Goal: Task Accomplishment & Management: Manage account settings

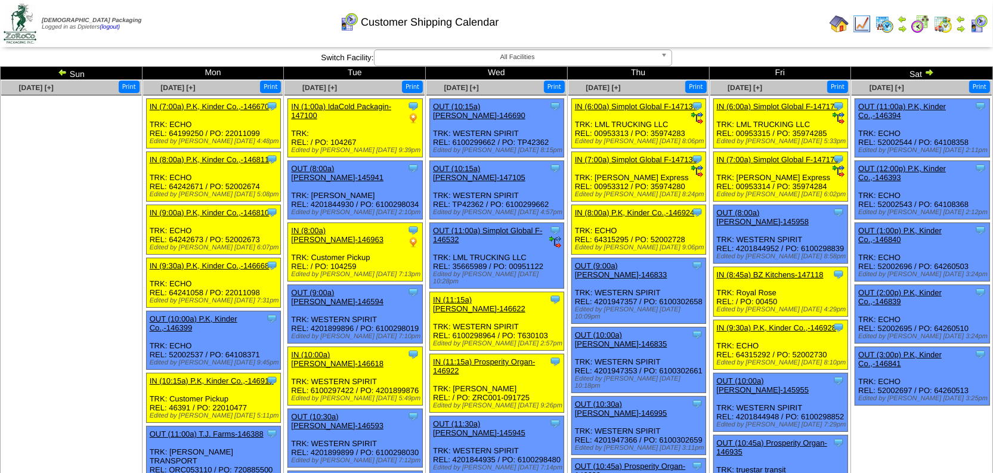
click at [932, 71] on img at bounding box center [930, 72] width 10 height 10
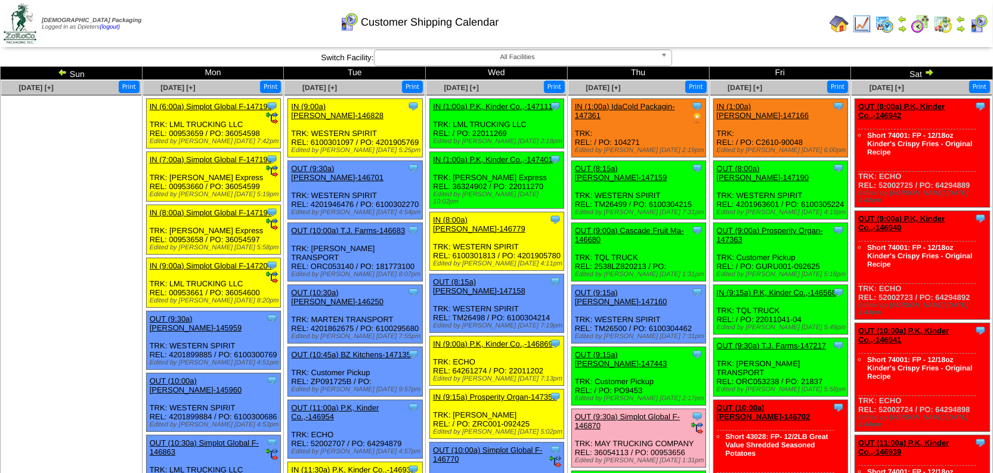
click at [75, 232] on ul at bounding box center [71, 184] width 140 height 179
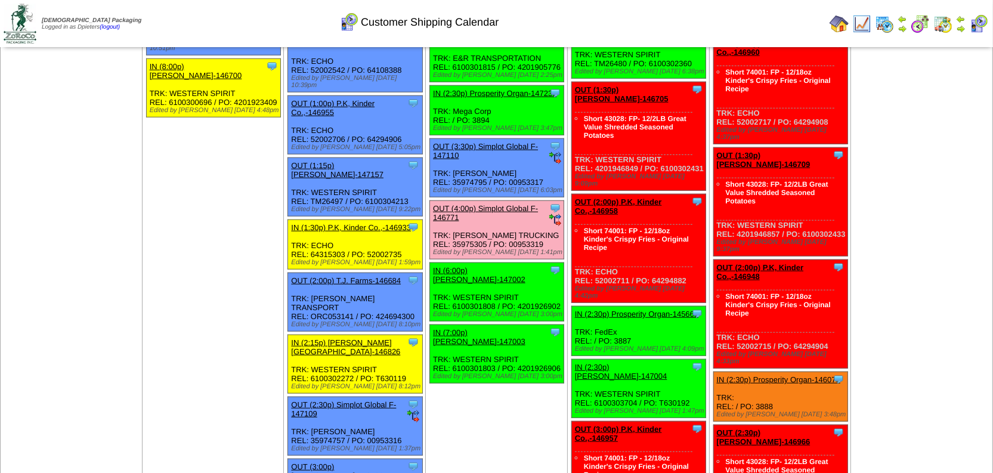
click at [938, 231] on td "Sep 27 [+] Print Clone Item OUT (8:00a) P.K, Kinder Co.,-146942 P.K, Kinder Co.…" at bounding box center [922, 109] width 142 height 2257
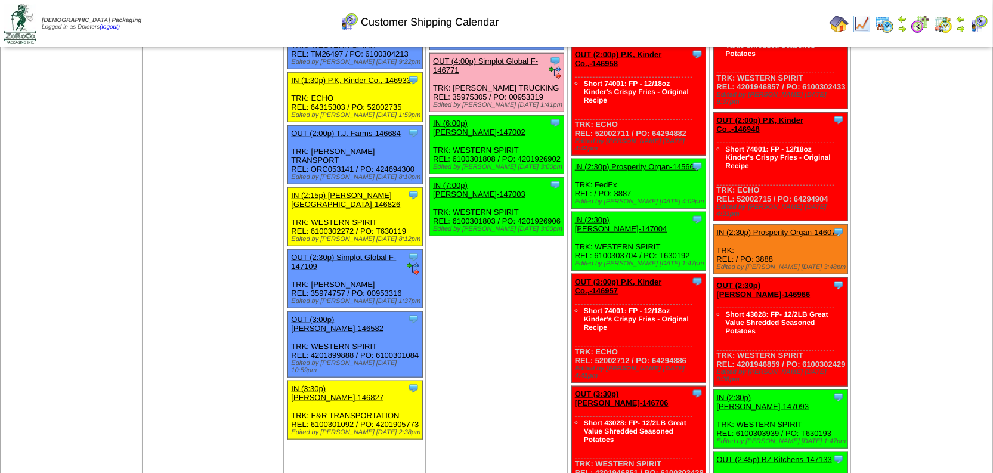
scroll to position [1247, 0]
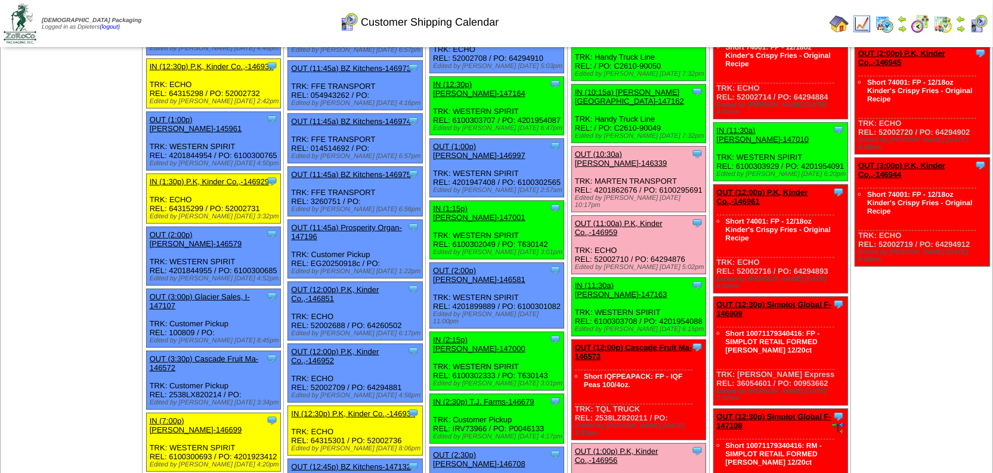
scroll to position [597, 0]
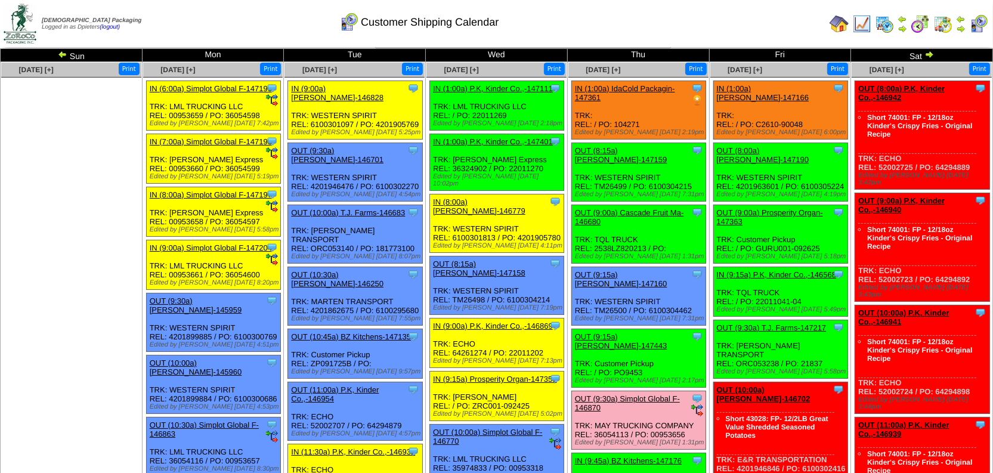
scroll to position [54, 0]
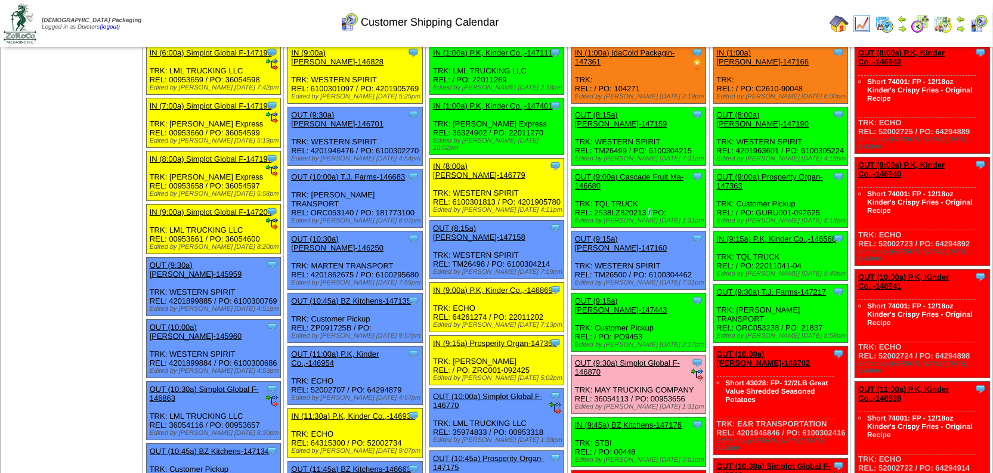
drag, startPoint x: 646, startPoint y: 194, endPoint x: 595, endPoint y: 195, distance: 51.3
click at [595, 195] on div "Clone Item OUT (9:00a) Cascade Fruit Ma-146680 Cascade Fruit Marketing Inc dba …" at bounding box center [638, 198] width 134 height 58
copy div "2538LZ820213"
click at [660, 172] on link "OUT (9:00a) Cascade Fruit Ma-146680" at bounding box center [629, 181] width 109 height 18
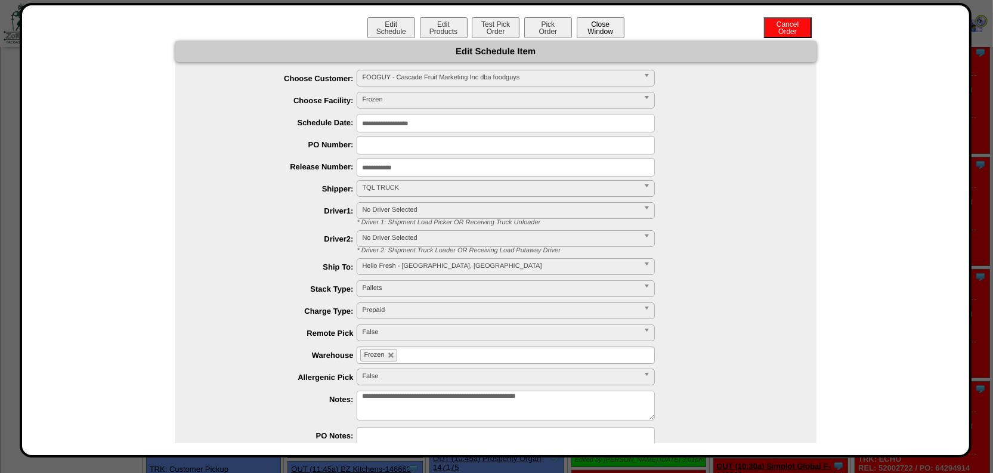
click at [600, 30] on button "Close Window" at bounding box center [601, 27] width 48 height 21
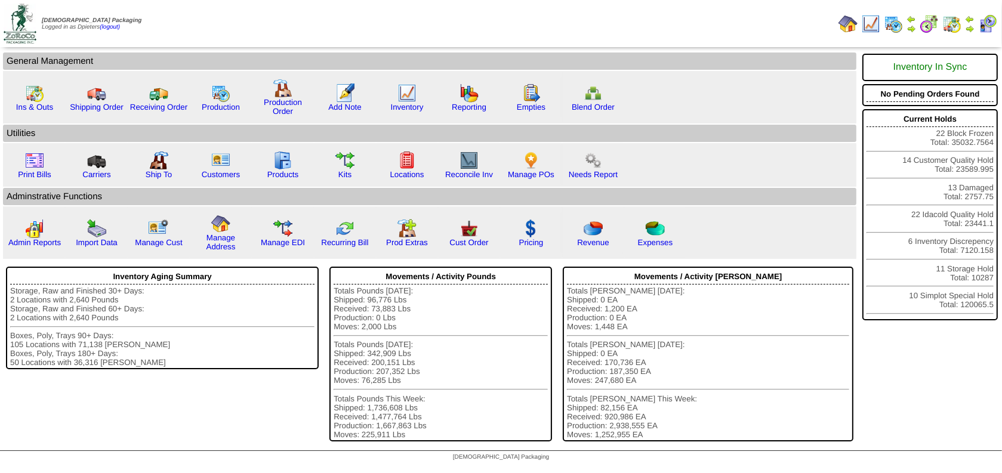
click at [873, 27] on img at bounding box center [870, 23] width 19 height 19
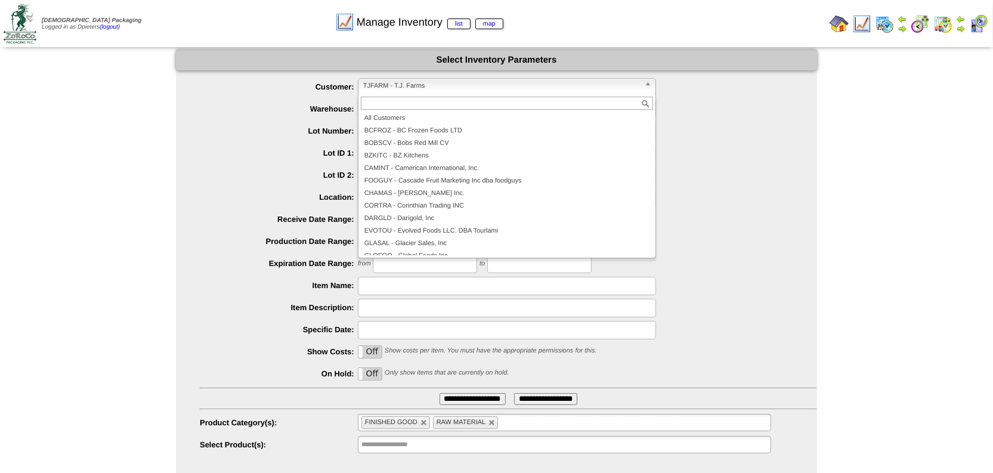
scroll to position [107, 0]
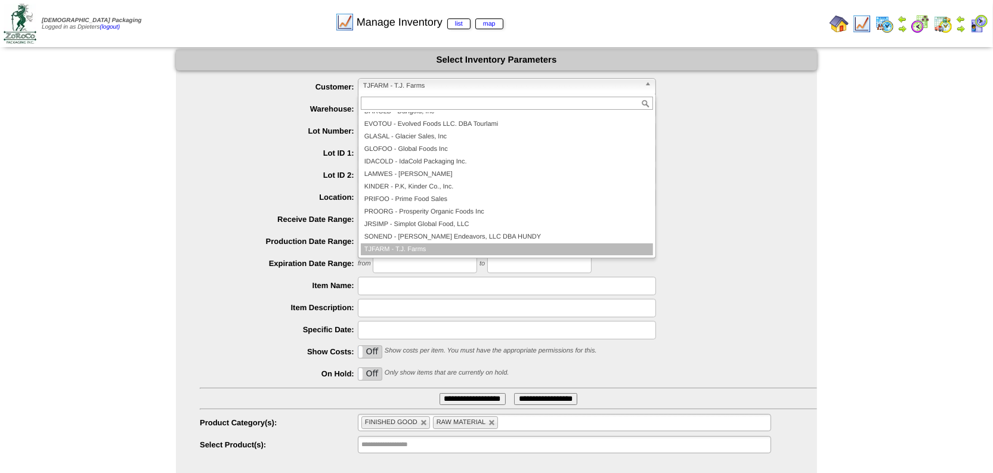
click at [398, 83] on span "TJFARM - T.J. Farms" at bounding box center [501, 86] width 277 height 14
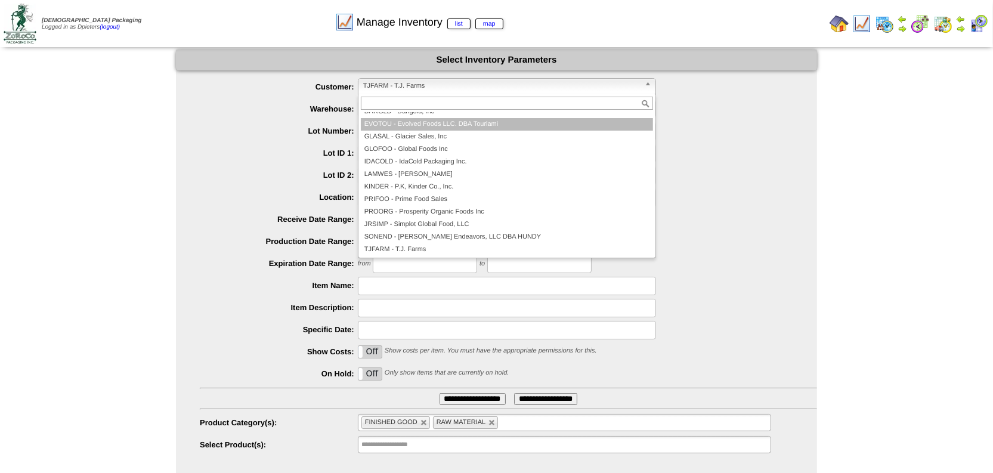
click at [438, 126] on li "EVOTOU - Evolved Foods LLC. DBA Tourlami" at bounding box center [507, 124] width 292 height 13
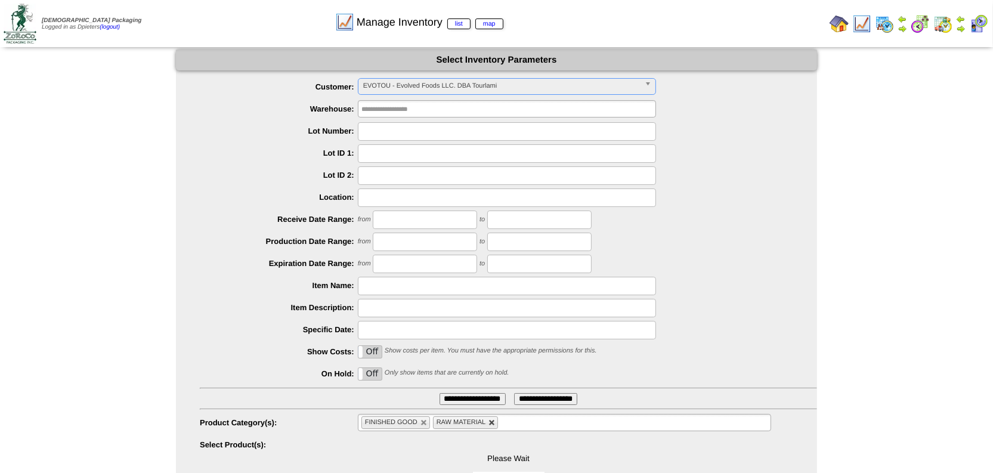
click at [493, 425] on link at bounding box center [492, 422] width 7 height 7
click at [425, 425] on link at bounding box center [424, 422] width 7 height 7
type input "**********"
click at [462, 400] on input "**********" at bounding box center [473, 399] width 66 height 12
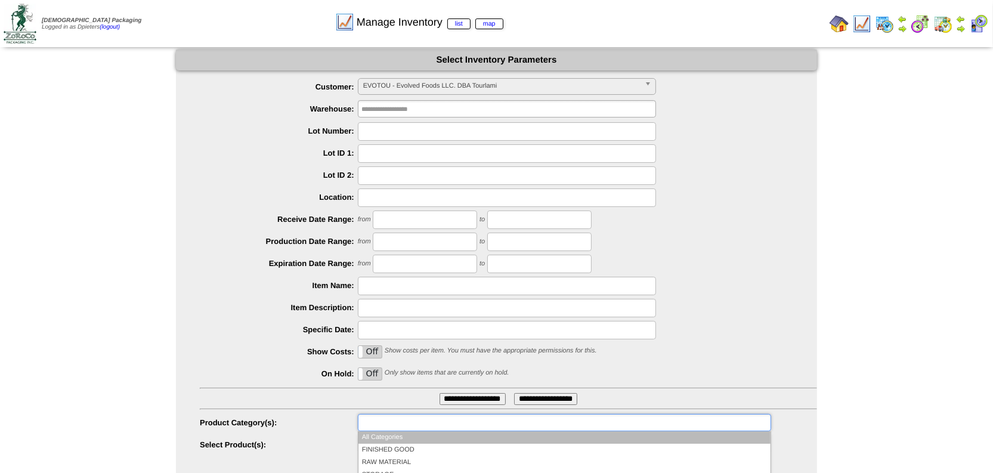
click at [408, 419] on input "text" at bounding box center [399, 422] width 76 height 15
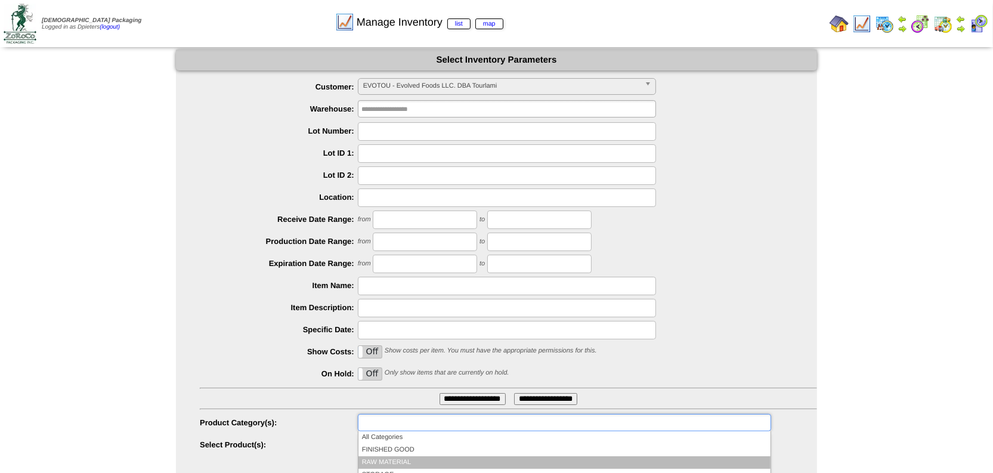
click at [401, 458] on li "RAW MATERIAL" at bounding box center [565, 462] width 412 height 13
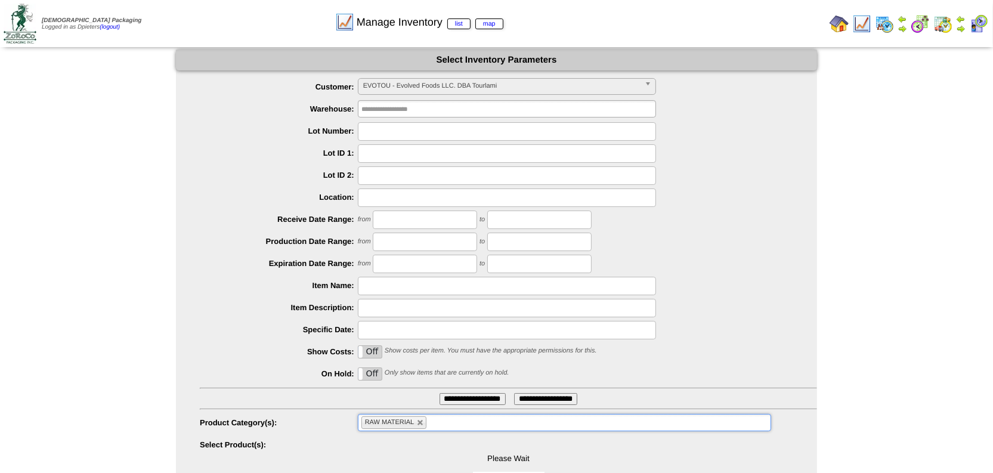
click at [469, 396] on input "**********" at bounding box center [473, 399] width 66 height 12
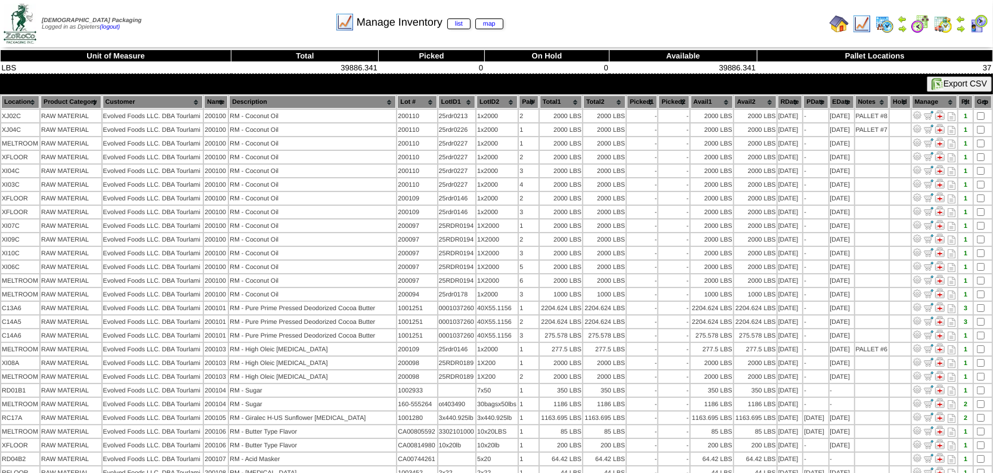
click at [33, 99] on th "Location" at bounding box center [20, 101] width 38 height 13
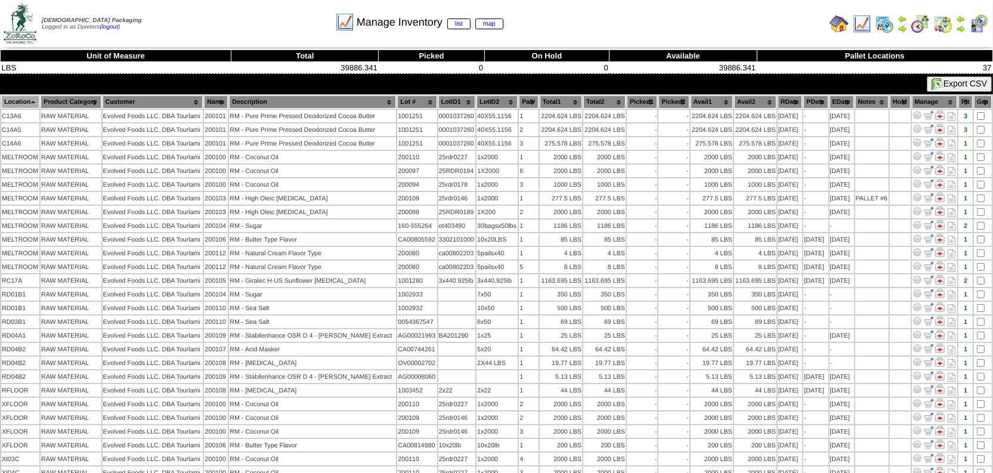
click at [836, 25] on img at bounding box center [839, 23] width 19 height 19
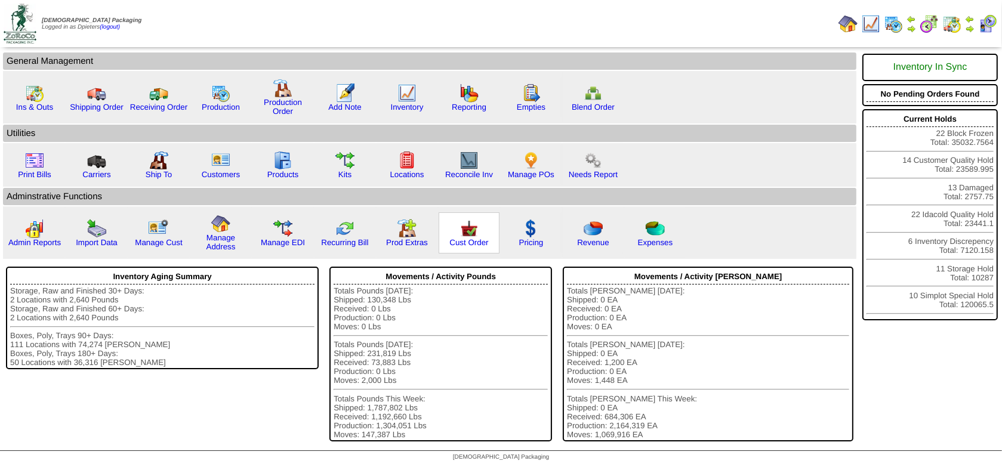
click at [474, 236] on img at bounding box center [468, 228] width 19 height 19
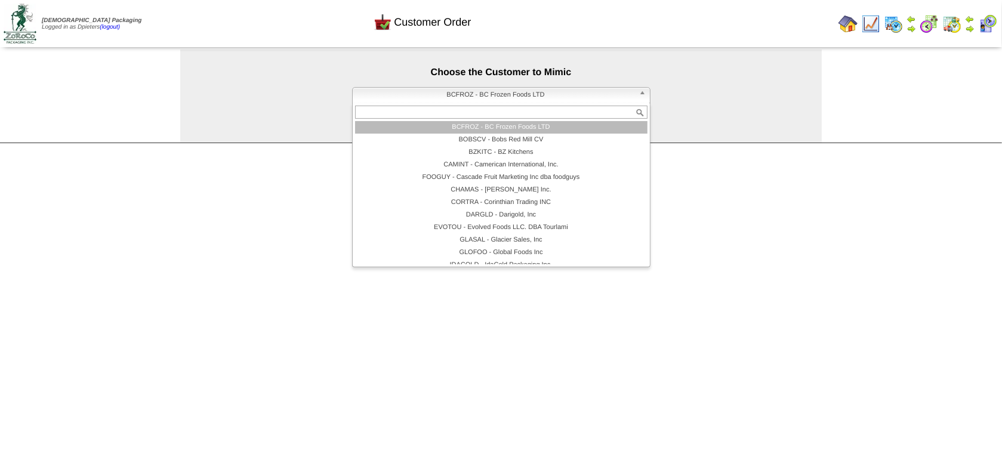
click at [415, 93] on span "BCFROZ - BC Frozen Foods LTD" at bounding box center [495, 95] width 277 height 14
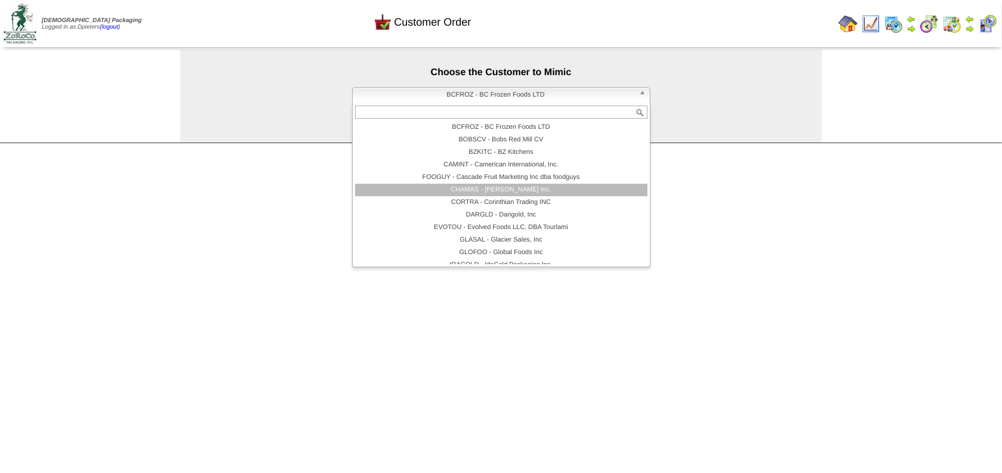
scroll to position [94, 0]
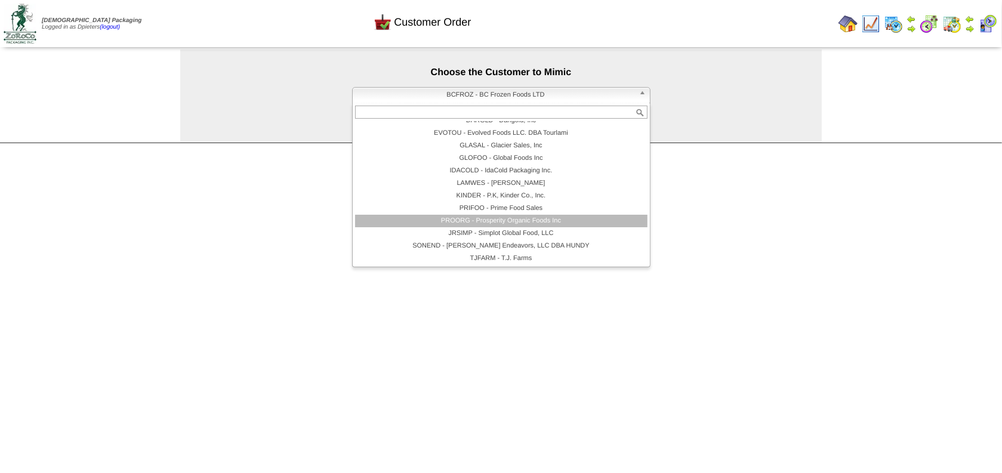
click at [471, 220] on li "PROORG - Prosperity Organic Foods Inc" at bounding box center [501, 221] width 292 height 13
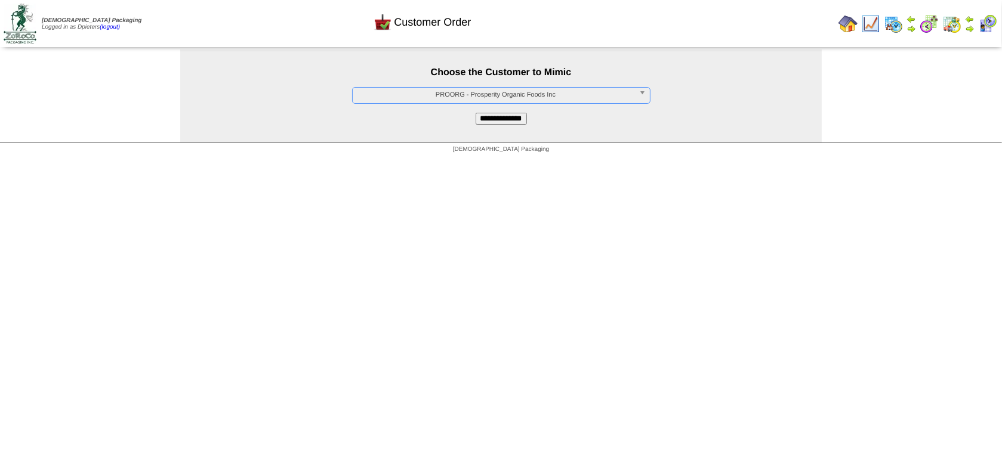
click at [501, 116] on input "**********" at bounding box center [500, 119] width 51 height 12
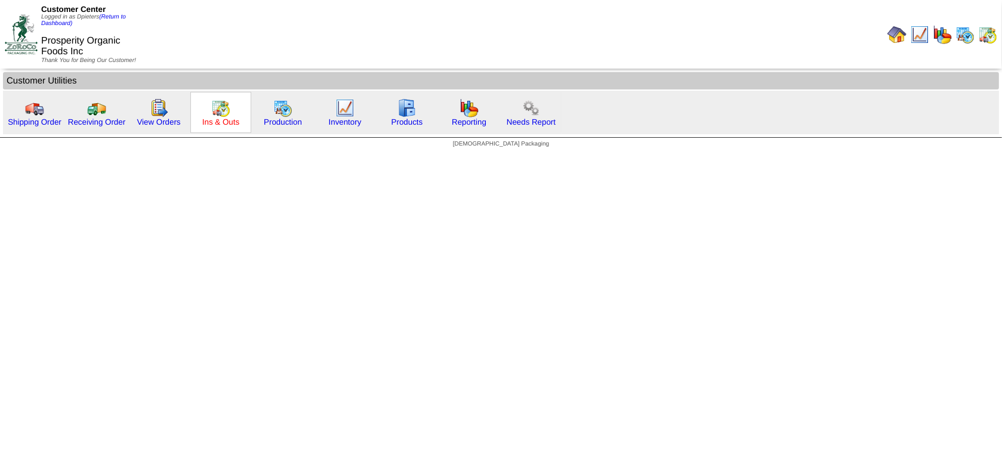
click at [229, 125] on link "Ins & Outs" at bounding box center [220, 122] width 37 height 9
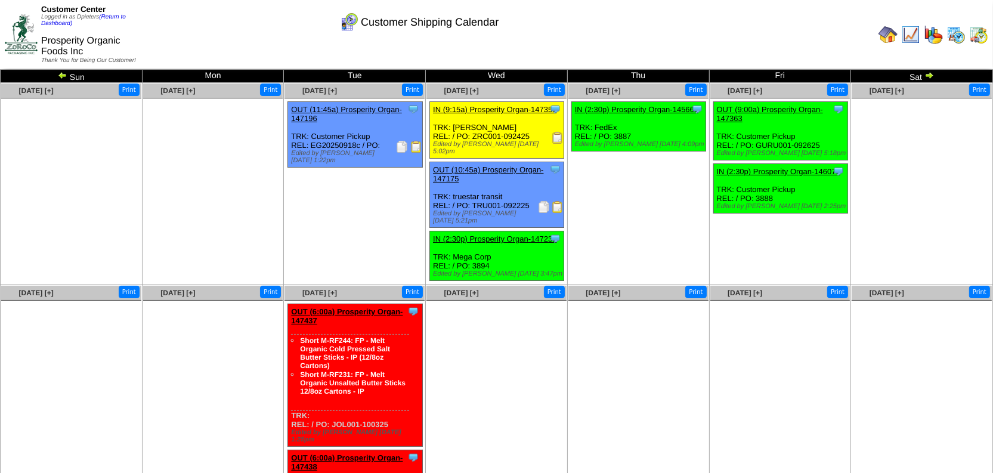
click at [228, 366] on ul at bounding box center [213, 390] width 140 height 179
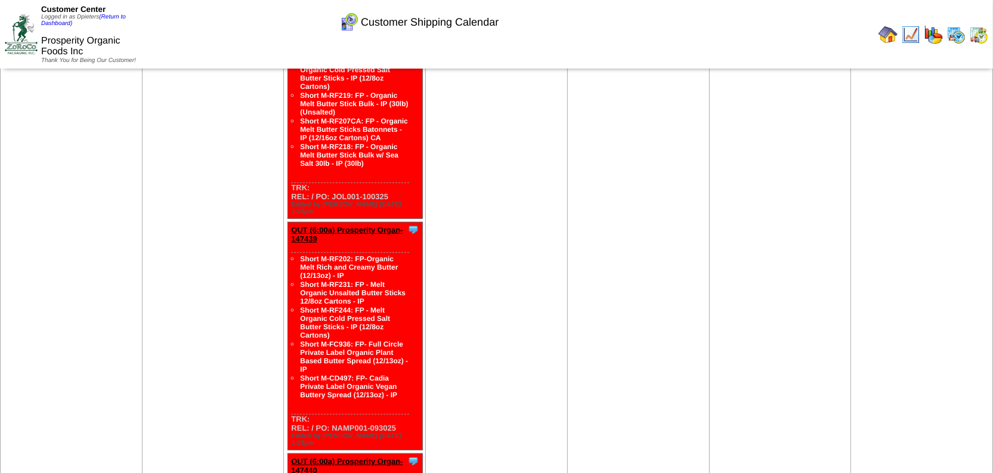
scroll to position [557, 0]
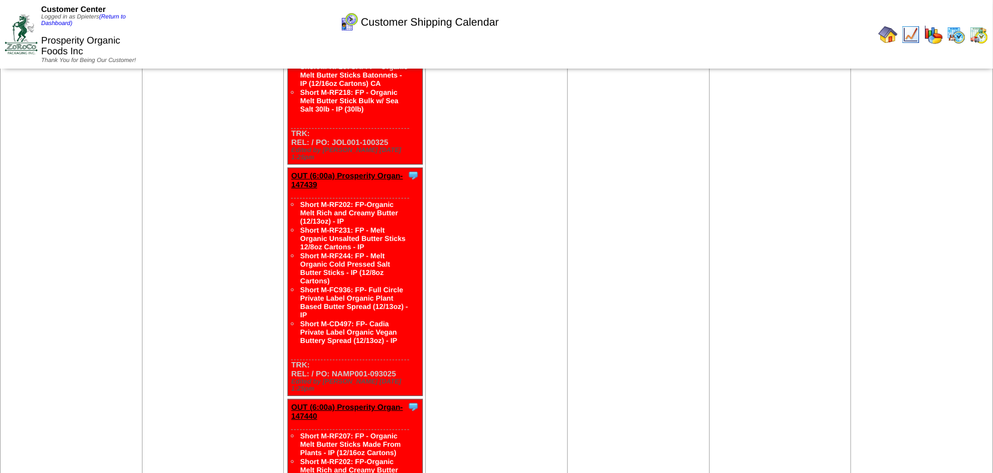
click at [479, 217] on td "Oct 01 [+] Print" at bounding box center [497, 364] width 142 height 1271
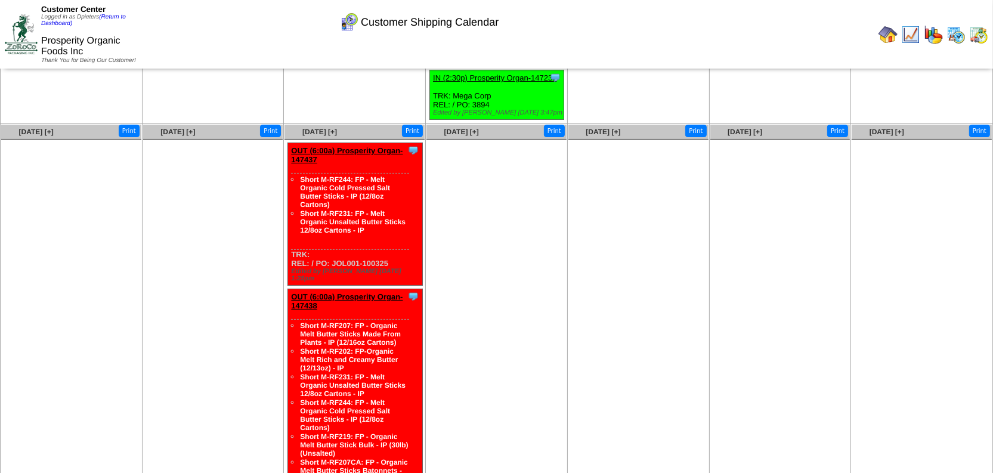
scroll to position [123, 0]
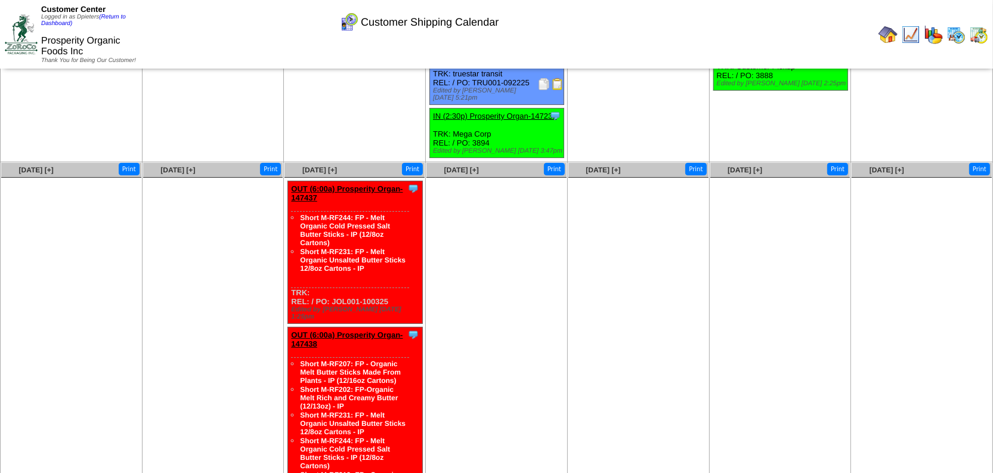
drag, startPoint x: 377, startPoint y: 260, endPoint x: 298, endPoint y: 214, distance: 91.2
click at [298, 214] on ul "Short M-RF244: FP - Melt Organic Cold Pressed Salt Butter Sticks - IP (12/8oz C…" at bounding box center [342, 243] width 132 height 60
copy ul "Short M-RF244: FP - Melt Organic Cold Pressed Salt Butter Sticks - IP (12/8oz C…"
drag, startPoint x: 403, startPoint y: 291, endPoint x: 317, endPoint y: 288, distance: 85.4
click at [317, 288] on div "Clone Item OUT (6:00a) Prosperity Organ-147437 Prosperity Organic Foods Inc Sch…" at bounding box center [355, 252] width 134 height 143
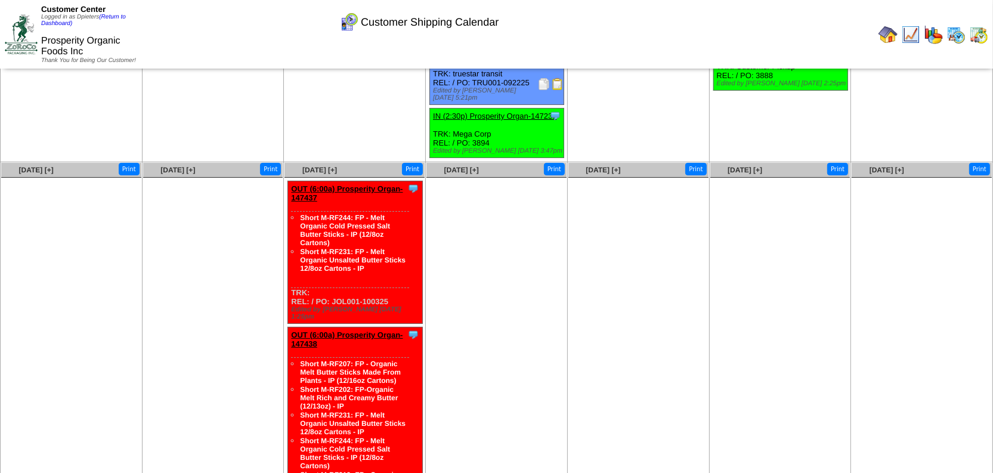
copy div "PO: JOL001-100325"
click at [259, 297] on ul at bounding box center [213, 267] width 140 height 179
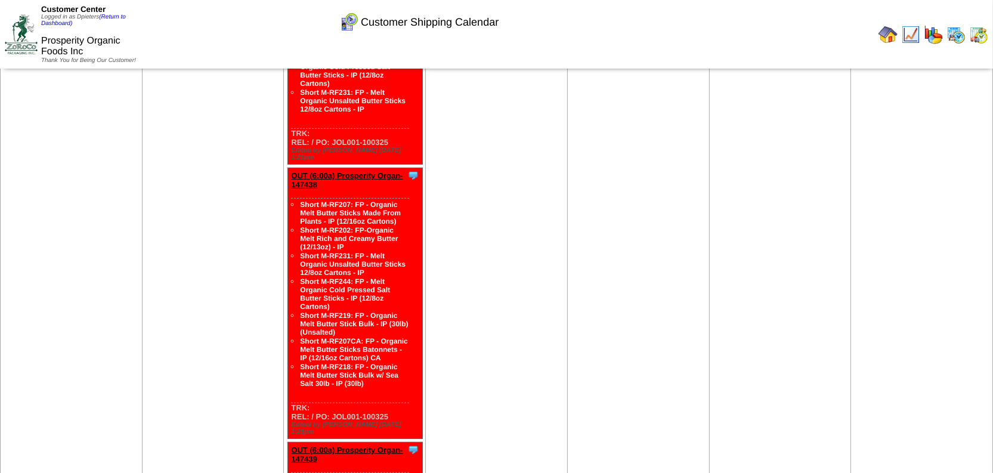
scroll to position [286, 0]
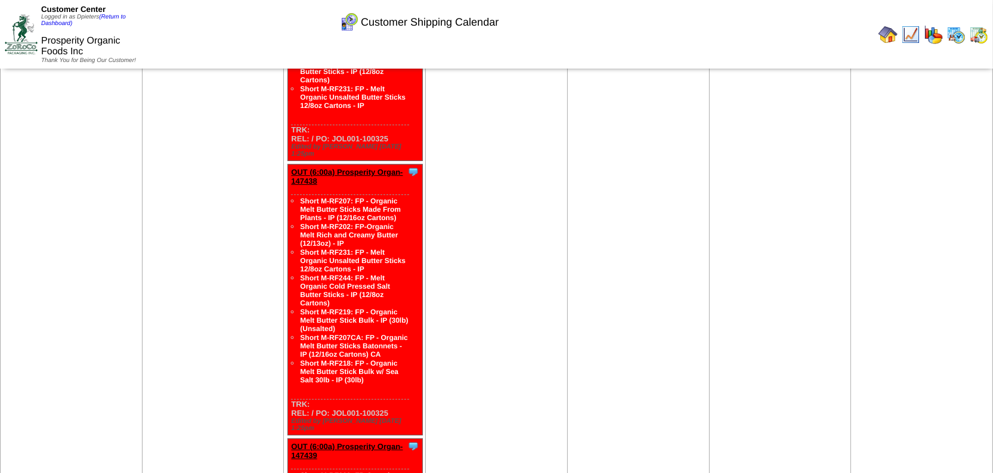
click at [383, 356] on div "Short M-RF207: FP - Organic Melt Butter Sticks Made From Plants - IP (12/16oz C…" at bounding box center [350, 296] width 118 height 205
drag, startPoint x: 369, startPoint y: 348, endPoint x: 296, endPoint y: 183, distance: 181.1
click at [296, 196] on ul "Short M-RF207: FP - Organic Melt Butter Sticks Made From Plants - IP (12/16oz C…" at bounding box center [342, 290] width 132 height 188
copy ul "Short M-RF207: FP - Organic Melt Butter Sticks Made From Plants - IP (12/16oz C…"
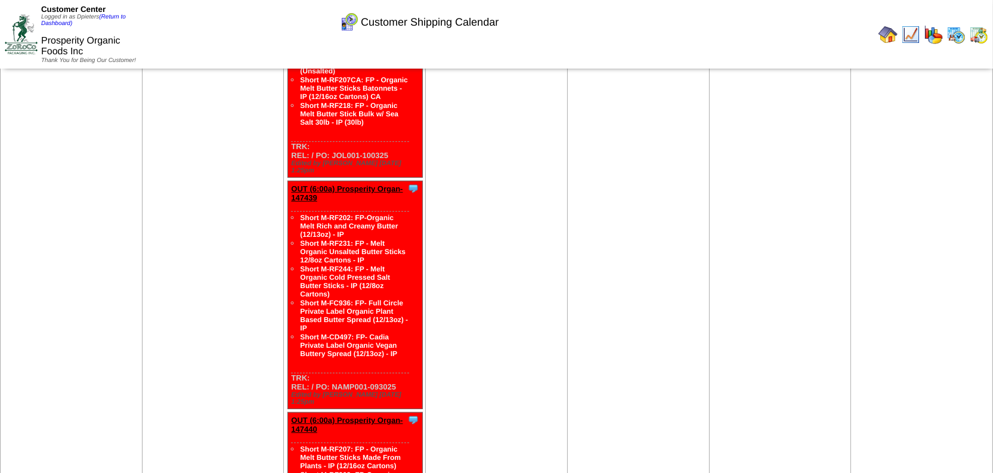
scroll to position [557, 0]
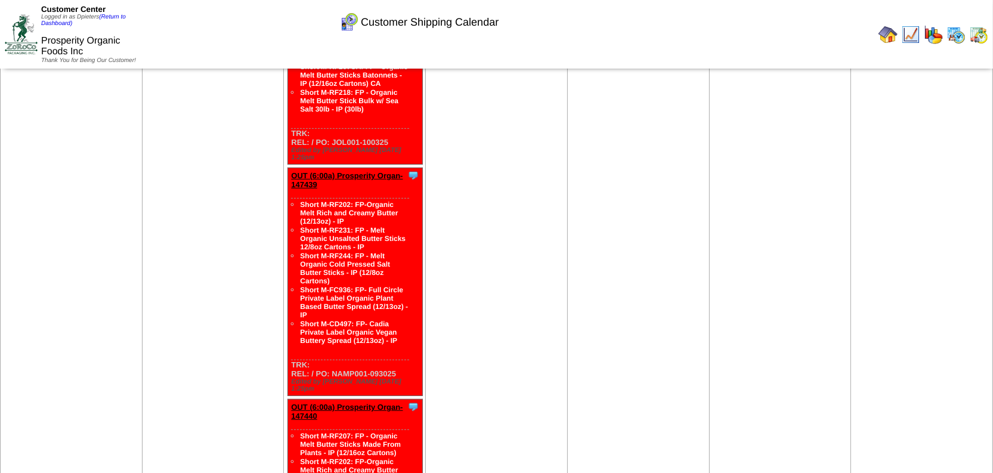
drag, startPoint x: 402, startPoint y: 291, endPoint x: 296, endPoint y: 160, distance: 167.5
click at [296, 200] on ul "Short M-RF202: FP-Organic Melt Rich and Creamy Butter (12/13oz) - IP Short M-RF…" at bounding box center [342, 272] width 132 height 145
copy ul "Short M-RF202: FP-Organic Melt Rich and Creamy Butter (12/13oz) - IP Short M-RF…"
click at [254, 322] on td "[DATE] [+] Print" at bounding box center [213, 364] width 142 height 1271
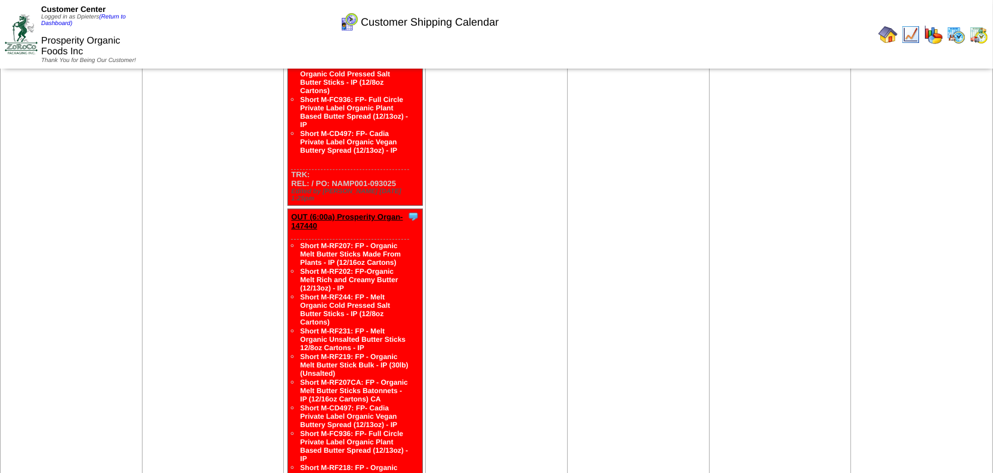
scroll to position [774, 0]
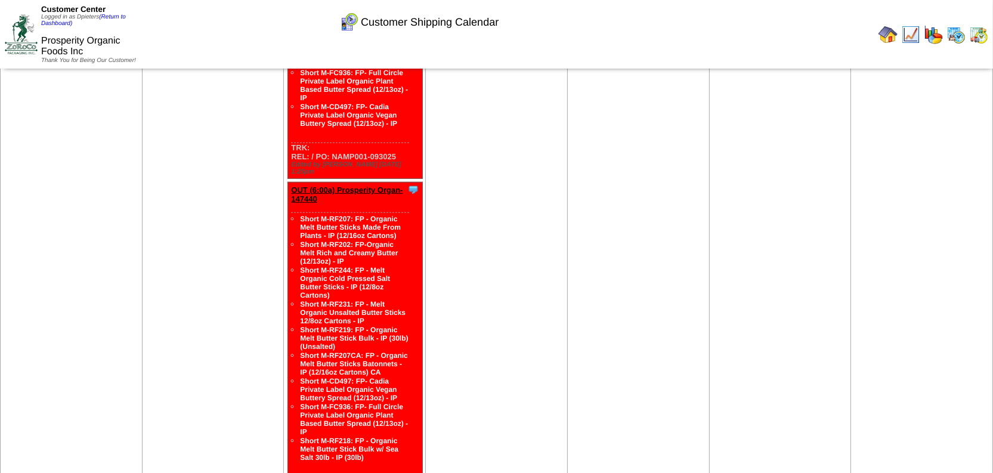
click at [378, 437] on link "Short M-RF218: FP - Organic Melt Butter Stick Bulk w/ Sea Salt 30lb - IP (30lb)" at bounding box center [349, 449] width 98 height 25
drag, startPoint x: 385, startPoint y: 381, endPoint x: 296, endPoint y: 160, distance: 237.9
click at [296, 214] on ul "Short M-RF207: FP - Organic Melt Butter Sticks Made From Plants - IP (12/16oz C…" at bounding box center [342, 338] width 132 height 248
copy ul "Short M-RF207: FP - Organic Melt Butter Sticks Made From Plants - IP (12/16oz C…"
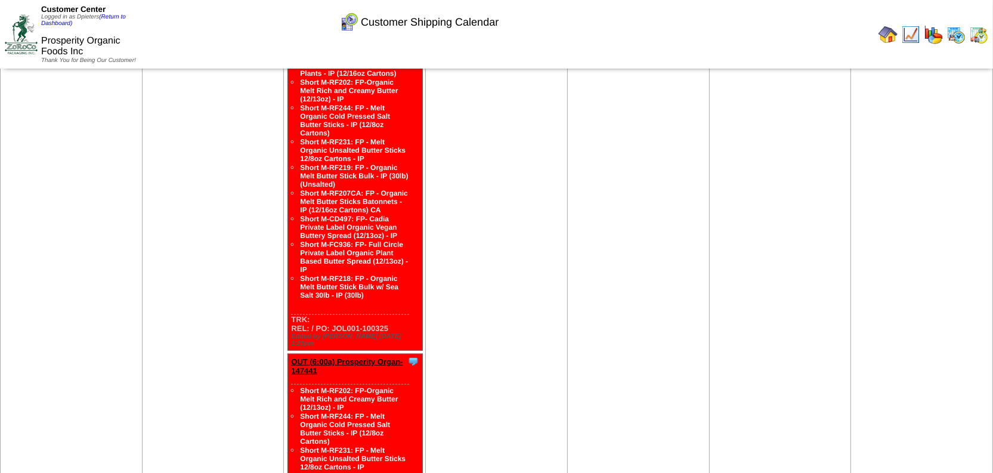
scroll to position [990, 0]
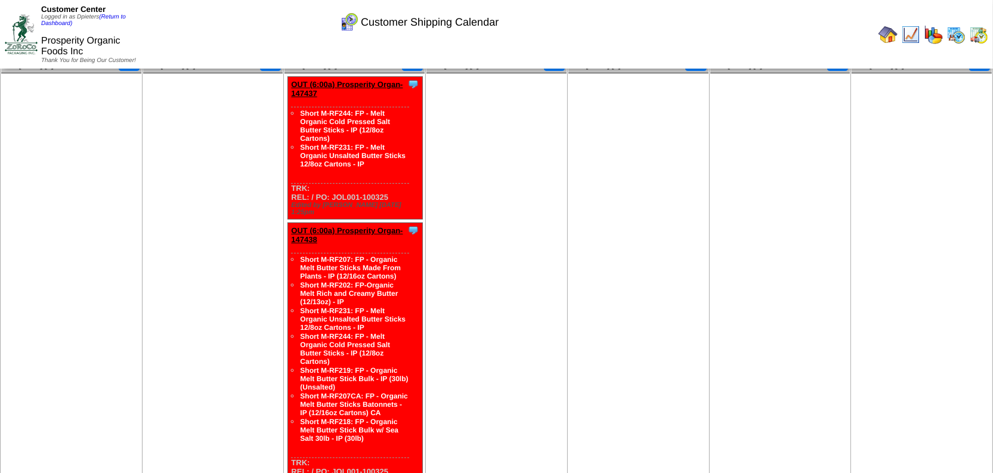
scroll to position [231, 0]
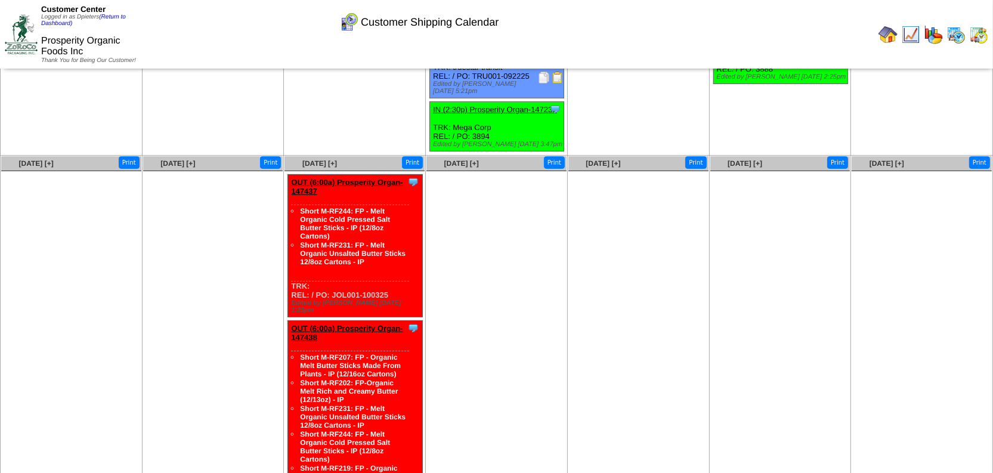
scroll to position [162, 0]
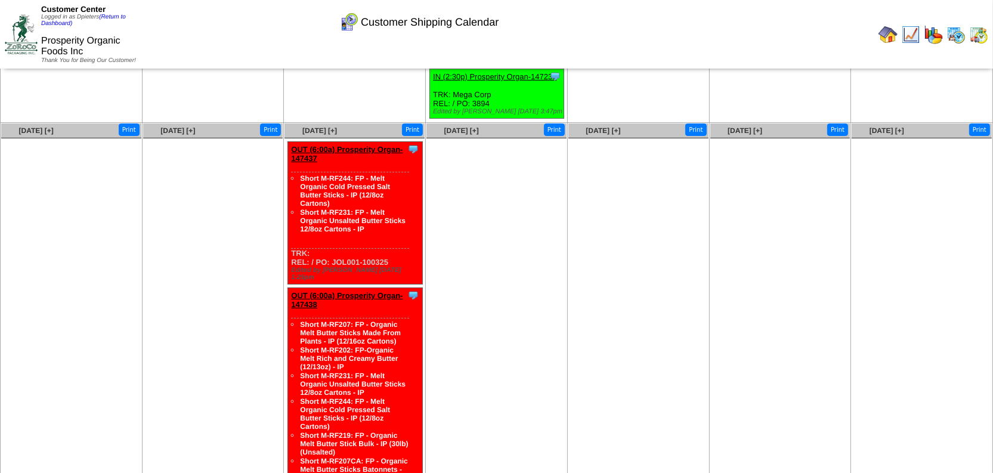
drag, startPoint x: 397, startPoint y: 252, endPoint x: 314, endPoint y: 253, distance: 82.9
click at [314, 253] on div "Clone Item OUT (6:00a) Prosperity Organ-147437 Prosperity Organic Foods Inc Sch…" at bounding box center [355, 213] width 134 height 143
copy div "PO: JOL001-100325"
click at [500, 261] on ul at bounding box center [497, 227] width 140 height 179
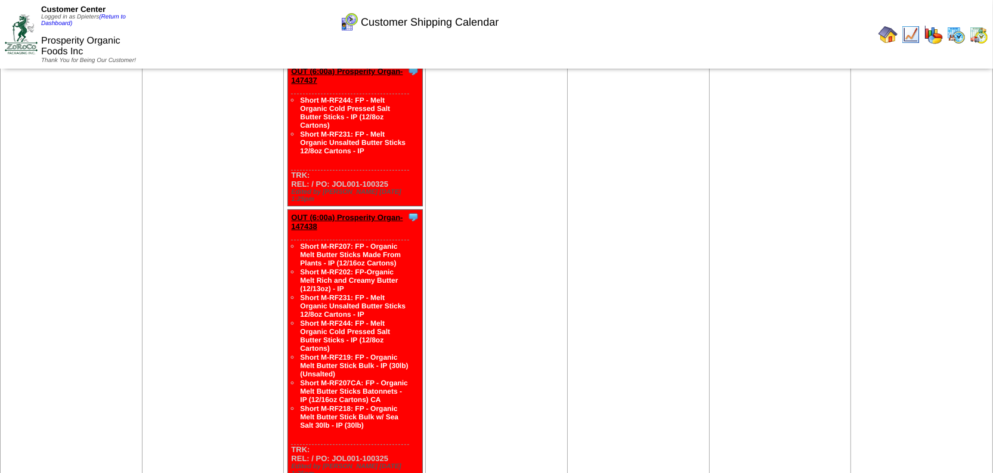
scroll to position [271, 0]
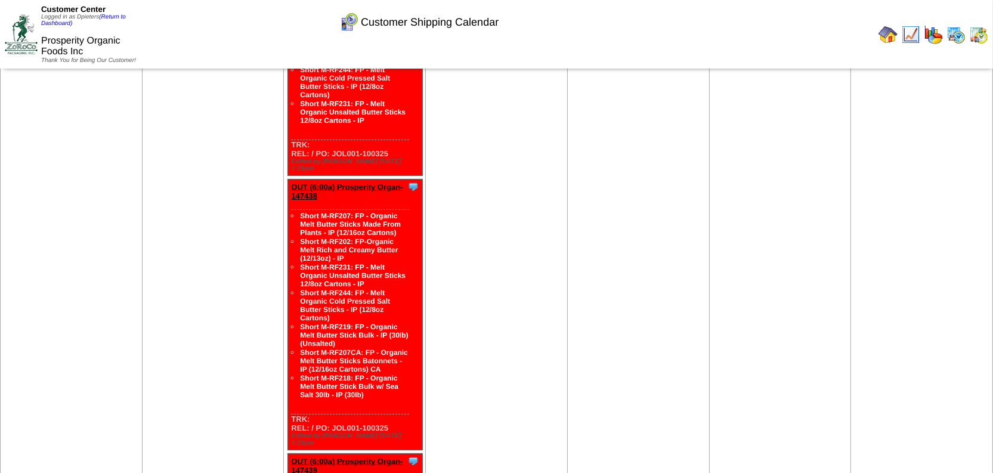
drag, startPoint x: 412, startPoint y: 369, endPoint x: 296, endPoint y: 191, distance: 212.6
click at [296, 191] on div "Clone Item OUT (6:00a) Prosperity Organ-147438 Prosperity Organic Foods Inc Sch…" at bounding box center [355, 315] width 134 height 271
copy ul "Short M-RF207: FP - Organic Melt Butter Sticks Made From Plants - IP (12/16oz C…"
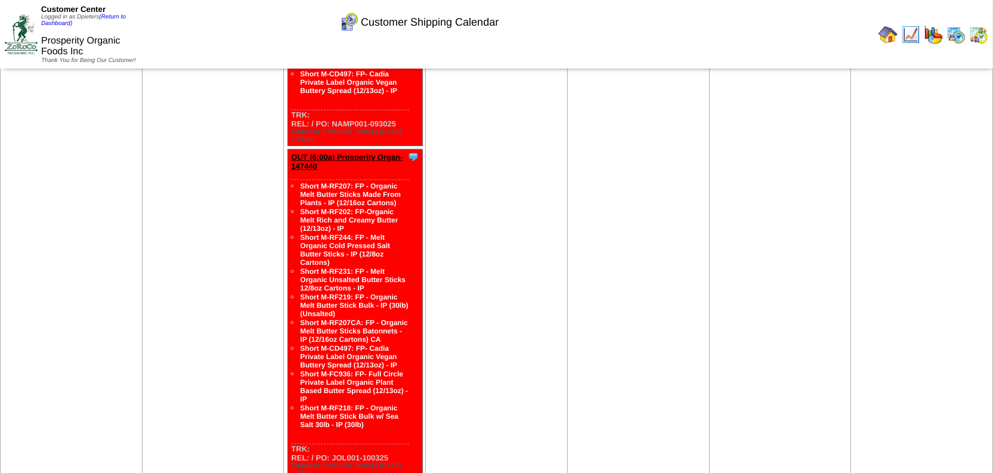
scroll to position [813, 0]
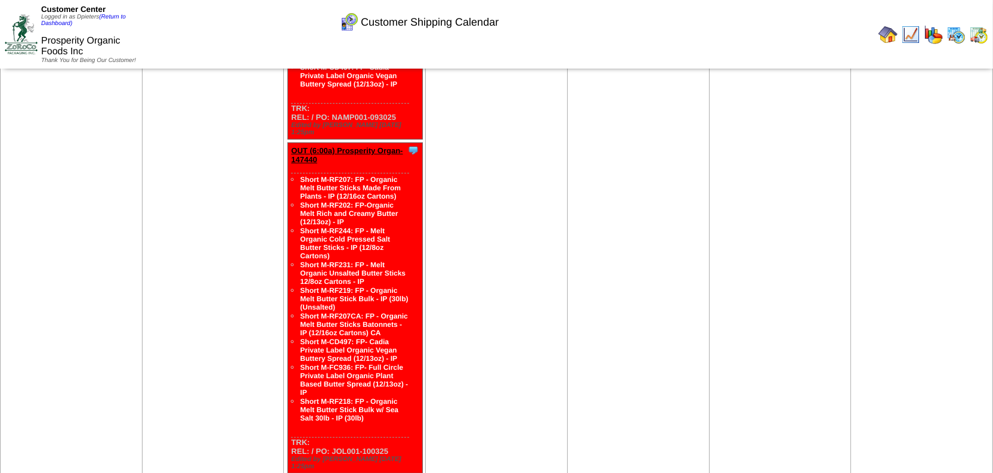
drag, startPoint x: 390, startPoint y: 342, endPoint x: 301, endPoint y: 118, distance: 241.3
click at [301, 175] on ul "Short M-RF207: FP - Organic Melt Butter Sticks Made From Plants - IP (12/16oz C…" at bounding box center [342, 299] width 132 height 248
copy ul "Short M-RF207: FP - Organic Melt Butter Sticks Made From Plants - IP (12/16oz C…"
click at [481, 335] on td "[DATE] [+] Print" at bounding box center [497, 107] width 142 height 1271
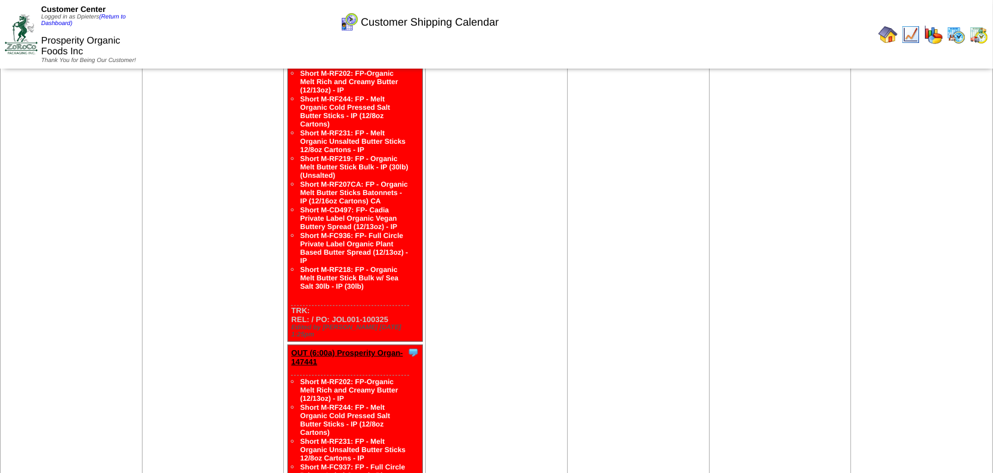
scroll to position [990, 0]
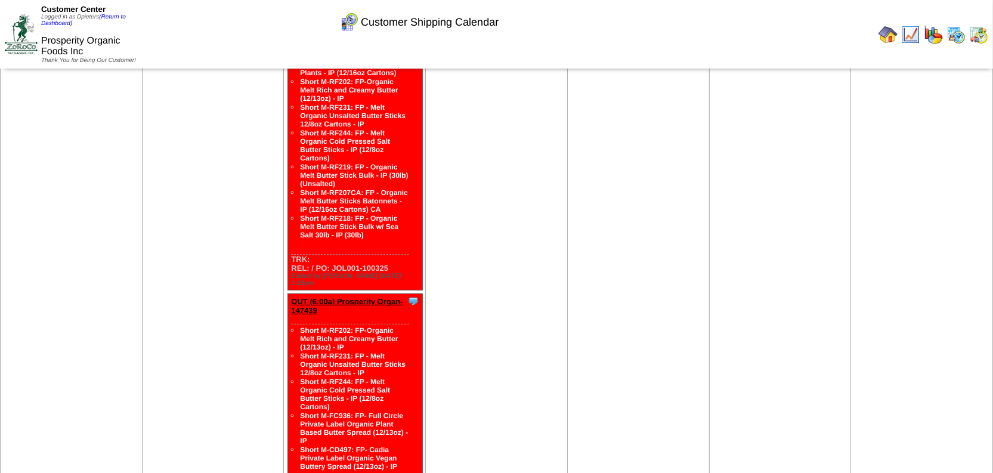
scroll to position [448, 0]
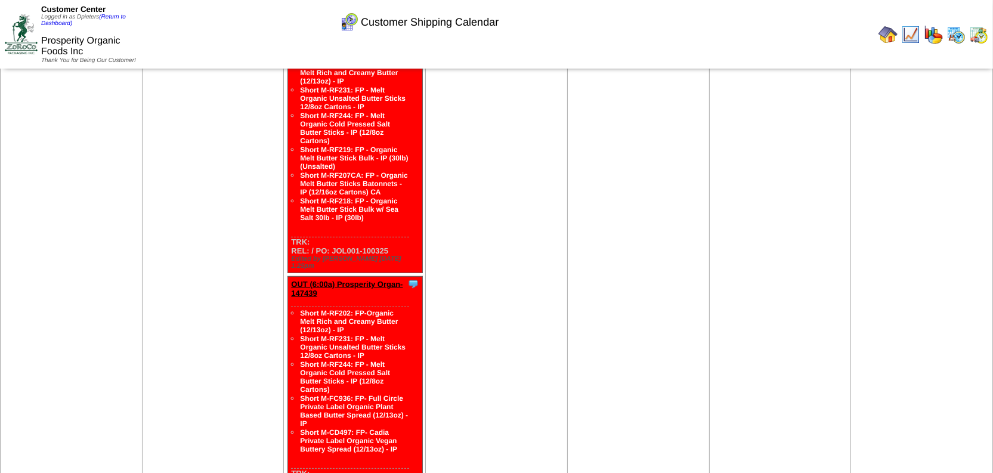
drag, startPoint x: 409, startPoint y: 428, endPoint x: 313, endPoint y: 425, distance: 96.1
click at [313, 425] on div "Clone Item OUT (6:00a) Prosperity Organ-147439 Prosperity Organic Foods Inc Sch…" at bounding box center [355, 391] width 134 height 228
copy div "PO: NAMP001-093025"
drag, startPoint x: 410, startPoint y: 400, endPoint x: 299, endPoint y: 270, distance: 171.4
click at [299, 277] on div "Clone Item OUT (6:00a) Prosperity Organ-147439 Prosperity Organic Foods Inc Sch…" at bounding box center [355, 391] width 134 height 228
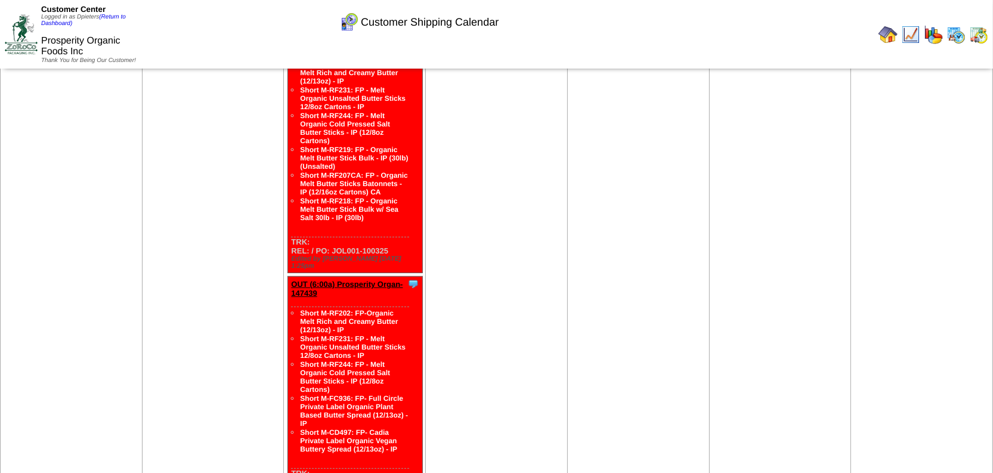
copy ul "Short M-RF202: FP-Organic Melt Rich and Creamy Butter (12/13oz) - IP Short M-RF…"
click at [240, 344] on td "Sep 29 [+] Print" at bounding box center [213, 472] width 142 height 1271
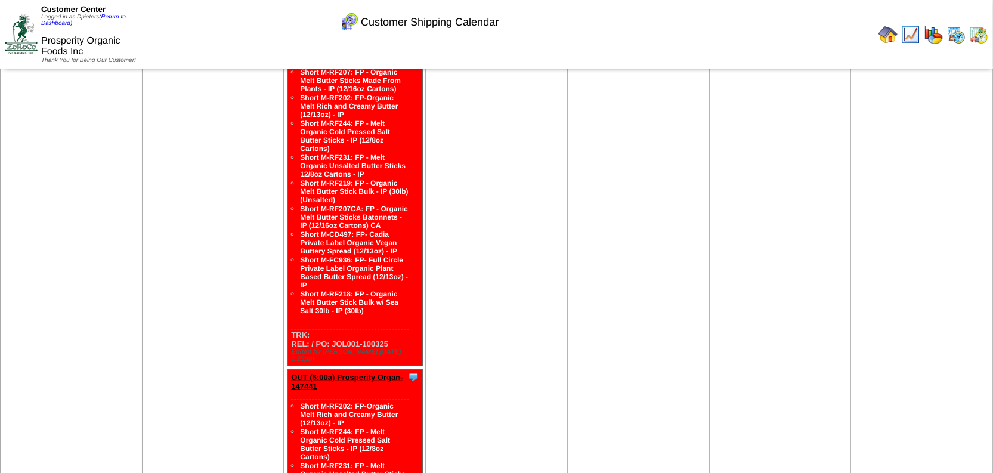
scroll to position [990, 0]
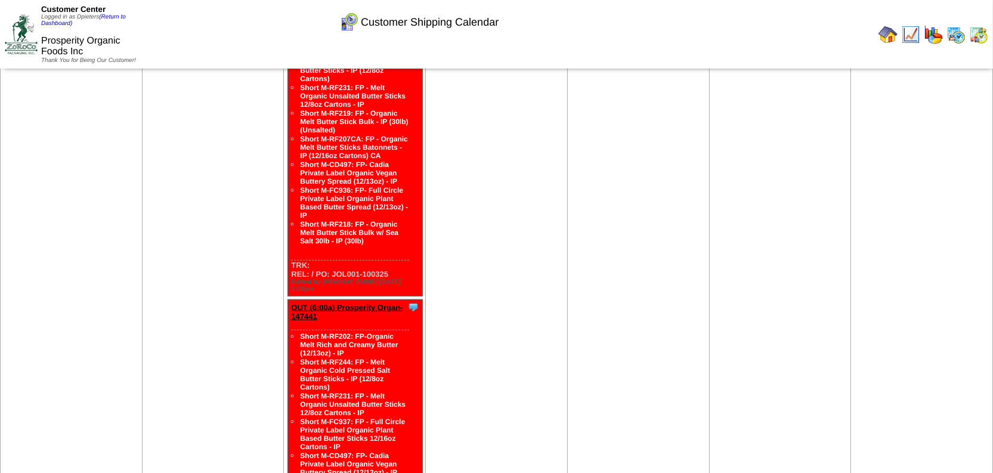
drag, startPoint x: 345, startPoint y: 405, endPoint x: 301, endPoint y: 243, distance: 167.6
click at [301, 332] on ul "Short M-RF202: FP-Organic Melt Rich and Creamy Butter (12/13oz) - IP Short M-RF…" at bounding box center [342, 421] width 132 height 179
copy ul "Short M-RF202: FP-Organic Melt Rich and Creamy Butter (12/13oz) - IP Short M-RF…"
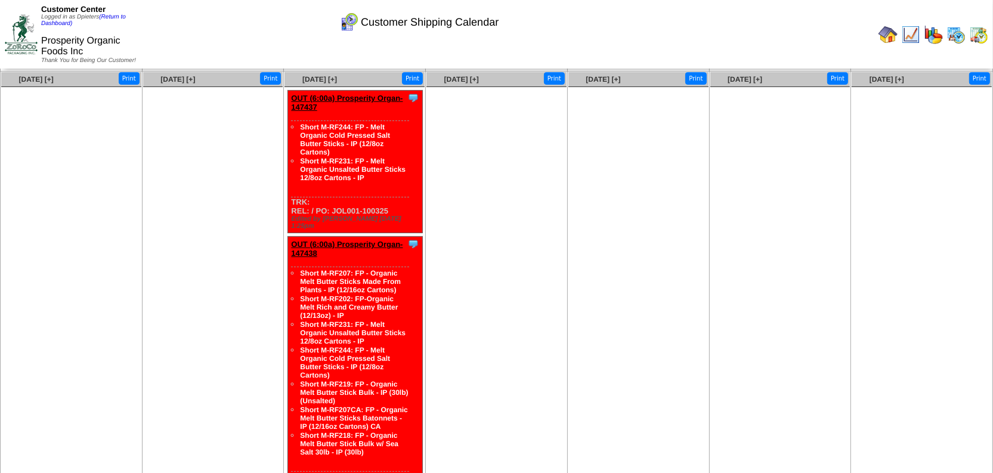
scroll to position [231, 0]
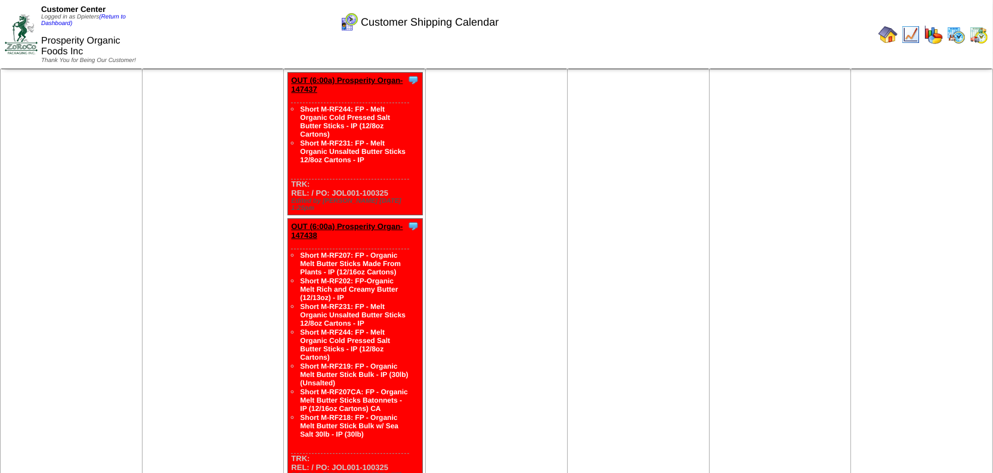
click at [596, 227] on ul at bounding box center [638, 158] width 140 height 179
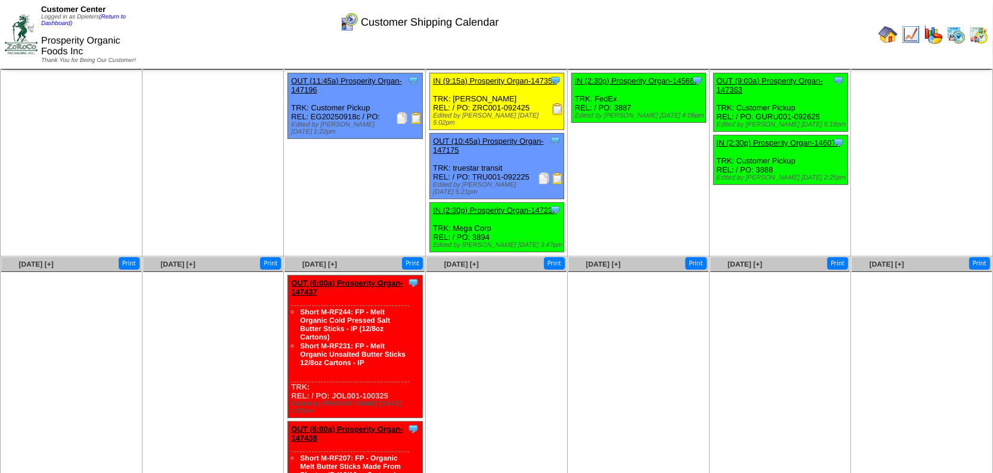
scroll to position [0, 0]
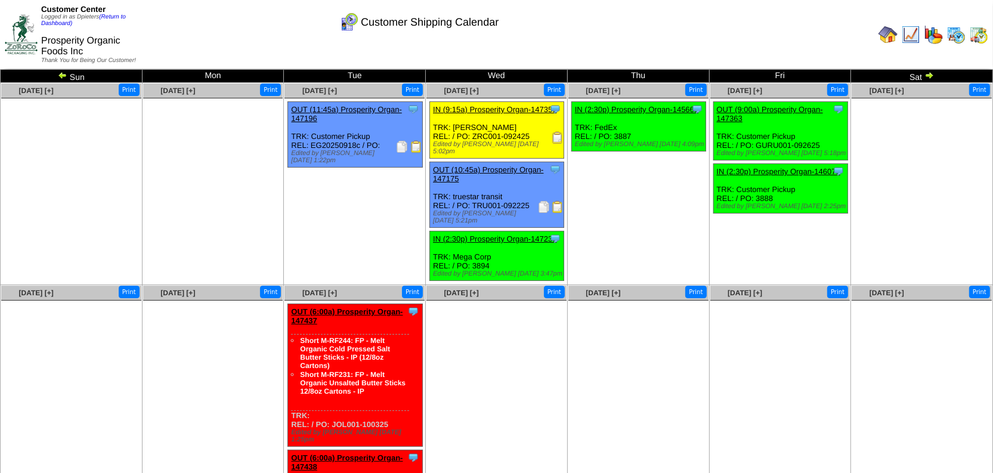
click at [214, 344] on ul at bounding box center [213, 390] width 140 height 179
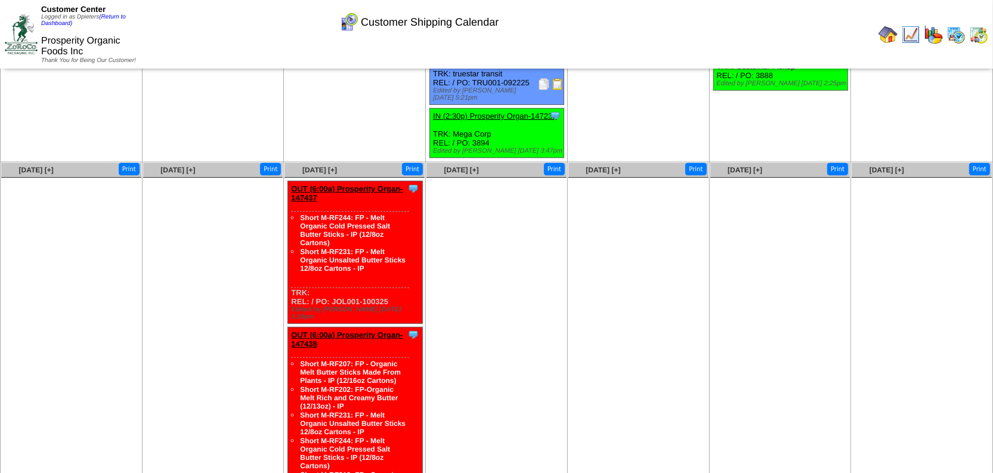
scroll to position [108, 0]
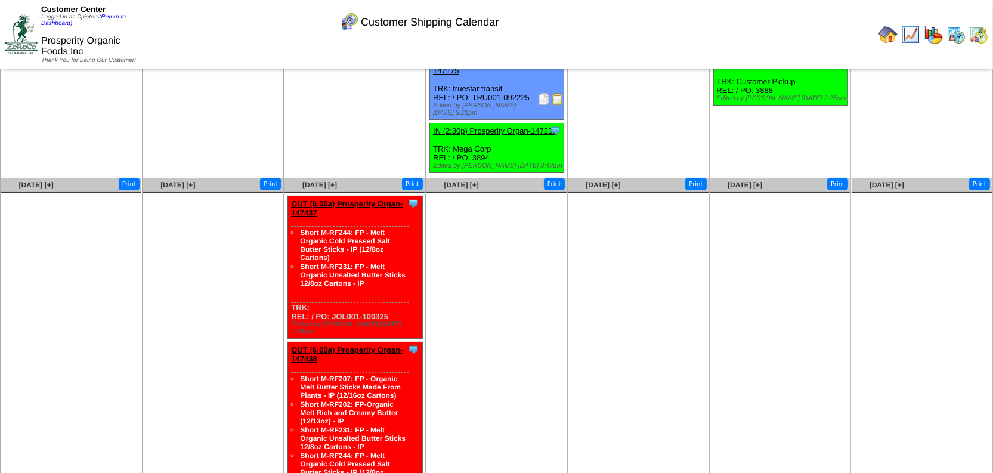
click at [225, 316] on ul at bounding box center [213, 282] width 140 height 179
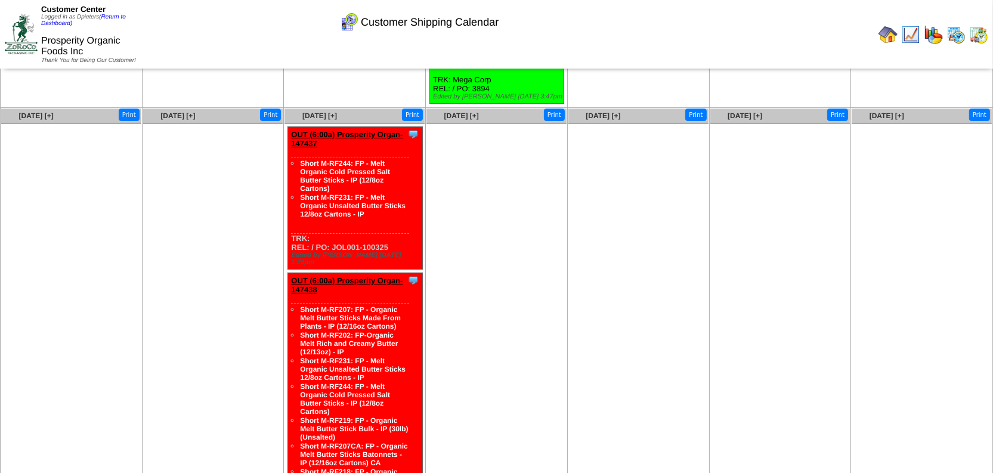
scroll to position [123, 0]
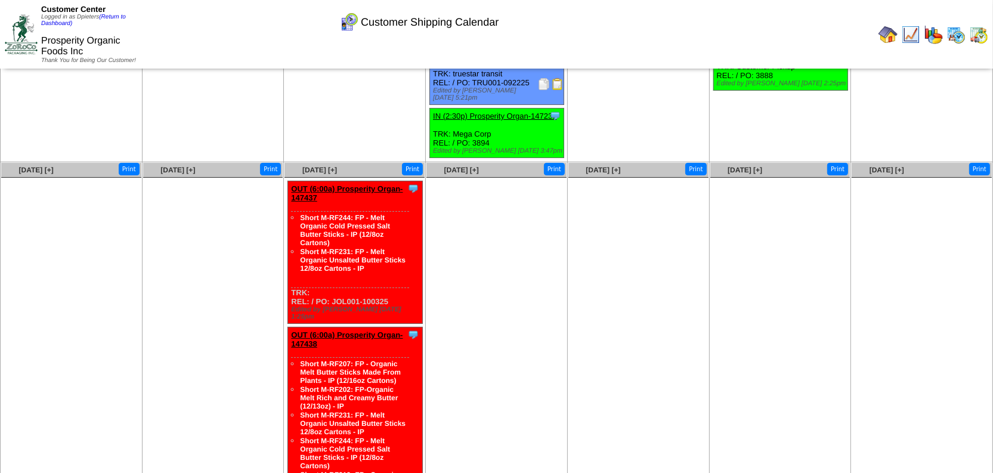
drag, startPoint x: 385, startPoint y: 257, endPoint x: 298, endPoint y: 214, distance: 96.8
click at [298, 214] on ul "Short M-RF244: FP - Melt Organic Cold Pressed Salt Butter Sticks - IP (12/8oz C…" at bounding box center [342, 243] width 132 height 60
copy ul "Short M-RF244: FP - Melt Organic Cold Pressed Salt Butter Sticks - IP (12/8oz C…"
click at [221, 319] on ul at bounding box center [213, 267] width 140 height 179
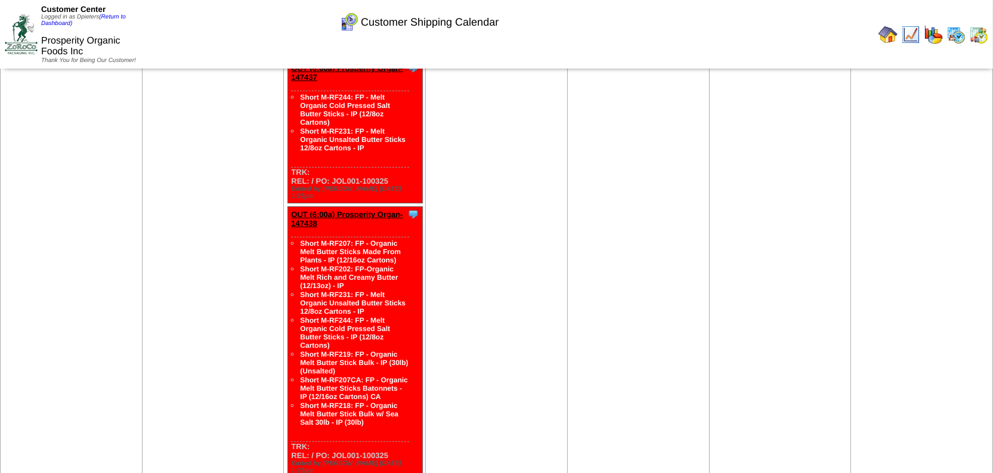
scroll to position [286, 0]
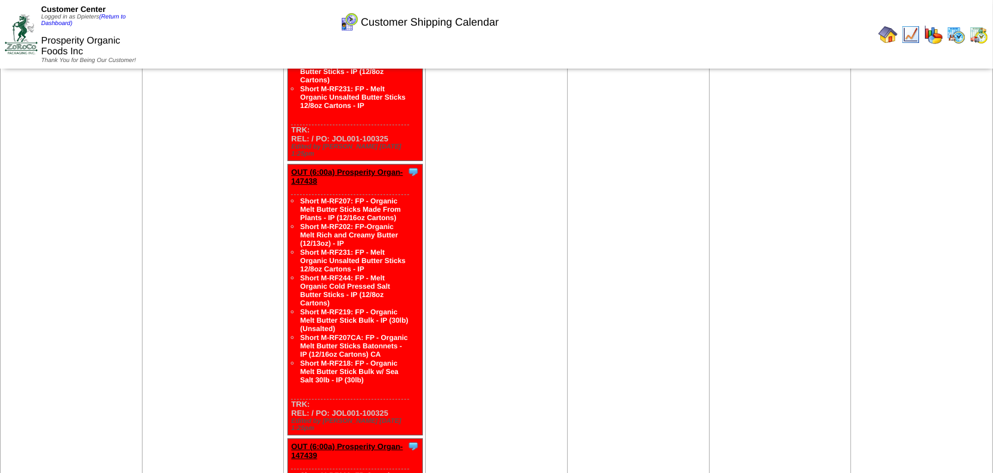
drag, startPoint x: 384, startPoint y: 349, endPoint x: 295, endPoint y: 175, distance: 195.0
click at [295, 194] on div "Short M-RF207: FP - Organic Melt Butter Sticks Made From Plants - IP (12/16oz C…" at bounding box center [350, 296] width 118 height 205
copy ul "Short M-RF207: FP - Organic Melt Butter Sticks Made From Plants - IP (12/16oz C…"
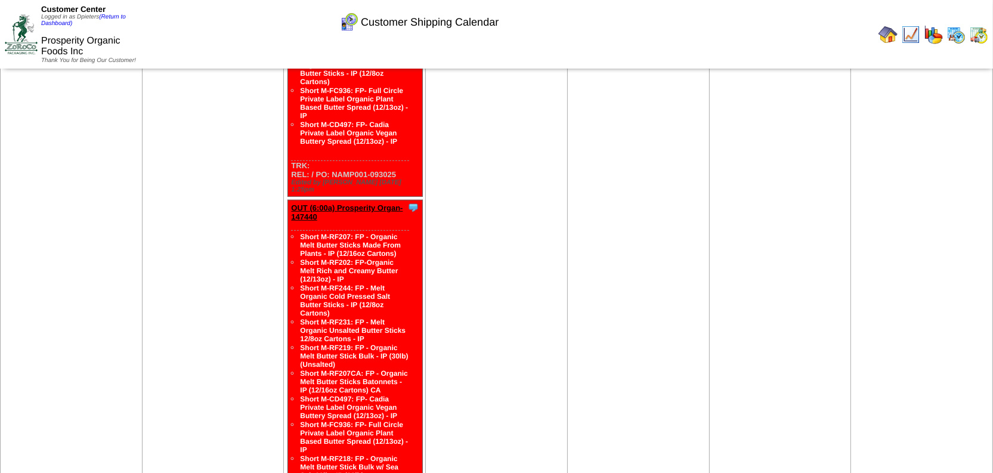
scroll to position [774, 0]
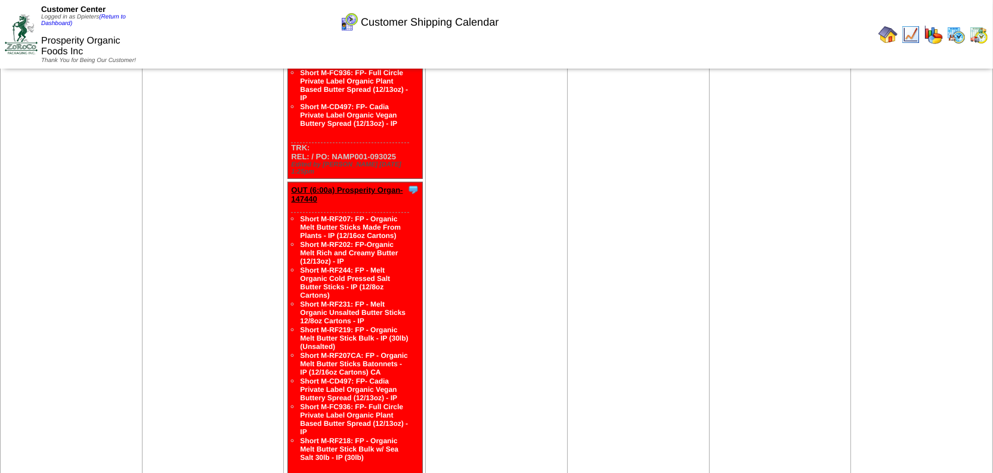
drag, startPoint x: 395, startPoint y: 384, endPoint x: 290, endPoint y: 157, distance: 249.8
click at [291, 212] on div "Short M-RF207: FP - Organic Melt Butter Sticks Made From Plants - IP (12/16oz C…" at bounding box center [350, 344] width 118 height 265
copy ul "Short M-RF207: FP - Organic Melt Butter Sticks Made From Plants - IP (12/16oz C…"
click at [180, 328] on td "Sep 29 [+] Print" at bounding box center [213, 146] width 142 height 1271
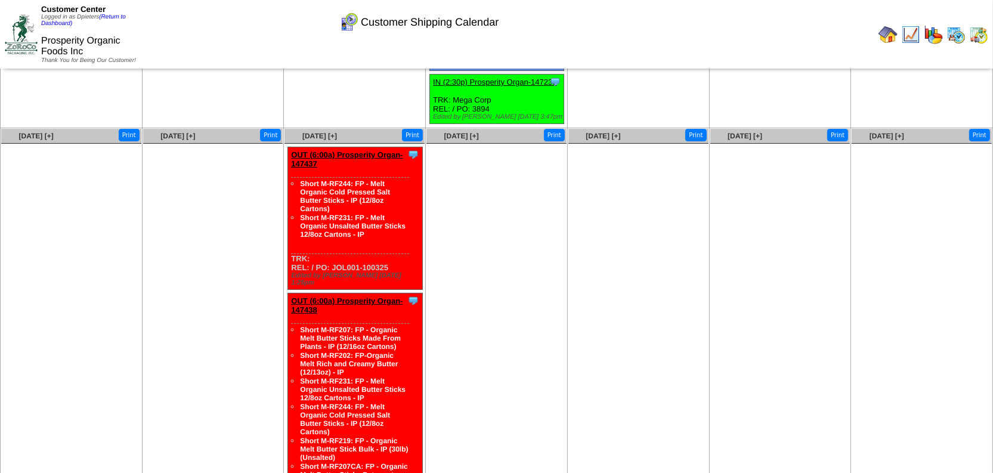
scroll to position [123, 0]
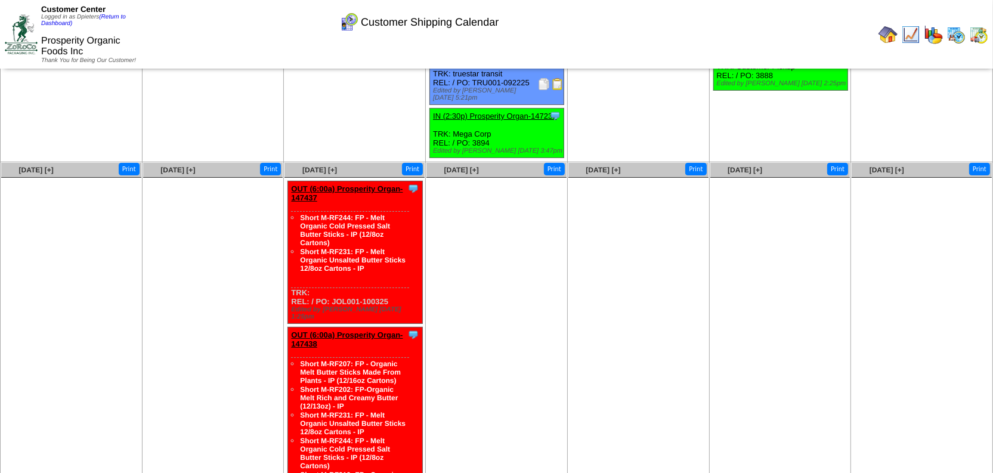
click at [226, 330] on ul at bounding box center [213, 267] width 140 height 179
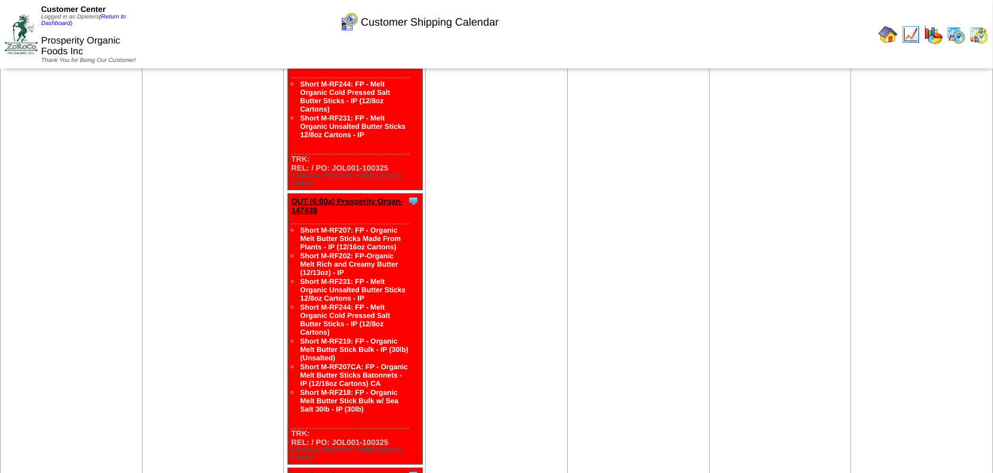
scroll to position [286, 0]
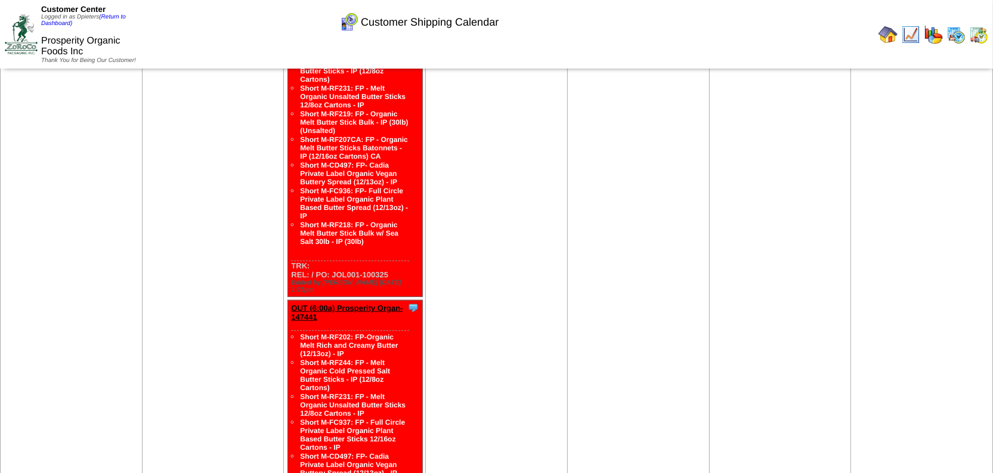
scroll to position [990, 0]
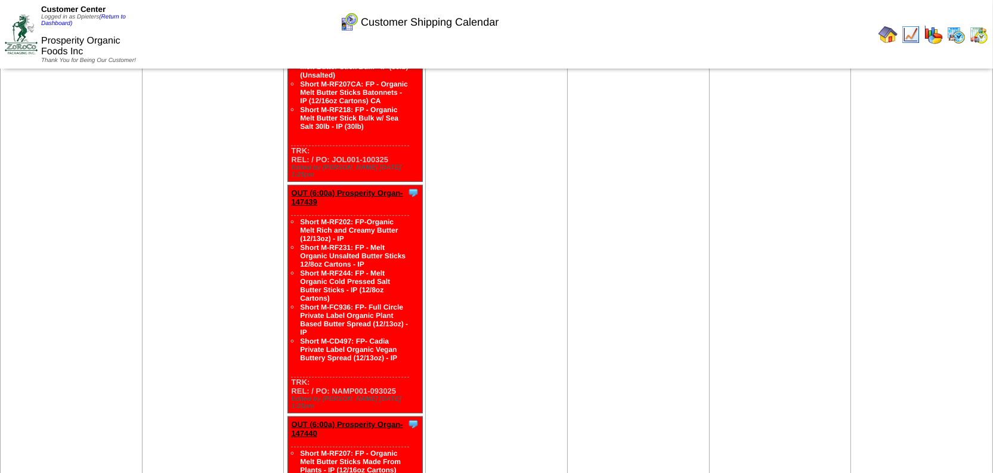
scroll to position [557, 0]
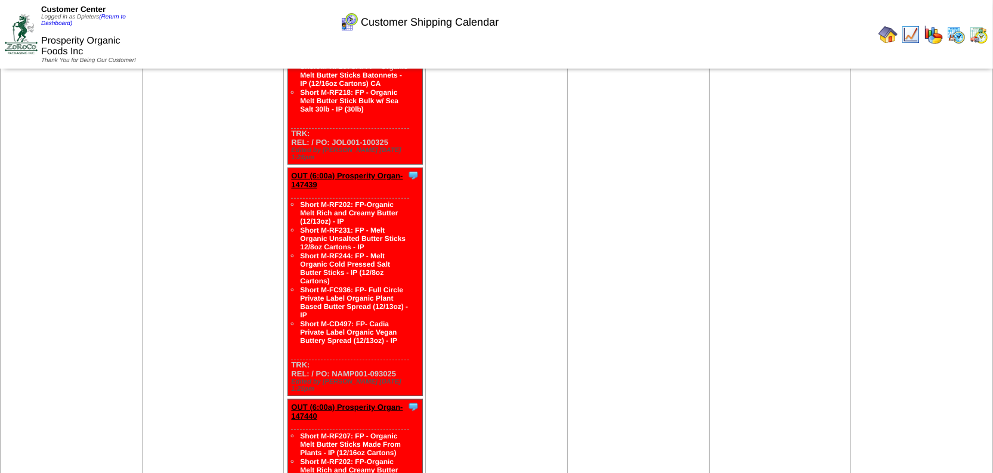
drag, startPoint x: 404, startPoint y: 288, endPoint x: 298, endPoint y: 159, distance: 166.5
click at [298, 200] on ul "Short M-RF202: FP-Organic Melt Rich and Creamy Butter (12/13oz) - IP Short M-RF…" at bounding box center [342, 272] width 132 height 145
copy ul "Short M-RF202: FP-Organic Melt Rich and Creamy Butter (12/13oz) - IP Short M-RF…"
click at [233, 307] on td "Sep 29 [+] Print" at bounding box center [213, 364] width 142 height 1271
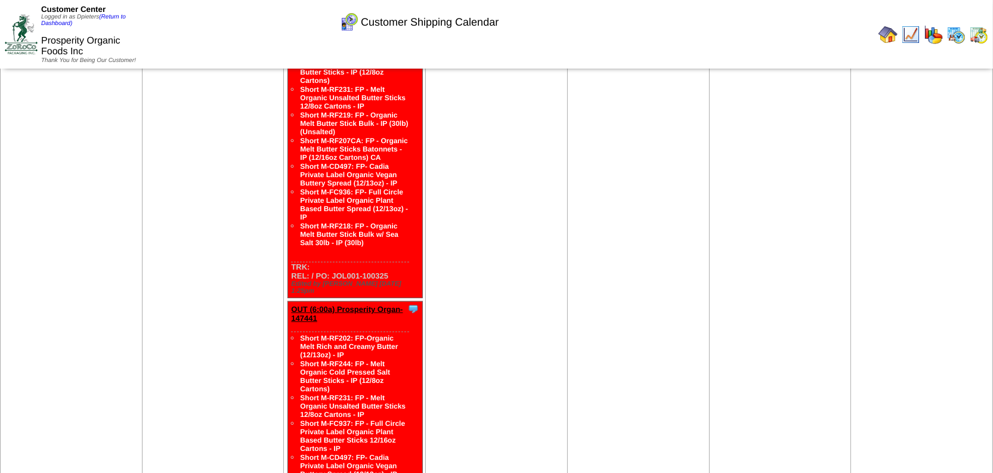
scroll to position [990, 0]
drag, startPoint x: 401, startPoint y: 414, endPoint x: 300, endPoint y: 245, distance: 196.9
click at [300, 330] on div "Short M-RF202: FP-Organic Melt Rich and Creamy Butter (12/13oz) - IP Short M-RF…" at bounding box center [350, 428] width 118 height 196
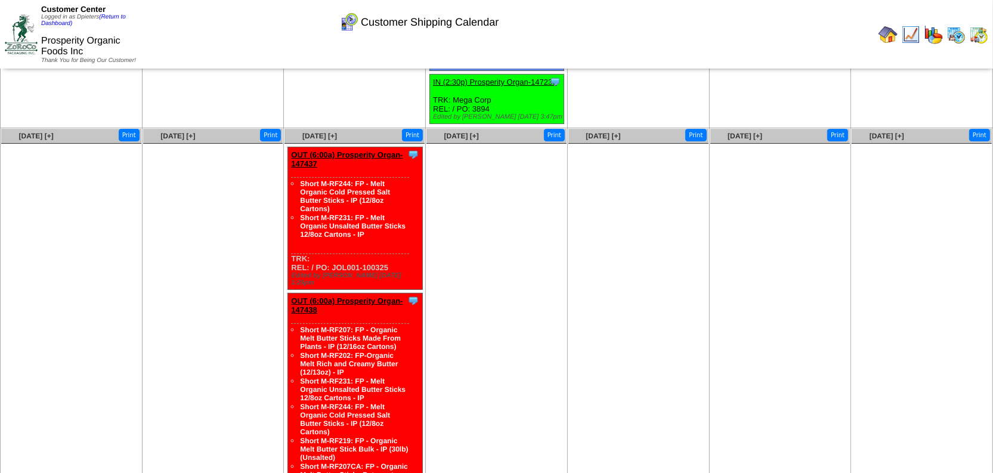
scroll to position [177, 0]
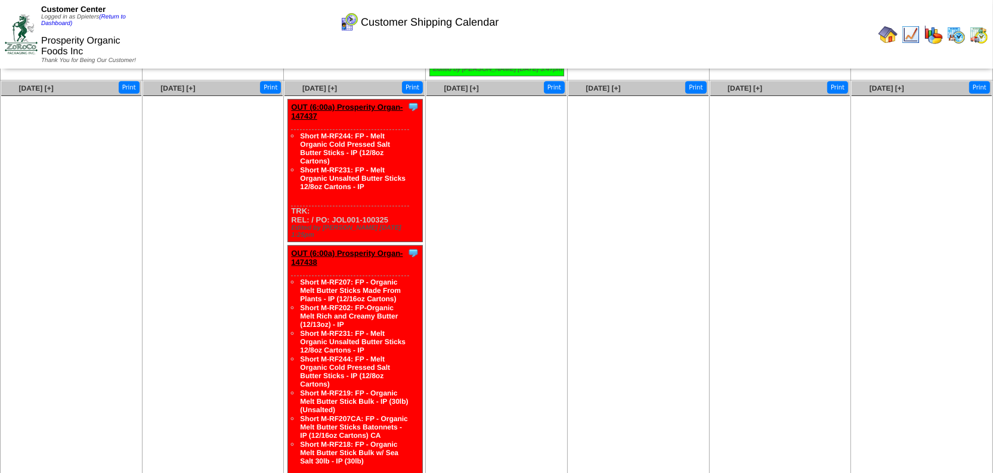
scroll to position [231, 0]
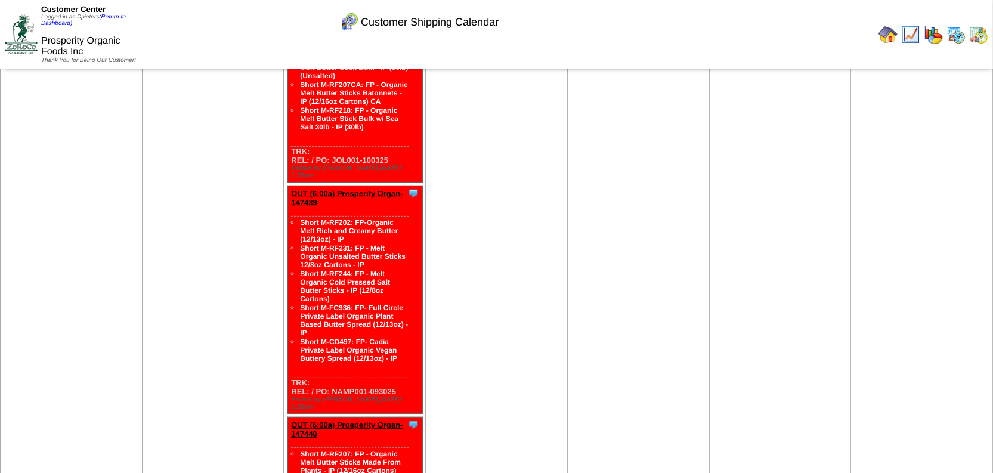
scroll to position [557, 0]
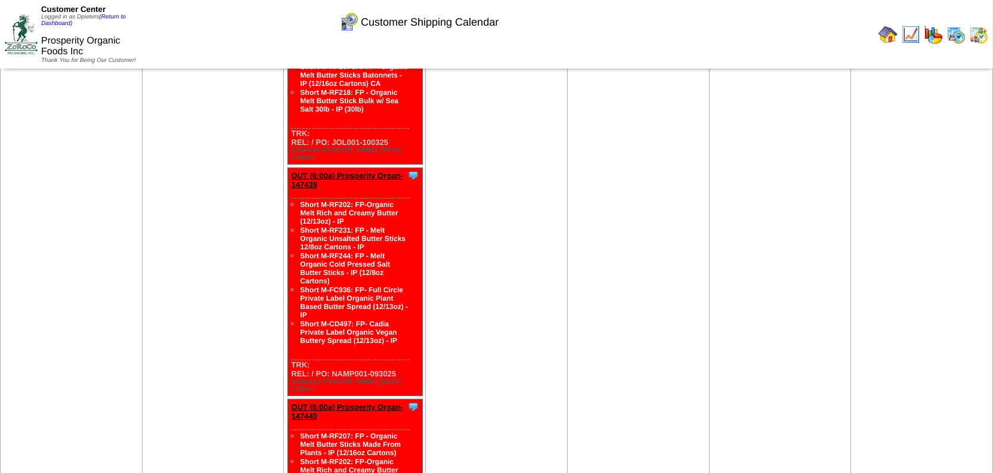
click at [212, 277] on td "Sep 29 [+] Print" at bounding box center [213, 364] width 142 height 1271
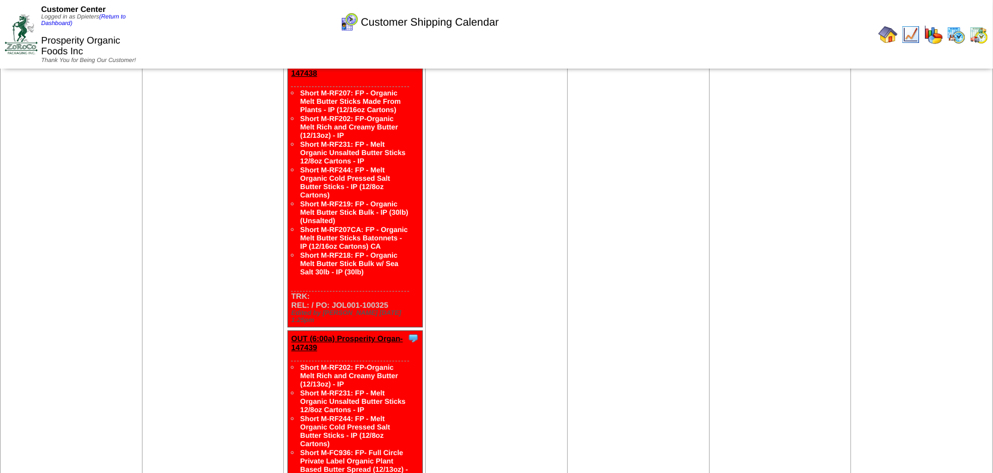
scroll to position [339, 0]
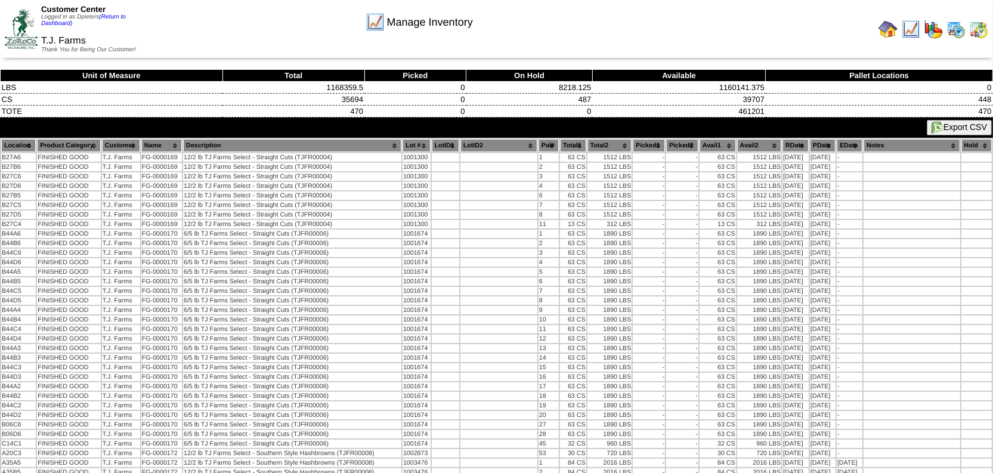
click at [911, 27] on img at bounding box center [910, 29] width 19 height 19
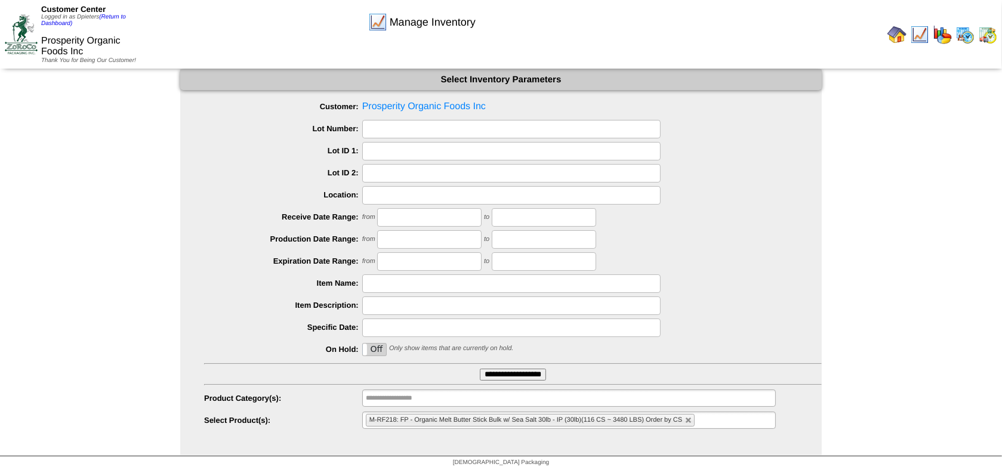
drag, startPoint x: 687, startPoint y: 417, endPoint x: 675, endPoint y: 415, distance: 11.6
click at [687, 417] on link at bounding box center [688, 420] width 7 height 7
type input "**********"
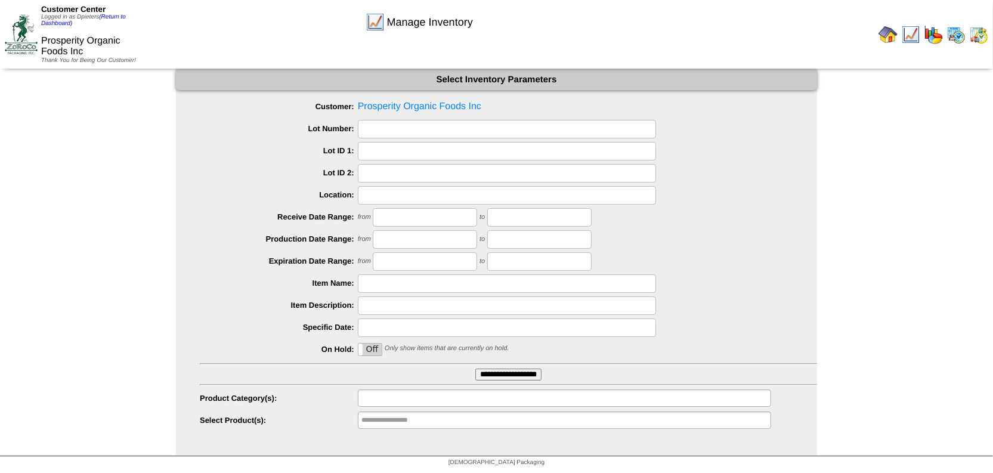
click at [400, 395] on input "text" at bounding box center [399, 398] width 76 height 15
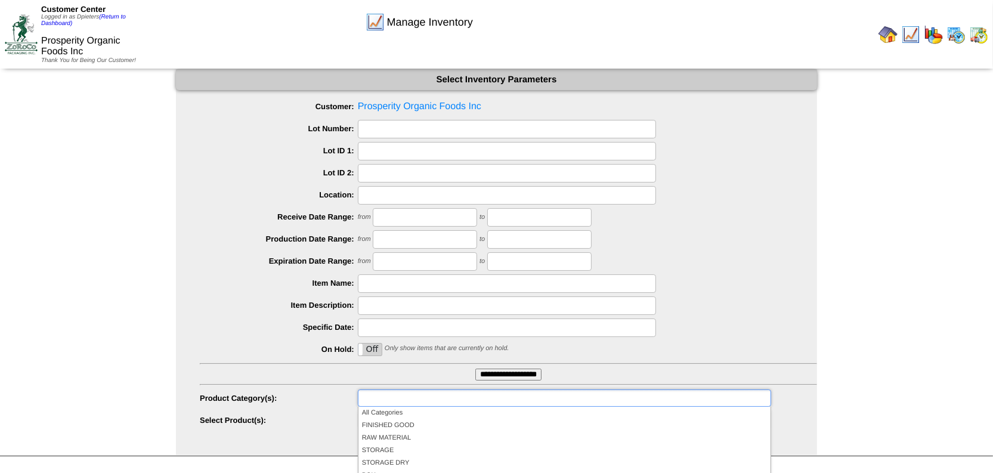
click at [296, 416] on label "Select Product(s):" at bounding box center [279, 420] width 158 height 9
type input "**********"
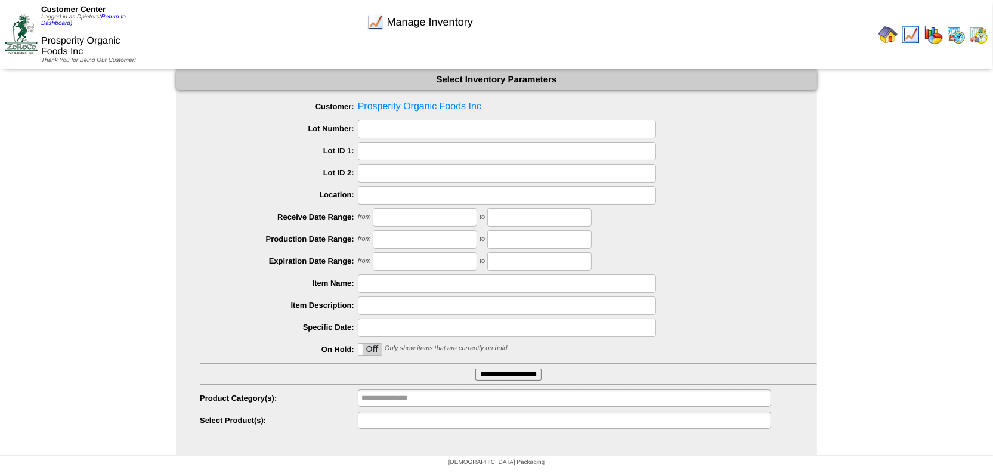
click at [404, 423] on input "text" at bounding box center [399, 420] width 76 height 15
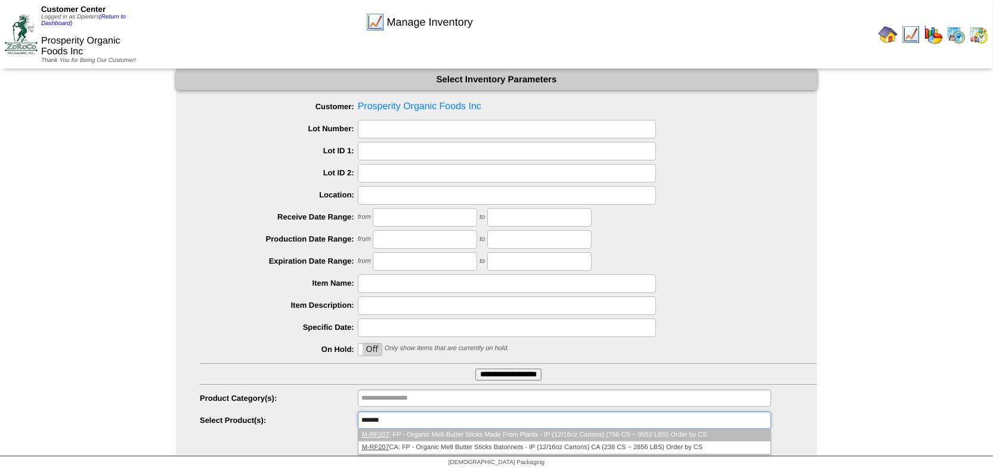
type input "*******"
click at [452, 431] on li "M-RF207 : FP - Organic Melt Butter Sticks Made From Plants - IP (12/16oz Carton…" at bounding box center [565, 435] width 412 height 13
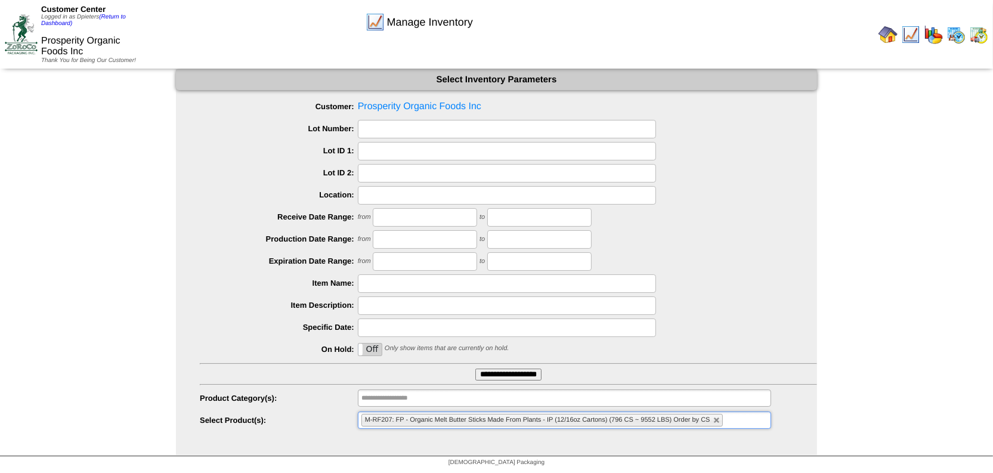
click at [526, 369] on input "**********" at bounding box center [508, 375] width 66 height 12
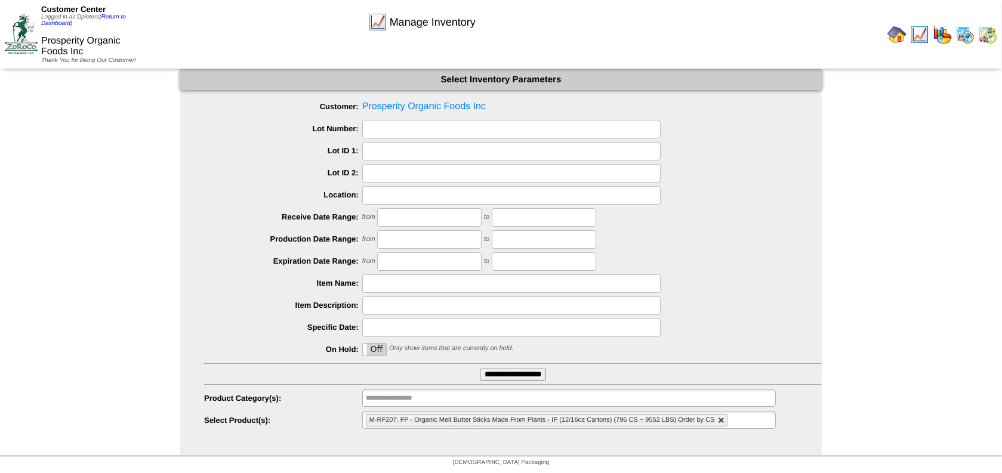
click at [723, 422] on link at bounding box center [721, 420] width 7 height 7
type input "**********"
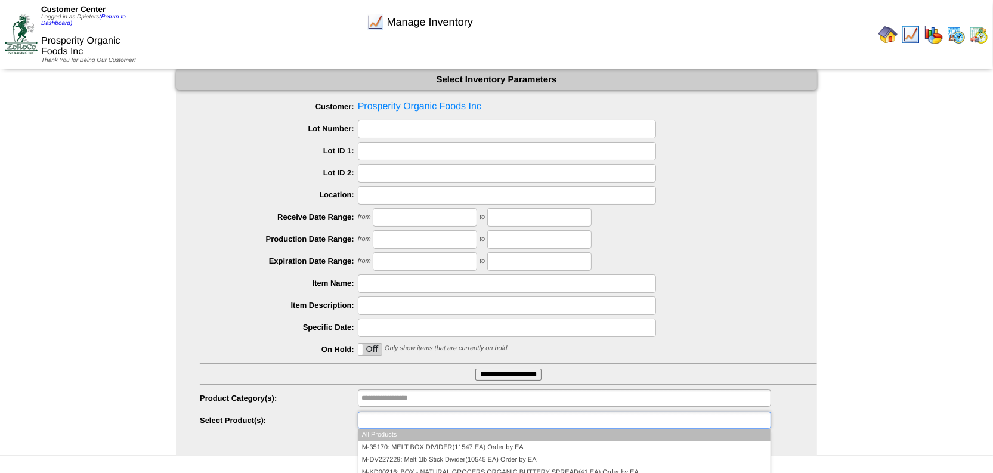
click at [547, 422] on ul at bounding box center [564, 420] width 413 height 17
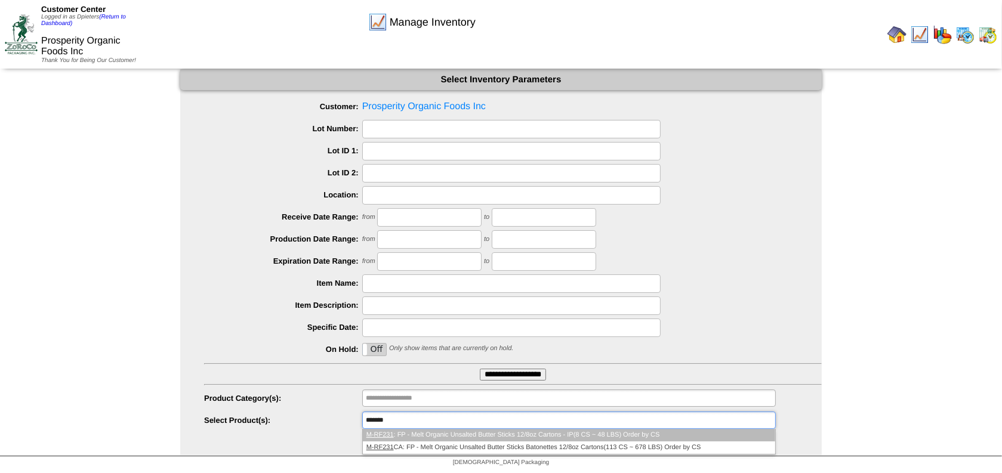
type input "**********"
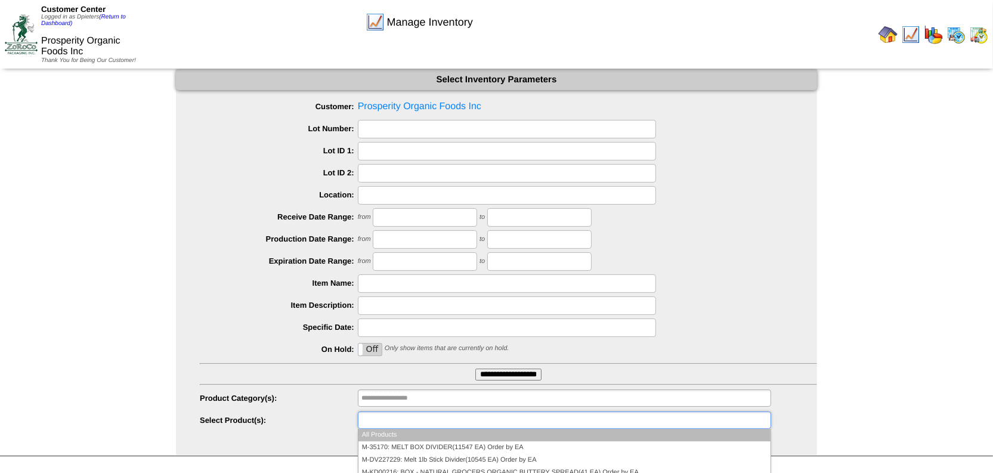
click at [395, 418] on input "text" at bounding box center [399, 420] width 76 height 15
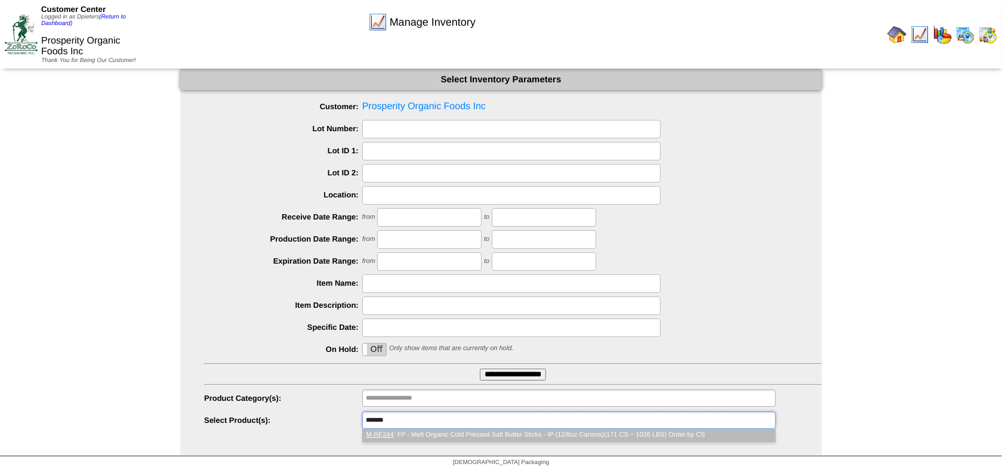
type input "**********"
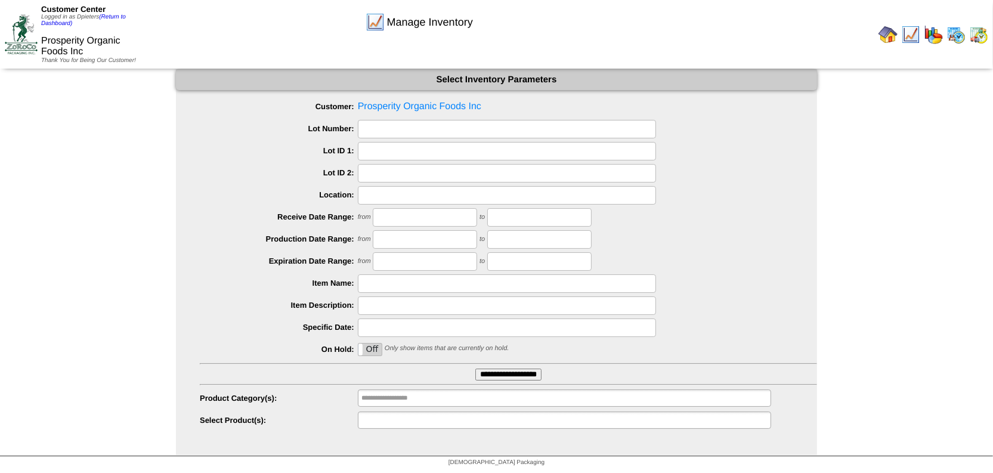
click at [441, 421] on ul at bounding box center [564, 420] width 413 height 17
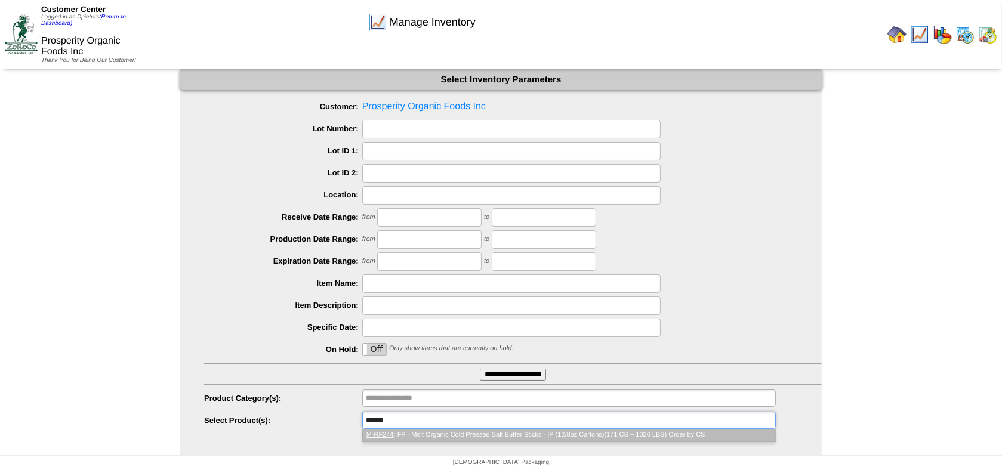
type input "**********"
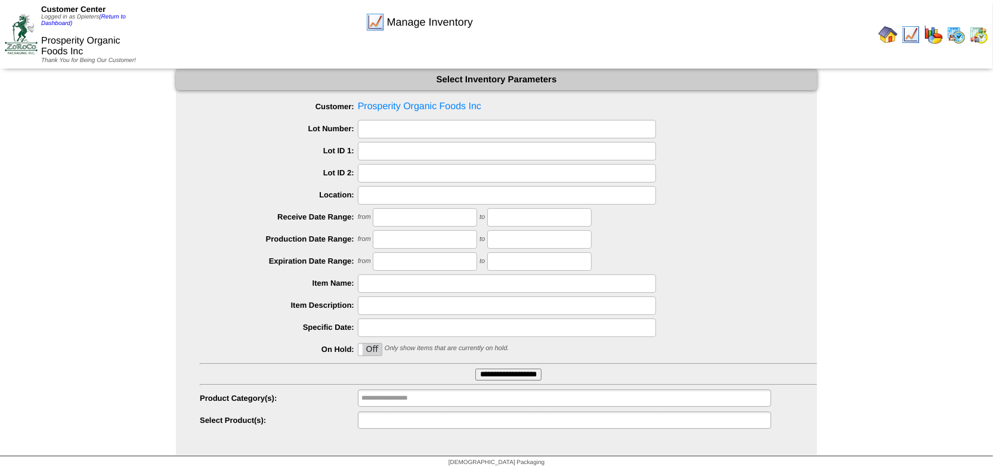
click at [418, 422] on input "text" at bounding box center [399, 420] width 76 height 15
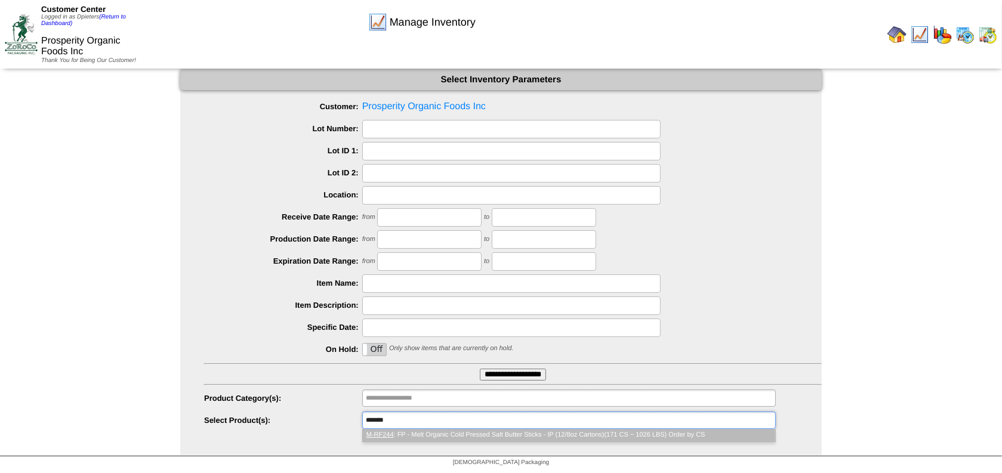
type input "*******"
click at [450, 435] on li "M-RF244 : FP - Melt Organic Cold Pressed Salt Butter Sticks - IP (12/8oz Carton…" at bounding box center [569, 435] width 412 height 13
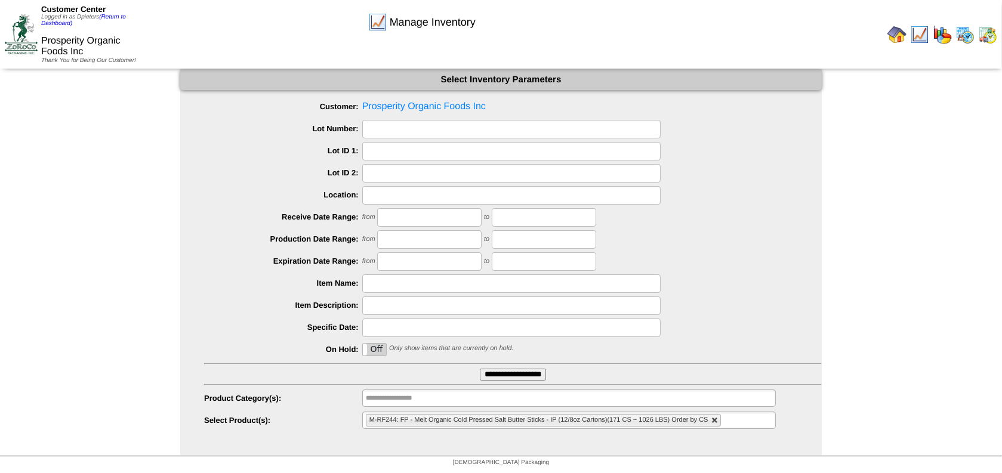
click at [712, 419] on link at bounding box center [714, 420] width 7 height 7
type input "**********"
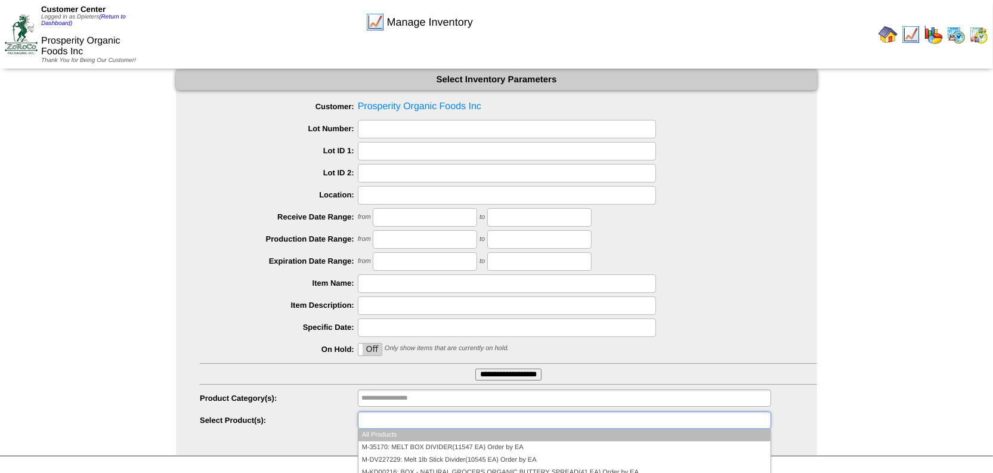
click at [712, 419] on ul at bounding box center [564, 420] width 413 height 17
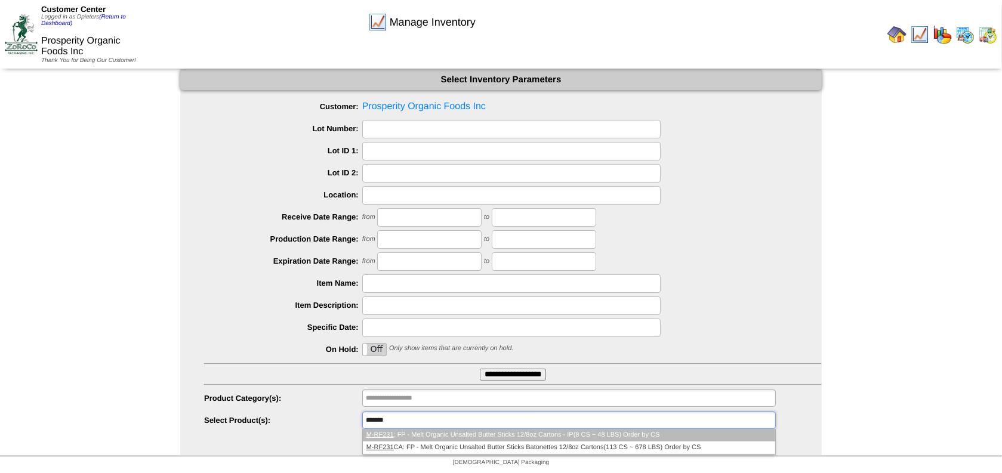
type input "*******"
click at [682, 434] on li "M-RF231 : FP - Melt Organic Unsalted Butter Sticks 12/8oz Cartons - IP(8 CS ~ 4…" at bounding box center [569, 435] width 412 height 13
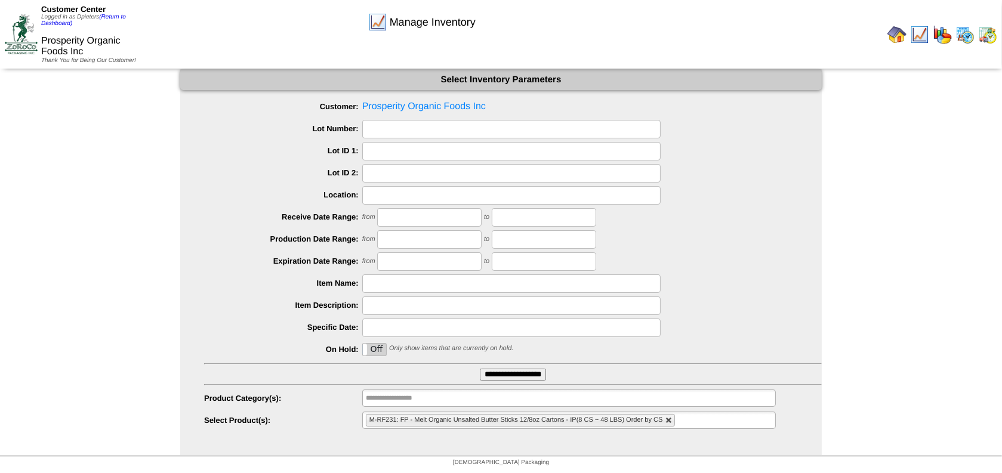
click at [669, 421] on link at bounding box center [668, 420] width 7 height 7
type input "**********"
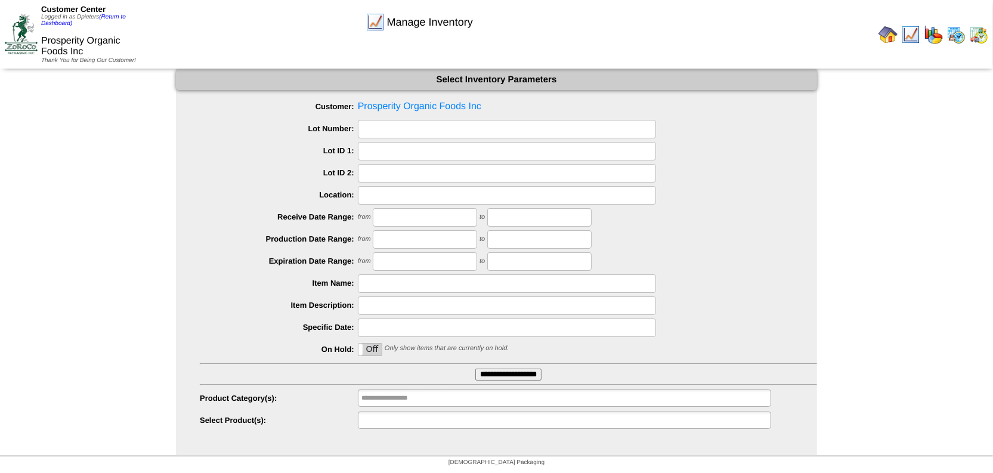
click at [385, 423] on input "text" at bounding box center [399, 420] width 76 height 15
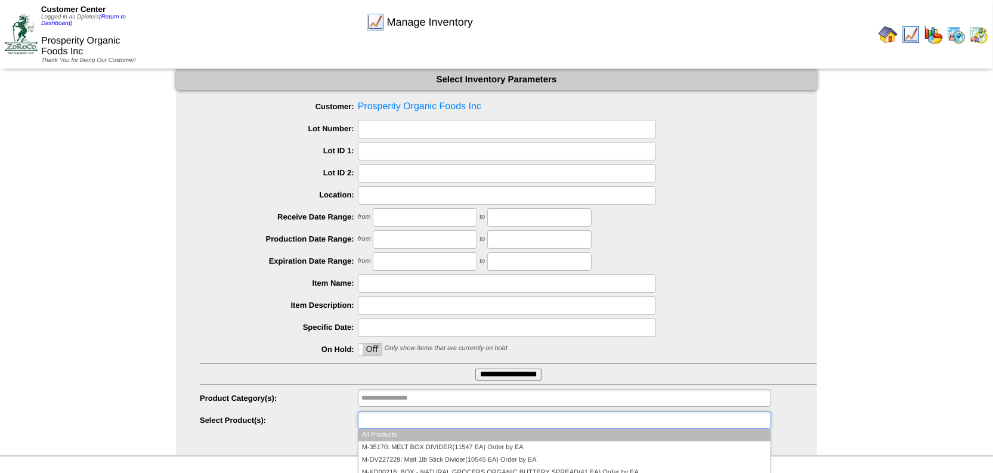
type input "**********"
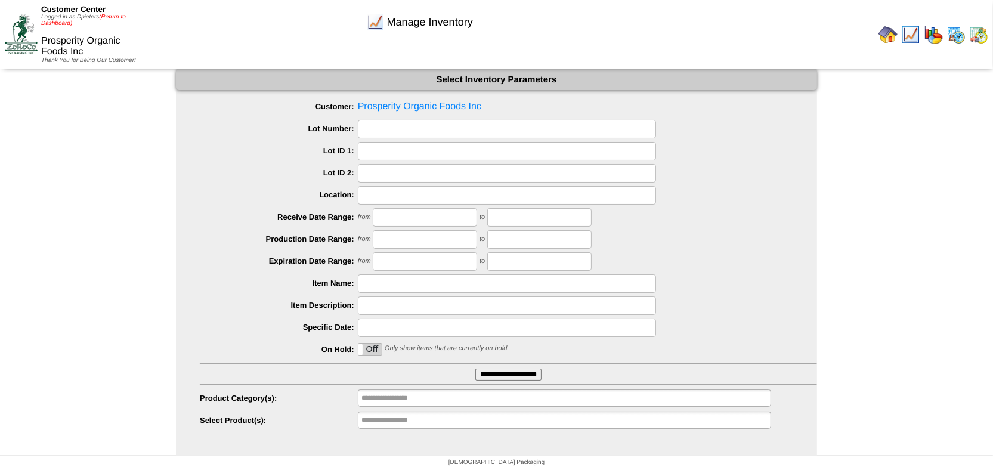
click at [113, 16] on link "(Return to Dashboard)" at bounding box center [83, 20] width 85 height 13
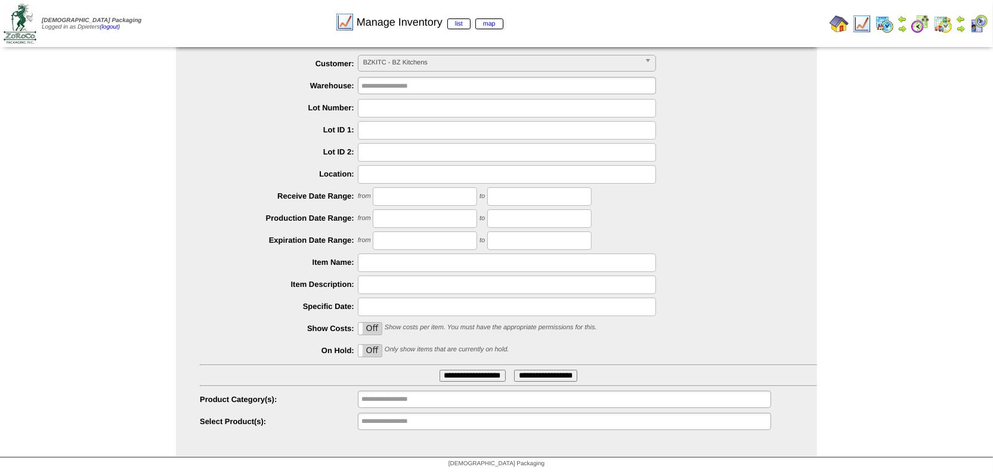
scroll to position [12, 0]
click at [837, 25] on img at bounding box center [839, 23] width 19 height 19
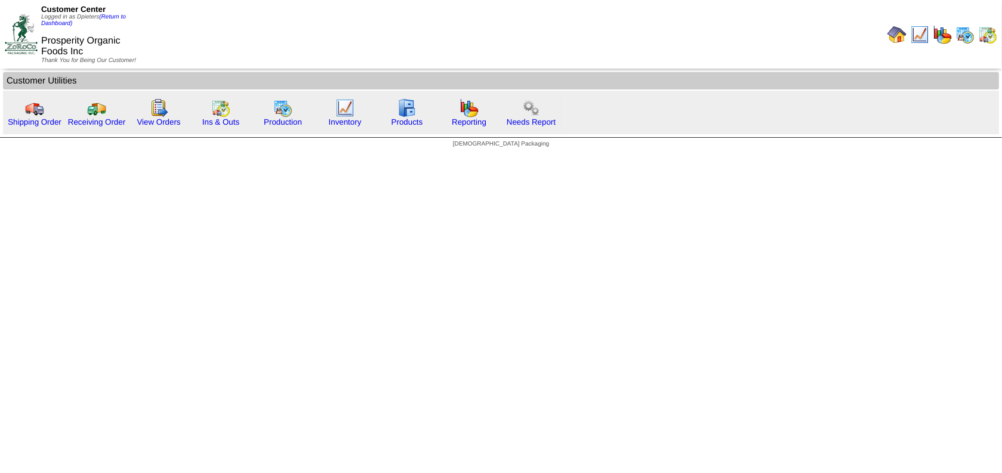
click at [111, 11] on div "Customer Center Logged in as Dpieters (Return to Dashboard)" at bounding box center [95, 16] width 108 height 22
click at [112, 18] on link "(Return to Dashboard)" at bounding box center [83, 20] width 85 height 13
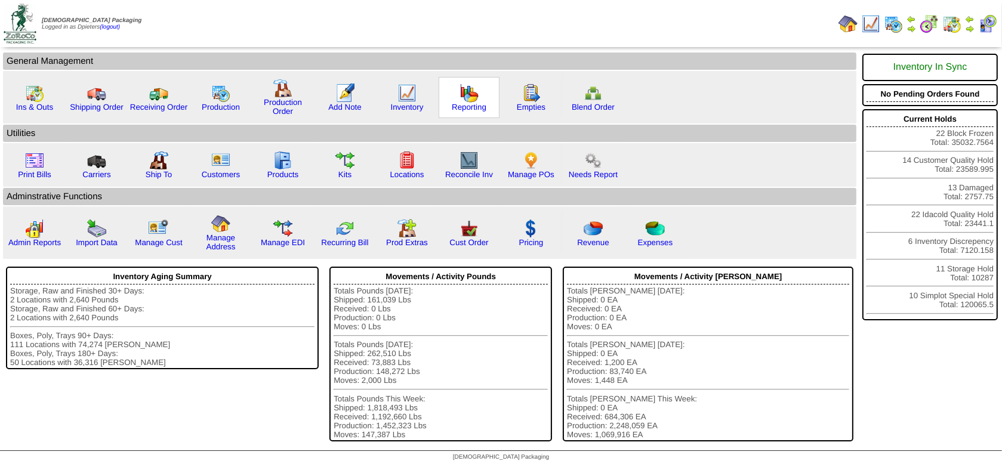
click at [469, 95] on img at bounding box center [468, 93] width 19 height 19
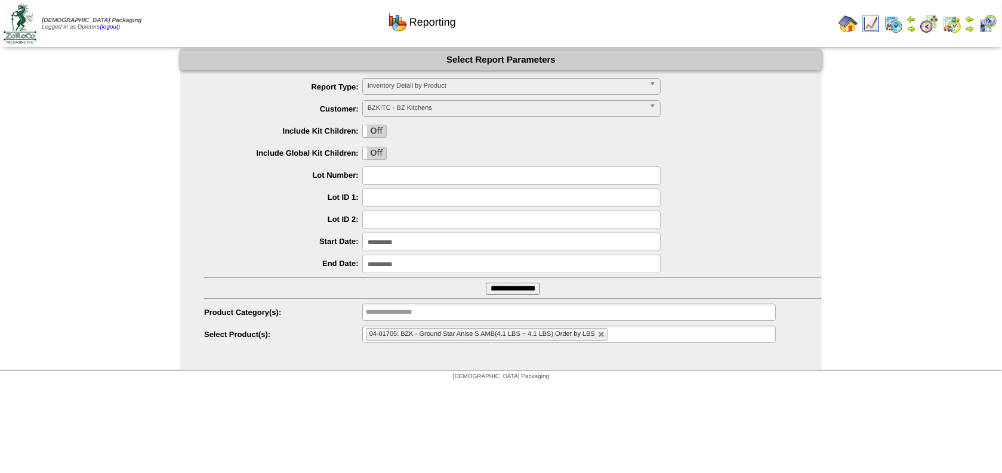
click at [419, 85] on span "Inventory Detail by Product" at bounding box center [505, 86] width 277 height 14
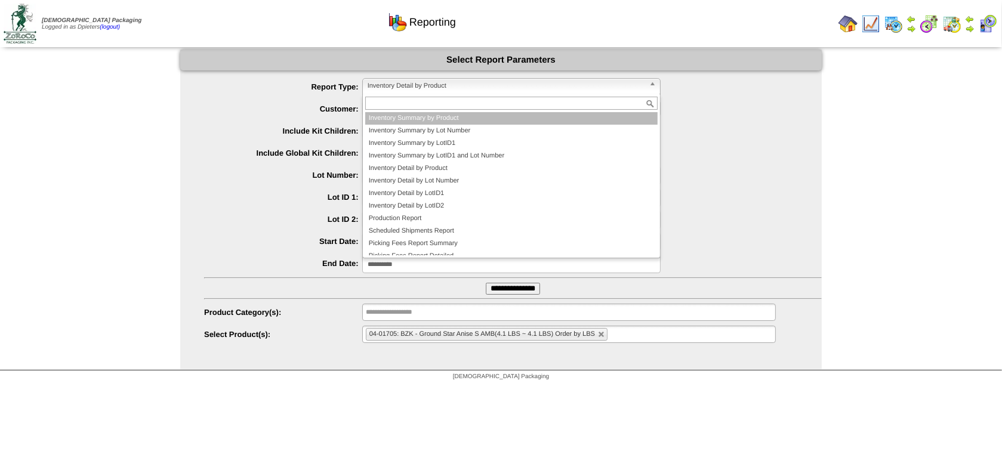
click at [453, 116] on li "Inventory Summary by Product" at bounding box center [511, 118] width 292 height 13
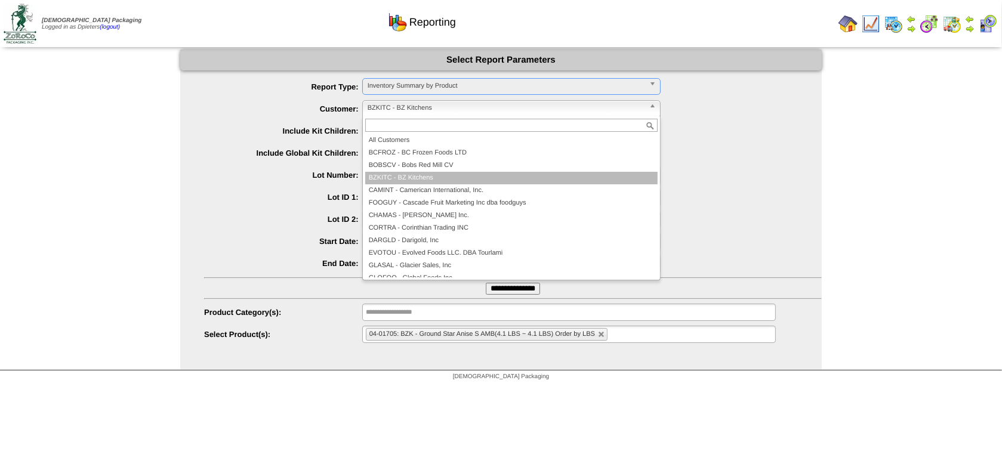
click at [414, 103] on span "BZKITC - BZ Kitchens" at bounding box center [505, 108] width 277 height 14
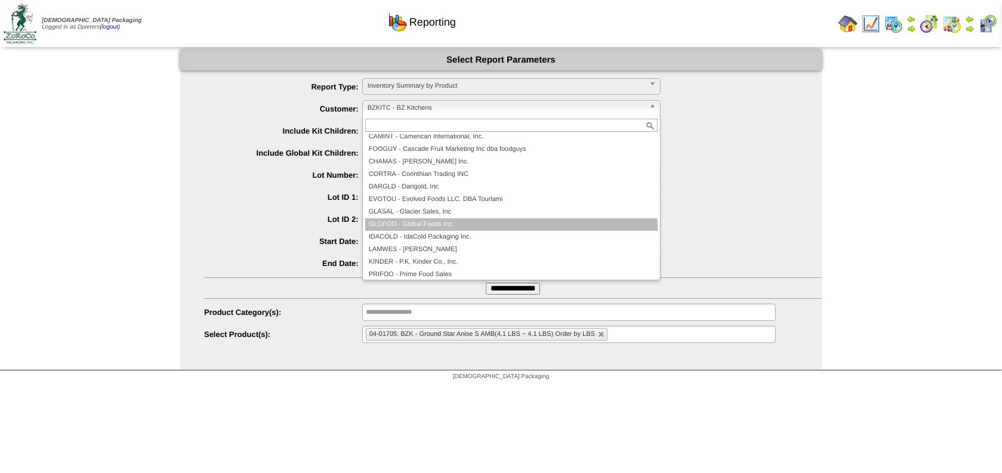
scroll to position [108, 0]
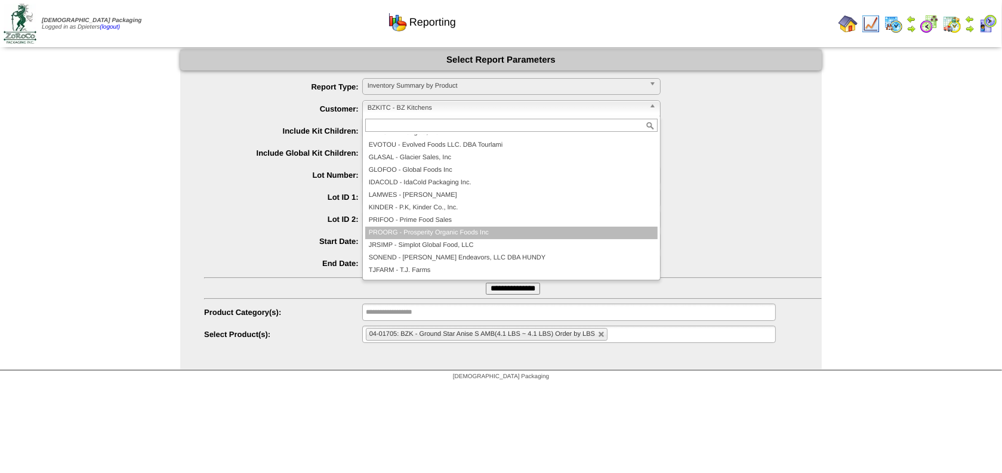
click at [429, 232] on li "PROORG - Prosperity Organic Foods Inc" at bounding box center [511, 233] width 292 height 13
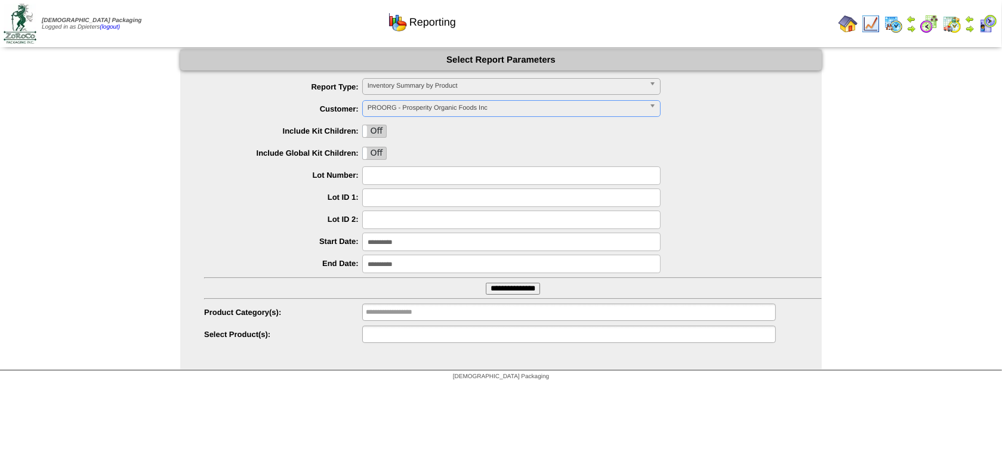
click at [409, 332] on input "text" at bounding box center [404, 334] width 76 height 15
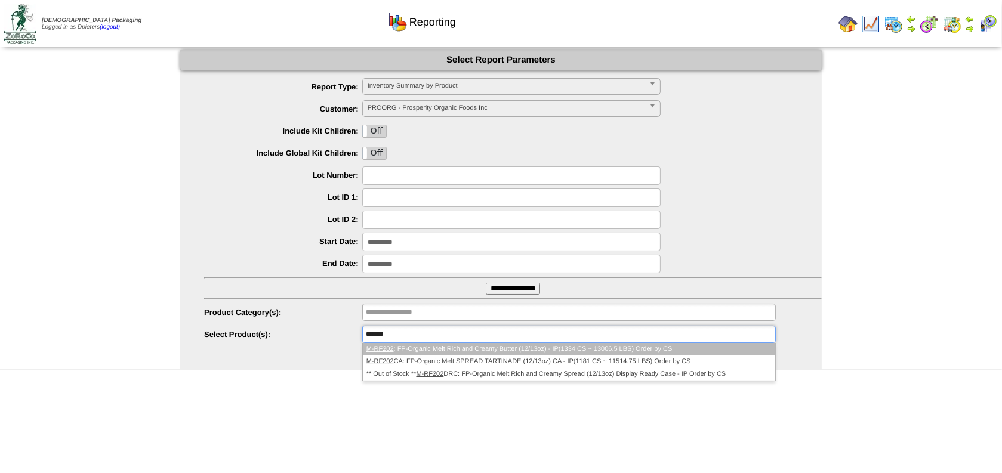
type input "*******"
click at [434, 347] on li "M-RF202 : FP-Organic Melt Rich and Creamy Butter (12/13oz) - IP(1334 CS ~ 13006…" at bounding box center [569, 349] width 412 height 13
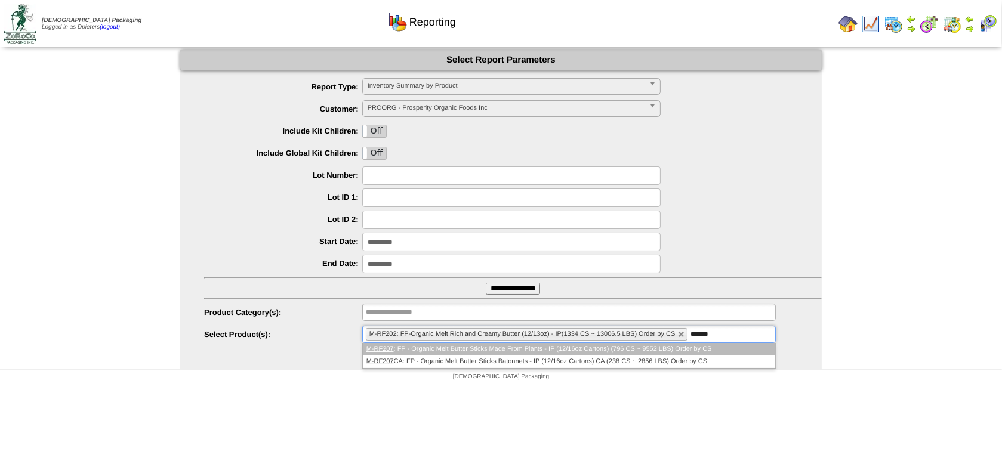
type input "*******"
click at [434, 347] on li "M-RF207 : FP - Organic Melt Butter Sticks Made From Plants - IP (12/16oz Carton…" at bounding box center [569, 349] width 412 height 13
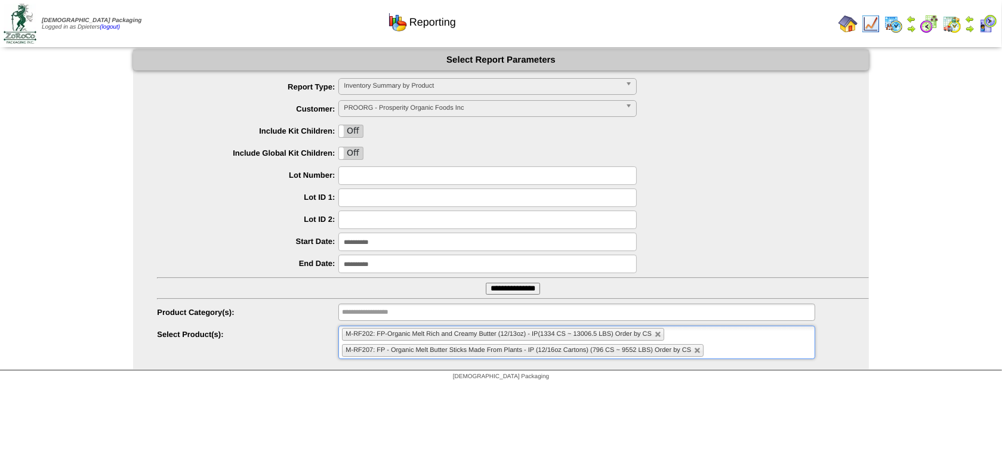
click at [741, 347] on ul "M-RF202: FP-Organic Melt Rich and Creamy Butter (12/13oz) - IP(1334 CS ~ 13006.…" at bounding box center [576, 342] width 477 height 33
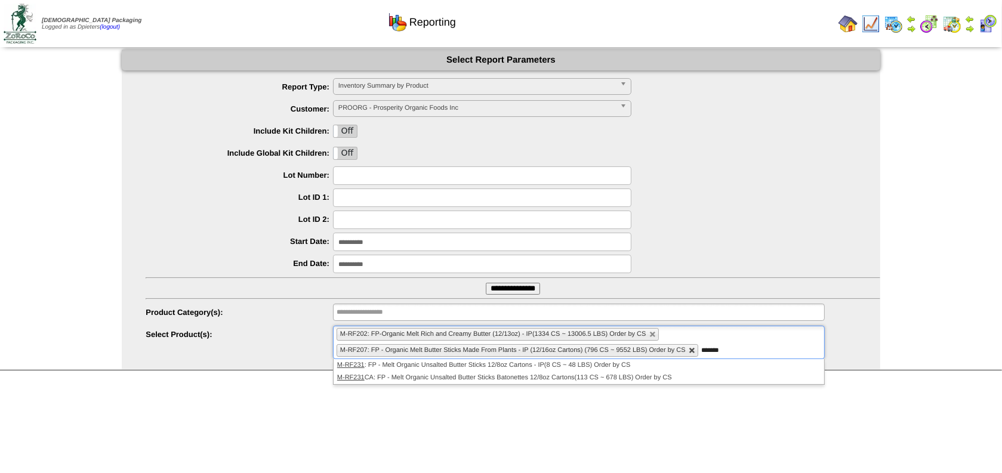
click at [691, 348] on link at bounding box center [691, 350] width 7 height 7
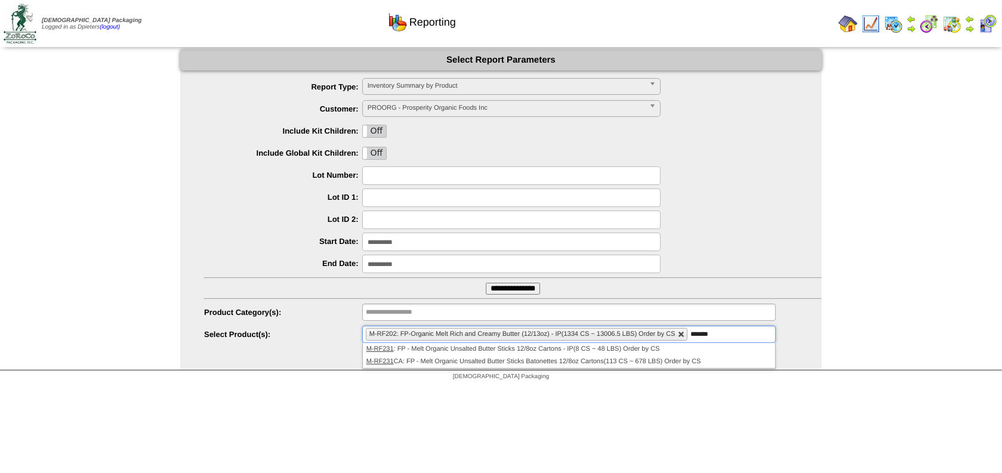
click at [681, 331] on link at bounding box center [681, 334] width 7 height 7
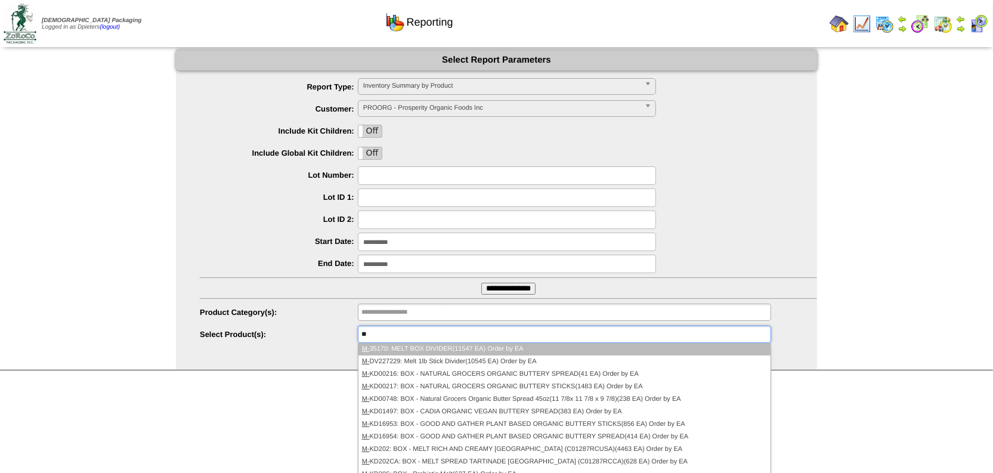
type input "*"
type input "**********"
click at [388, 306] on input "text" at bounding box center [399, 312] width 76 height 15
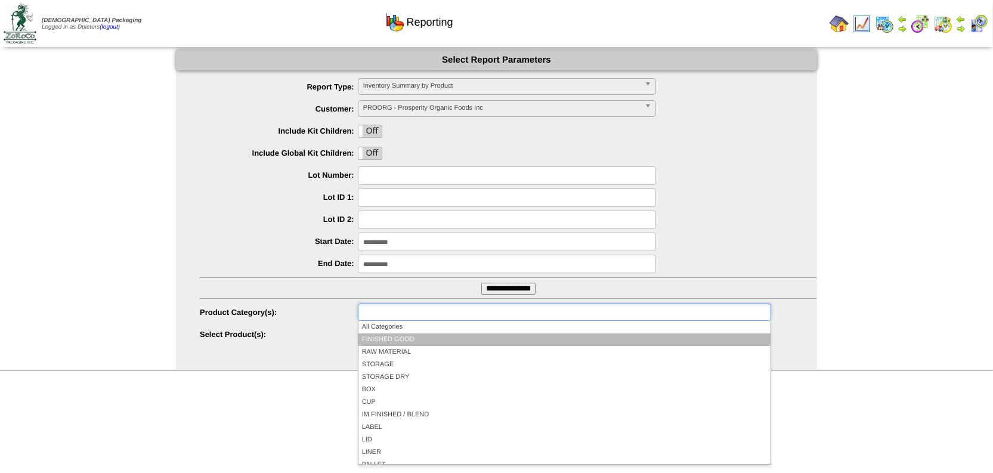
click at [393, 336] on li "FINISHED GOOD" at bounding box center [565, 339] width 412 height 13
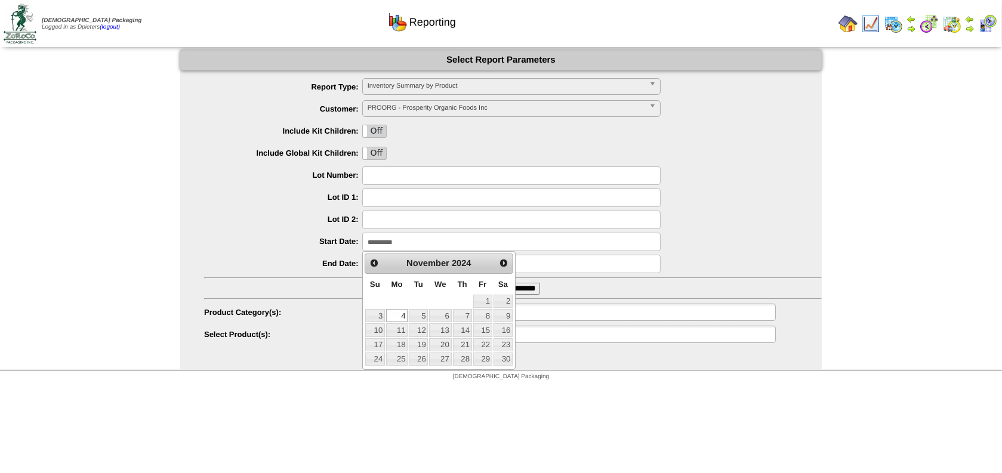
drag, startPoint x: 437, startPoint y: 242, endPoint x: 341, endPoint y: 234, distance: 96.3
click at [341, 234] on div "**********" at bounding box center [512, 242] width 617 height 18
click at [506, 261] on span "Next" at bounding box center [504, 263] width 10 height 10
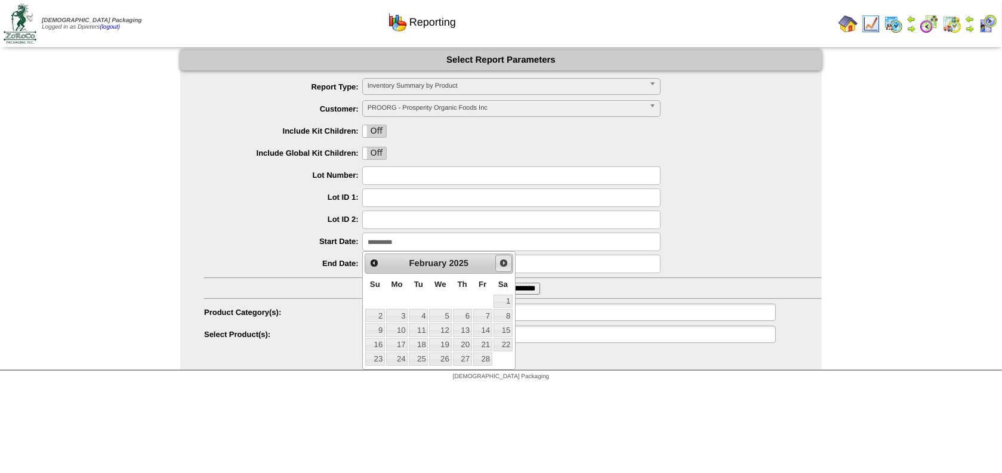
click at [506, 261] on span "Next" at bounding box center [504, 263] width 10 height 10
click at [482, 301] on link "1" at bounding box center [482, 301] width 19 height 13
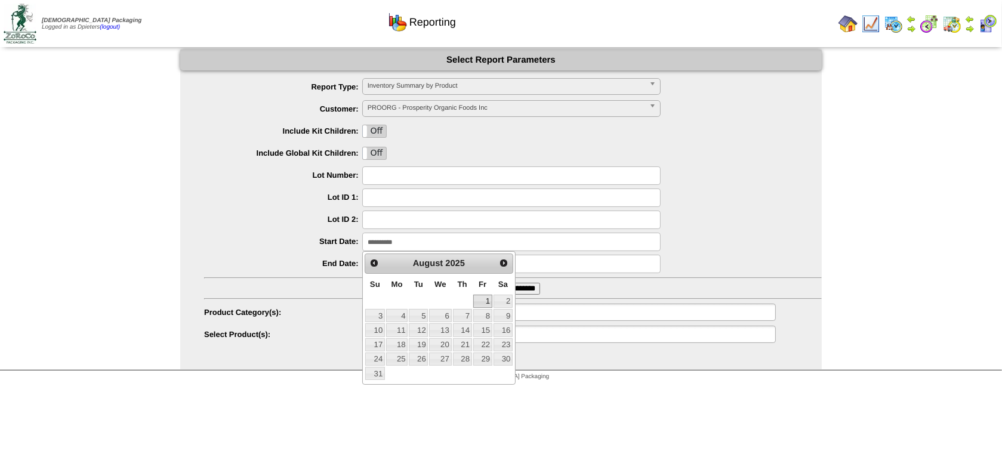
type input "**********"
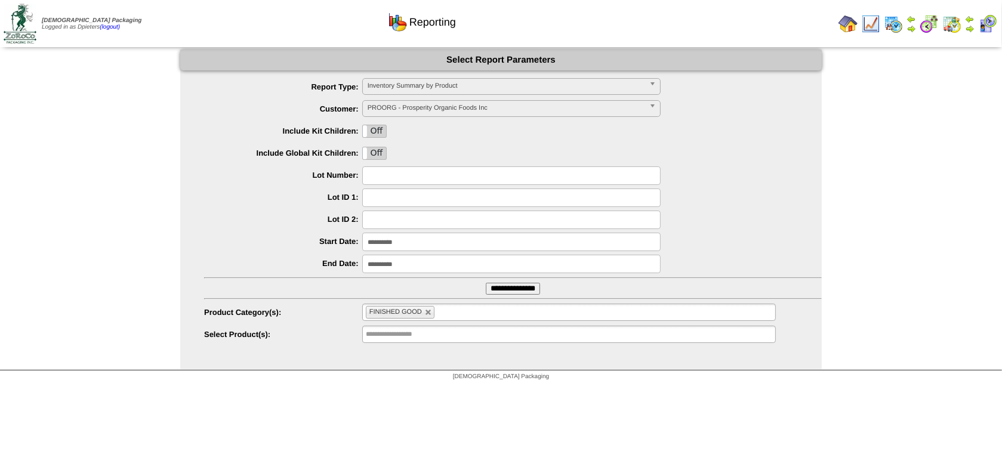
click at [523, 289] on input "**********" at bounding box center [513, 289] width 54 height 12
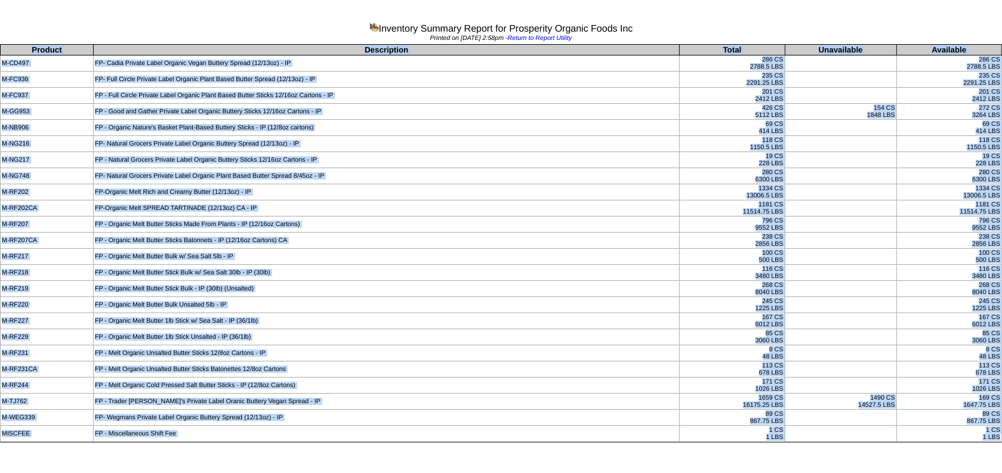
drag, startPoint x: 1, startPoint y: 45, endPoint x: 721, endPoint y: 460, distance: 831.6
click at [721, 446] on html "Inventory Summary Report for Prosperity Organic Foods Inc Printed on 09/25/2025…" at bounding box center [501, 223] width 1002 height 446
copy body "Product Description Total Unavailable Available M-CD497 FP- Cadia Private Label…"
click at [381, 183] on td "FP- Natural Grocers Private Label Organic Plant Based Butter Spread 8/45oz - IP" at bounding box center [386, 176] width 586 height 16
click at [409, 183] on td "FP- Natural Grocers Private Label Organic Plant Based Butter Spread 8/45oz - IP" at bounding box center [386, 176] width 586 height 16
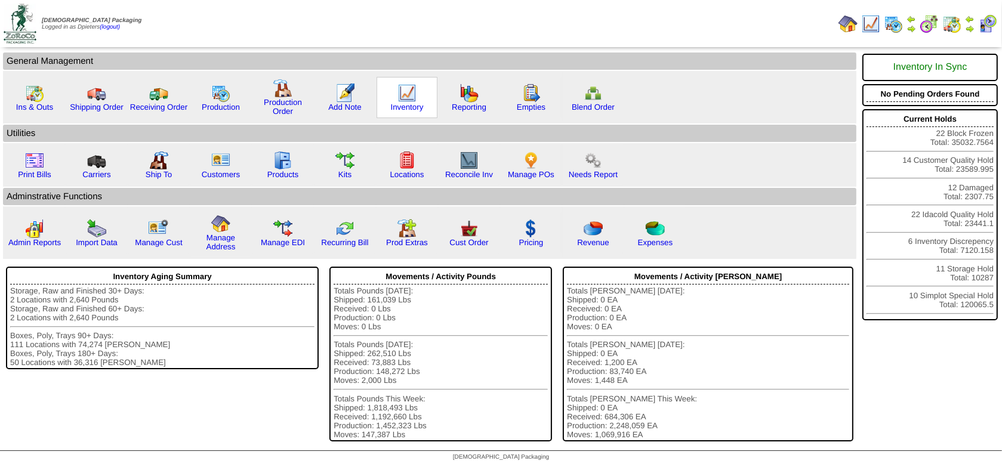
click at [410, 101] on img at bounding box center [406, 93] width 19 height 19
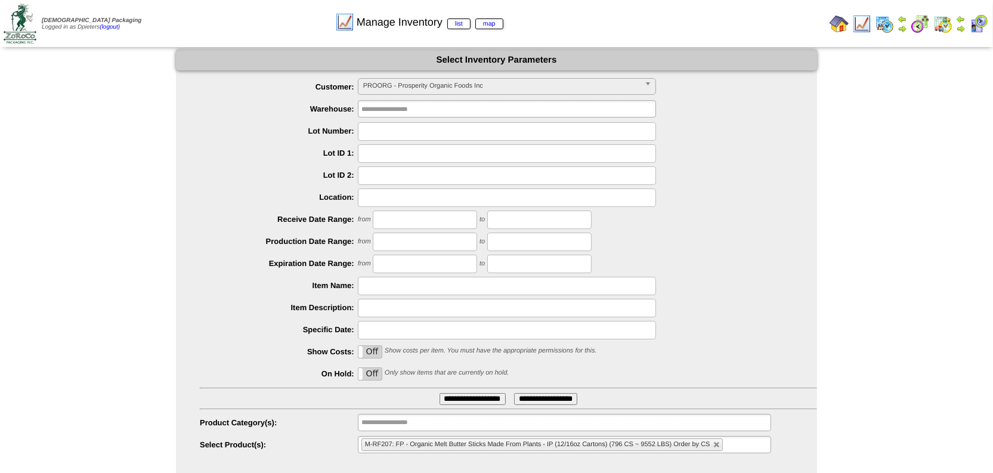
click at [418, 84] on span "PROORG - Prosperity Organic Foods Inc" at bounding box center [501, 86] width 277 height 14
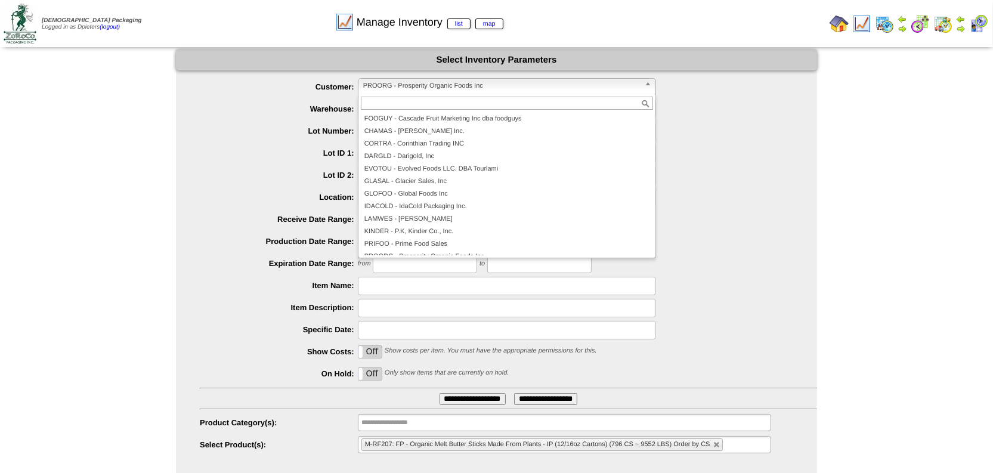
scroll to position [8, 0]
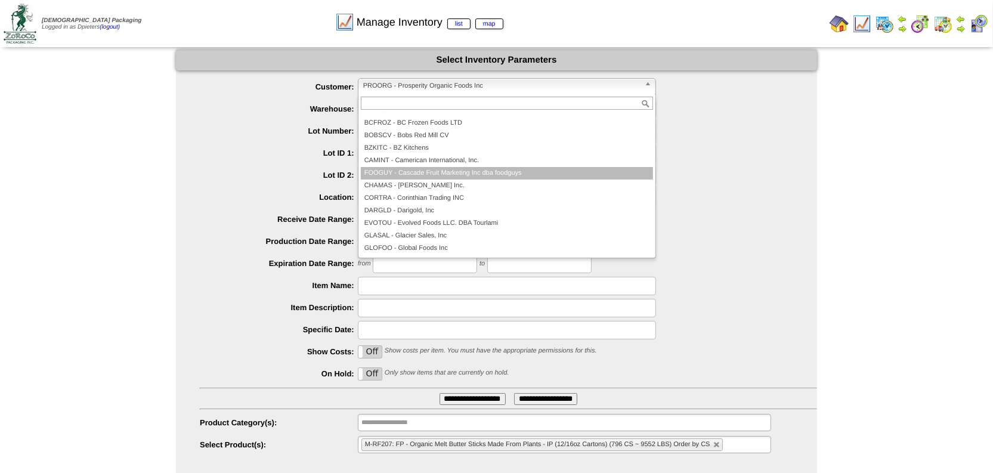
click at [444, 169] on li "FOOGUY - Cascade Fruit Marketing Inc dba foodguys" at bounding box center [507, 173] width 292 height 13
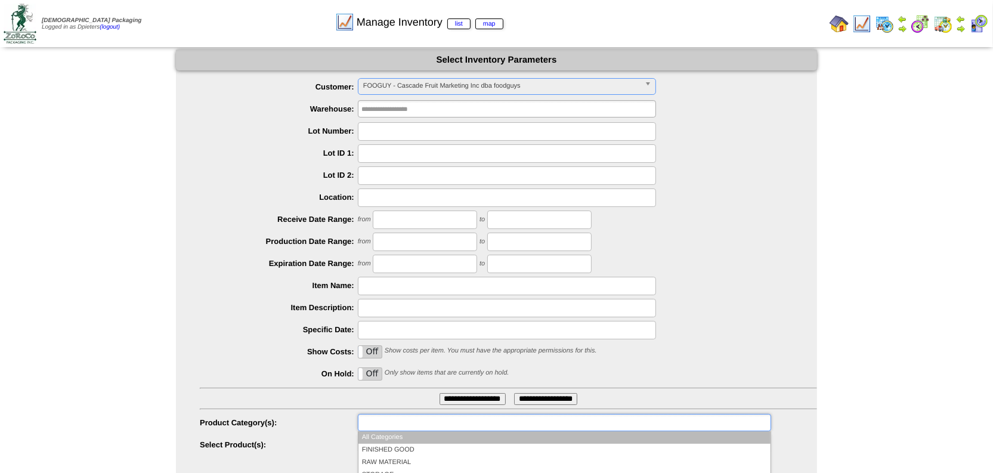
click at [391, 424] on input "text" at bounding box center [399, 422] width 76 height 15
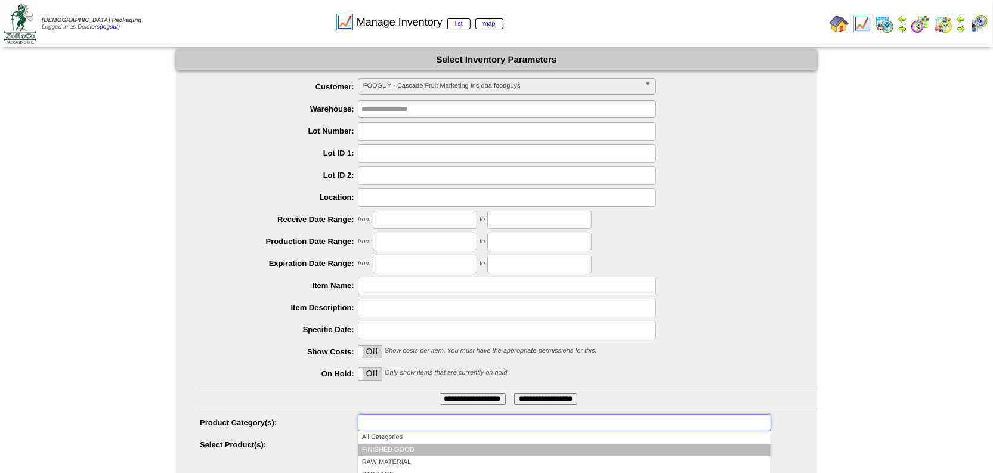
click at [405, 446] on li "FINISHED GOOD" at bounding box center [565, 450] width 412 height 13
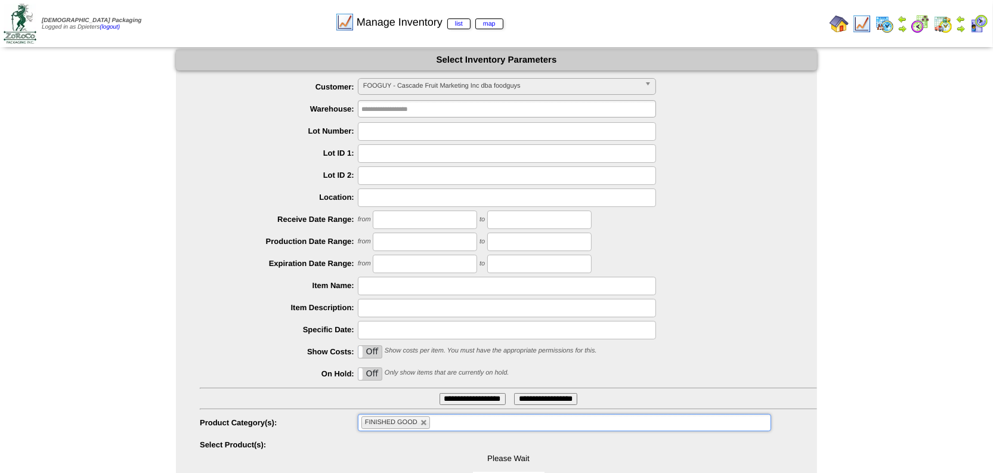
click at [459, 397] on input "**********" at bounding box center [473, 399] width 66 height 12
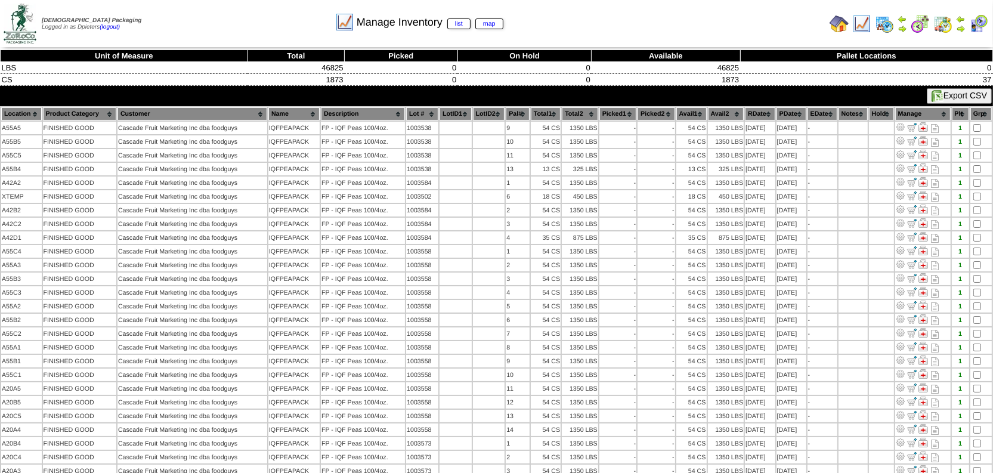
click at [879, 109] on th "Hold" at bounding box center [881, 113] width 25 height 13
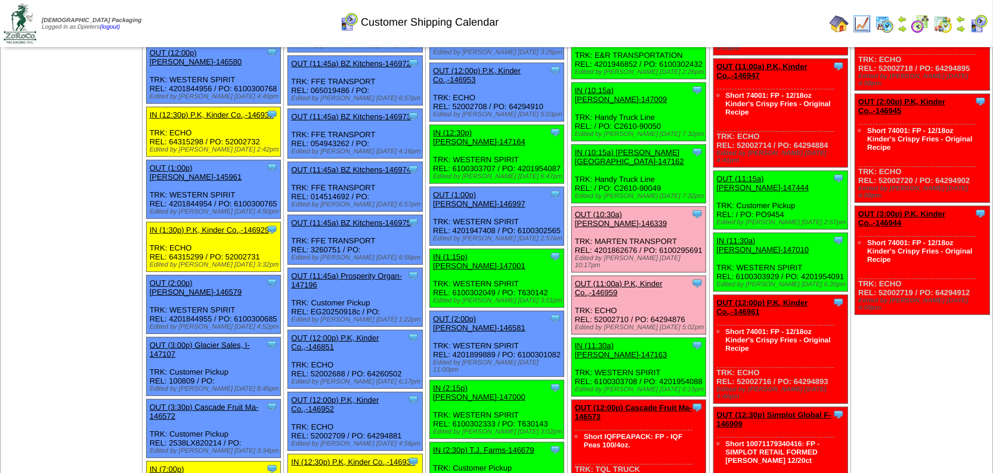
scroll to position [597, 0]
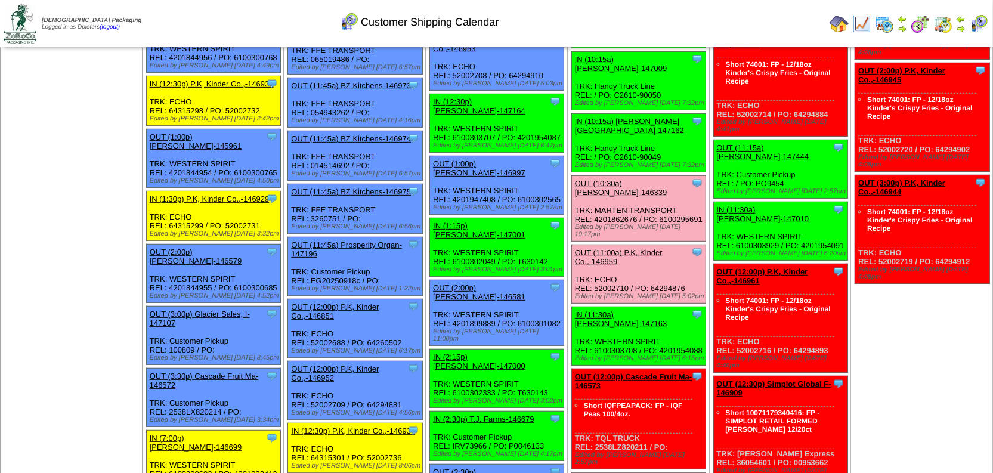
drag, startPoint x: 57, startPoint y: 274, endPoint x: 95, endPoint y: 287, distance: 40.9
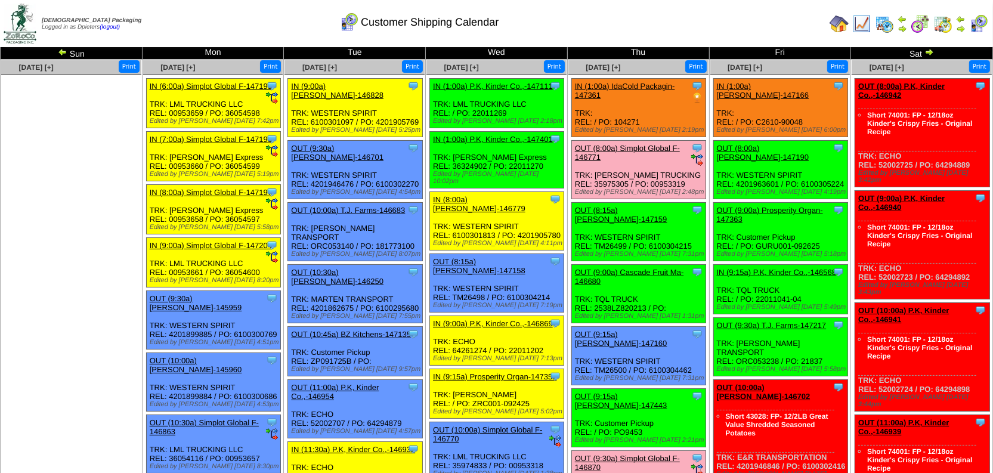
scroll to position [0, 0]
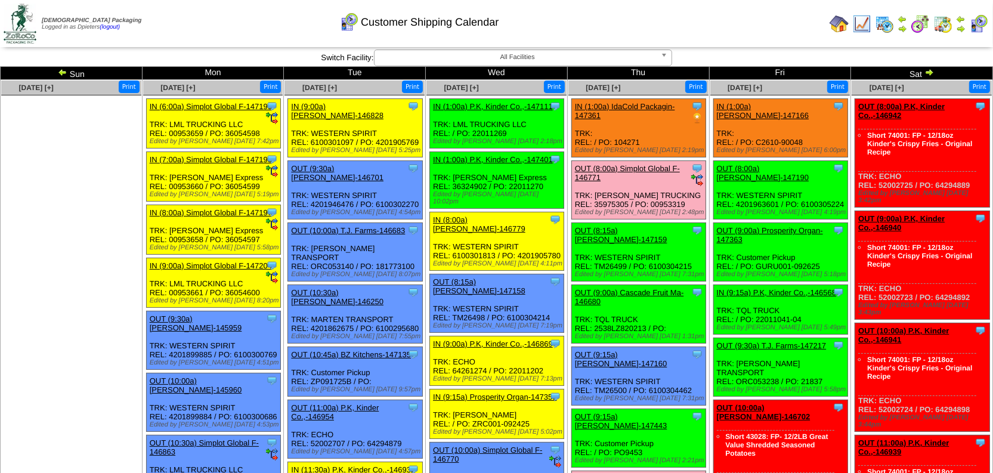
click at [663, 288] on link "OUT (9:00a) Cascade Fruit Ma-146680" at bounding box center [629, 297] width 109 height 18
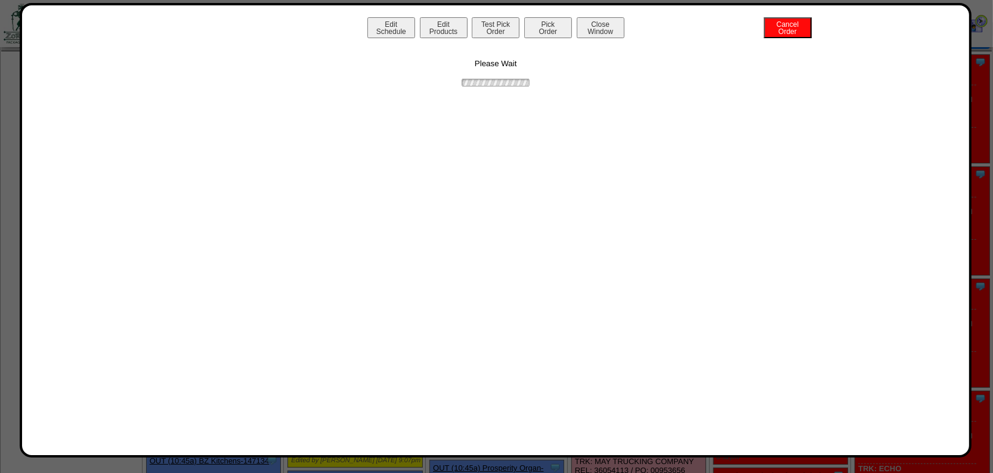
scroll to position [54, 0]
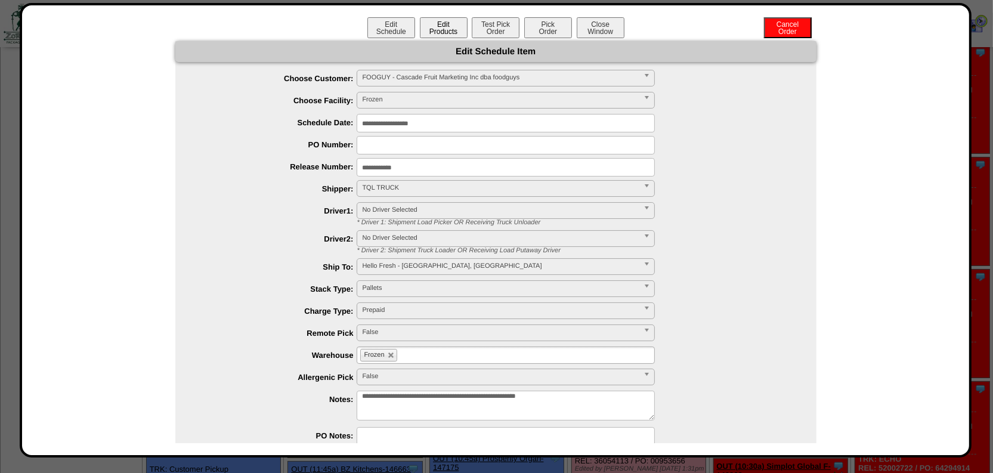
click at [427, 27] on button "Edit Products" at bounding box center [444, 27] width 48 height 21
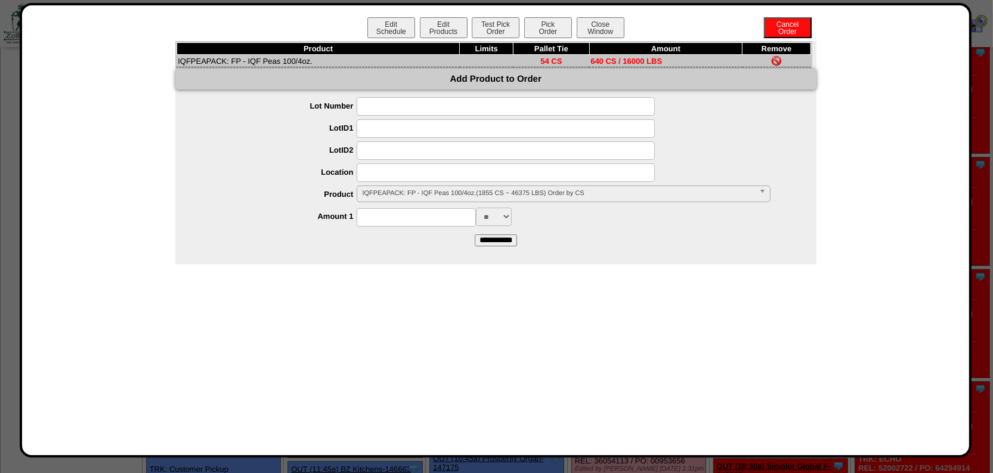
click at [418, 212] on input at bounding box center [416, 217] width 119 height 18
type input "***"
click at [493, 245] on input "**********" at bounding box center [496, 240] width 42 height 12
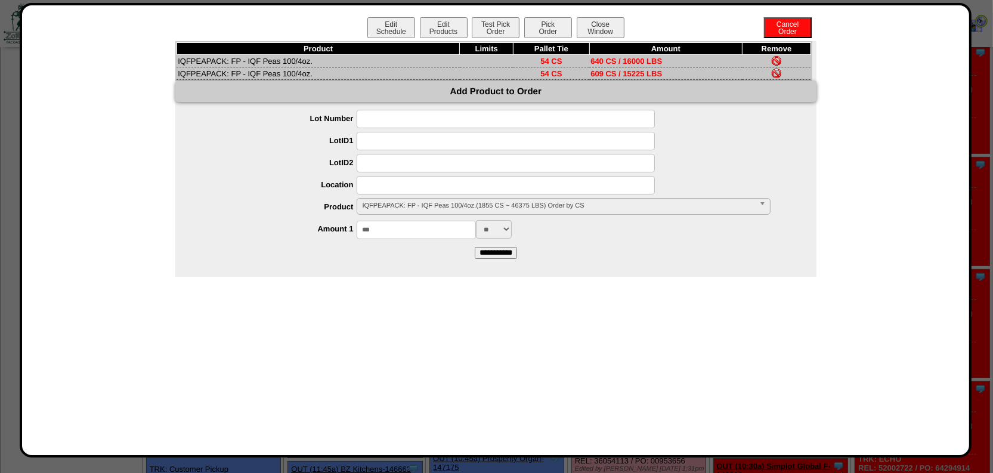
click at [775, 57] on img at bounding box center [777, 61] width 10 height 10
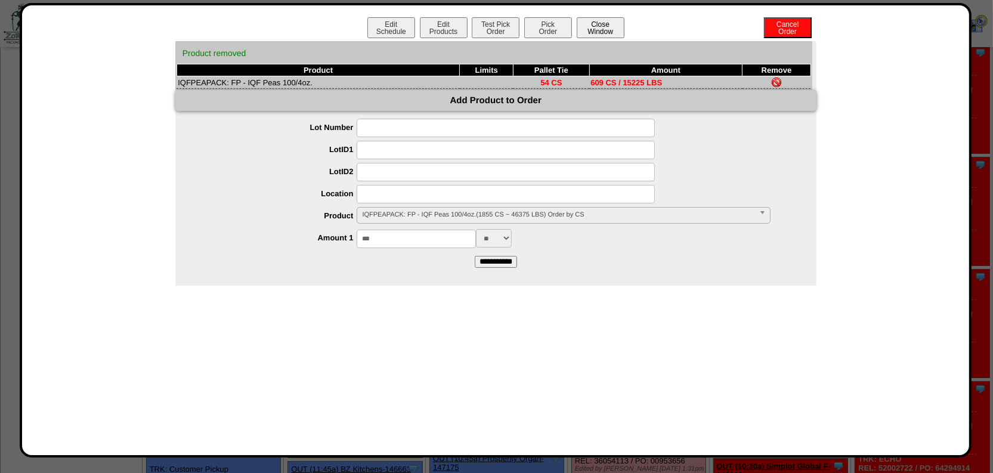
click at [600, 20] on button "Close Window" at bounding box center [601, 27] width 48 height 21
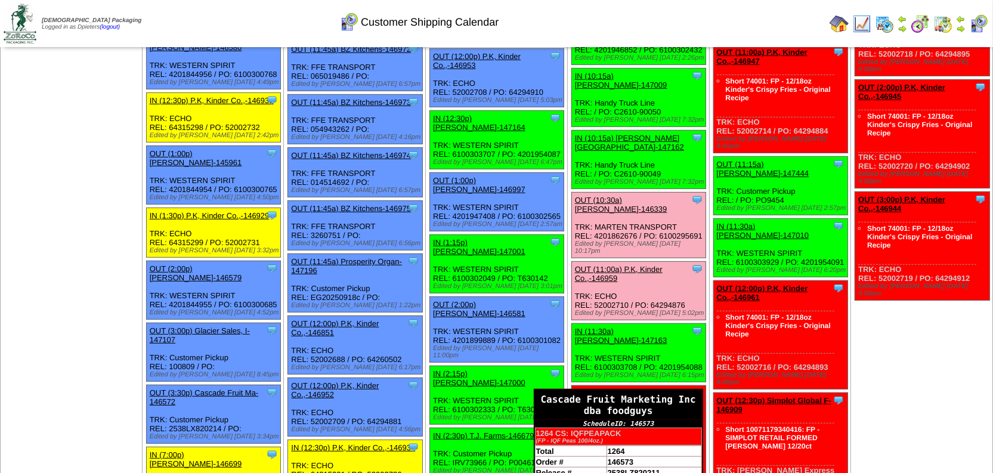
scroll to position [597, 0]
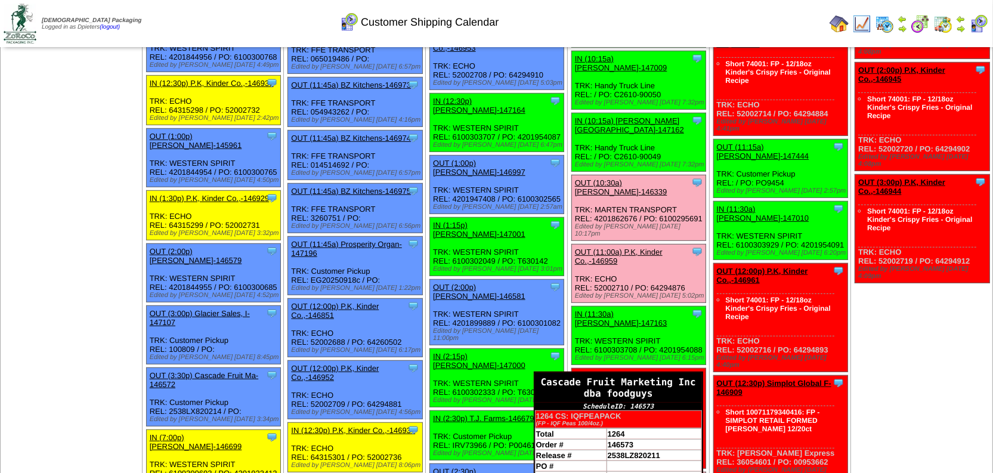
scroll to position [650, 0]
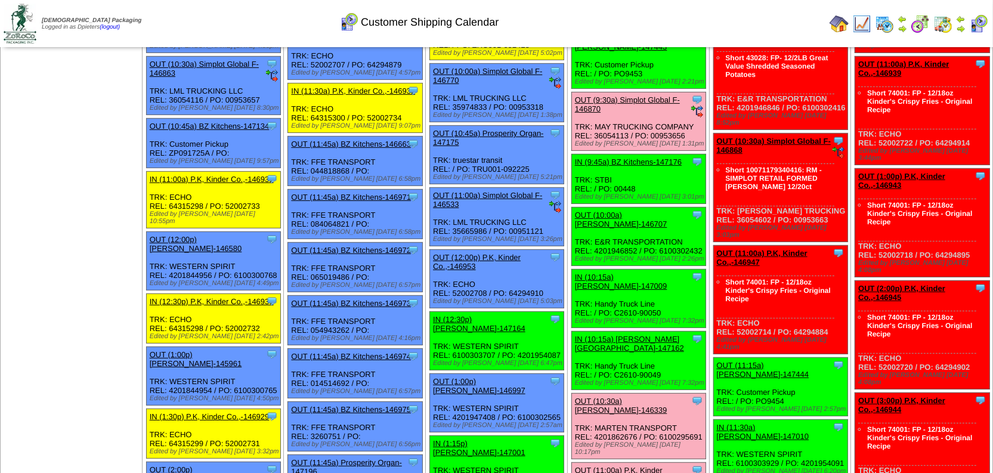
scroll to position [379, 0]
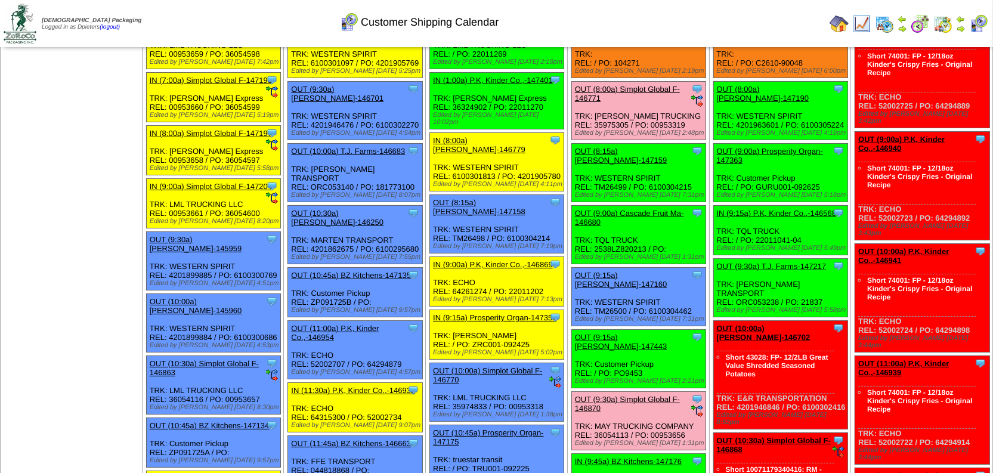
scroll to position [0, 0]
